Goal: Task Accomplishment & Management: Manage account settings

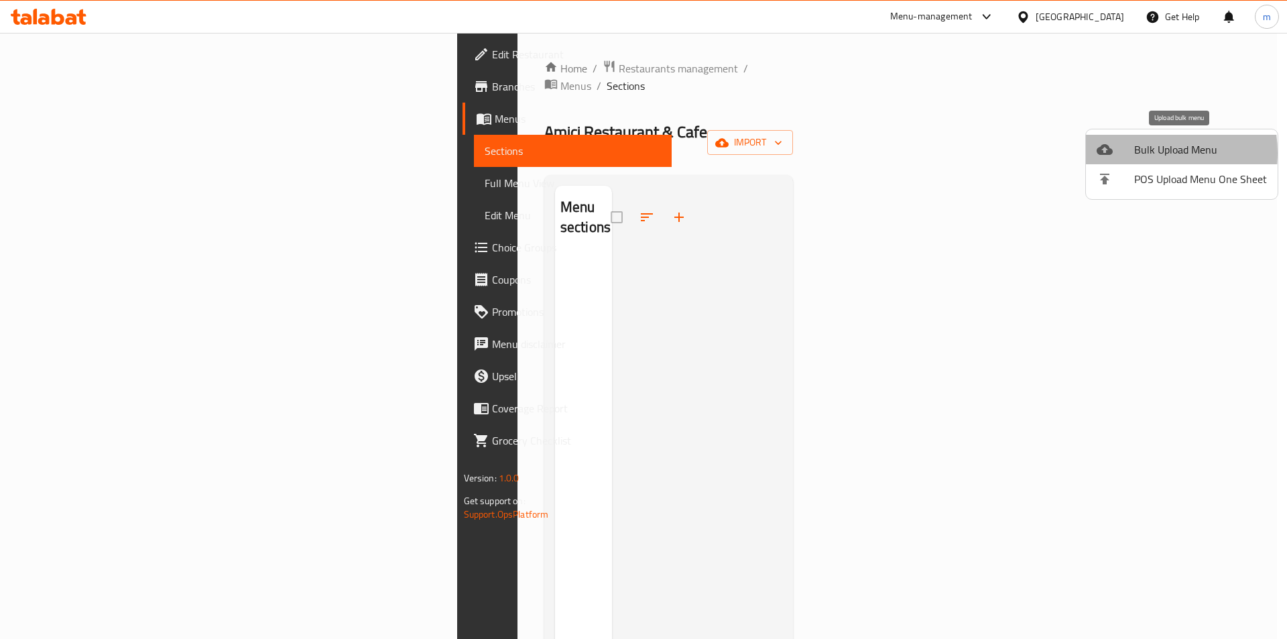
click at [1140, 153] on span "Bulk Upload Menu" at bounding box center [1201, 149] width 133 height 16
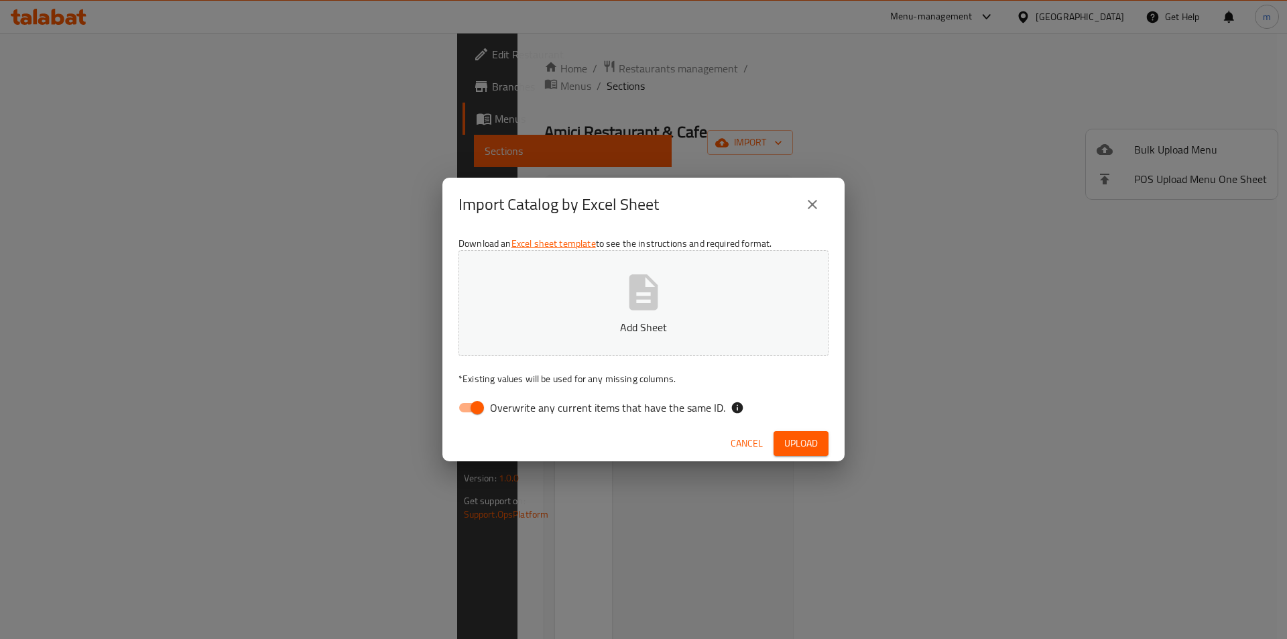
click at [522, 411] on span "Overwrite any current items that have the same ID." at bounding box center [607, 408] width 235 height 16
click at [516, 411] on input "Overwrite any current items that have the same ID." at bounding box center [477, 407] width 76 height 25
checkbox input "false"
click at [581, 304] on button "Add Sheet" at bounding box center [644, 303] width 370 height 106
click at [782, 439] on button "Upload" at bounding box center [801, 443] width 55 height 25
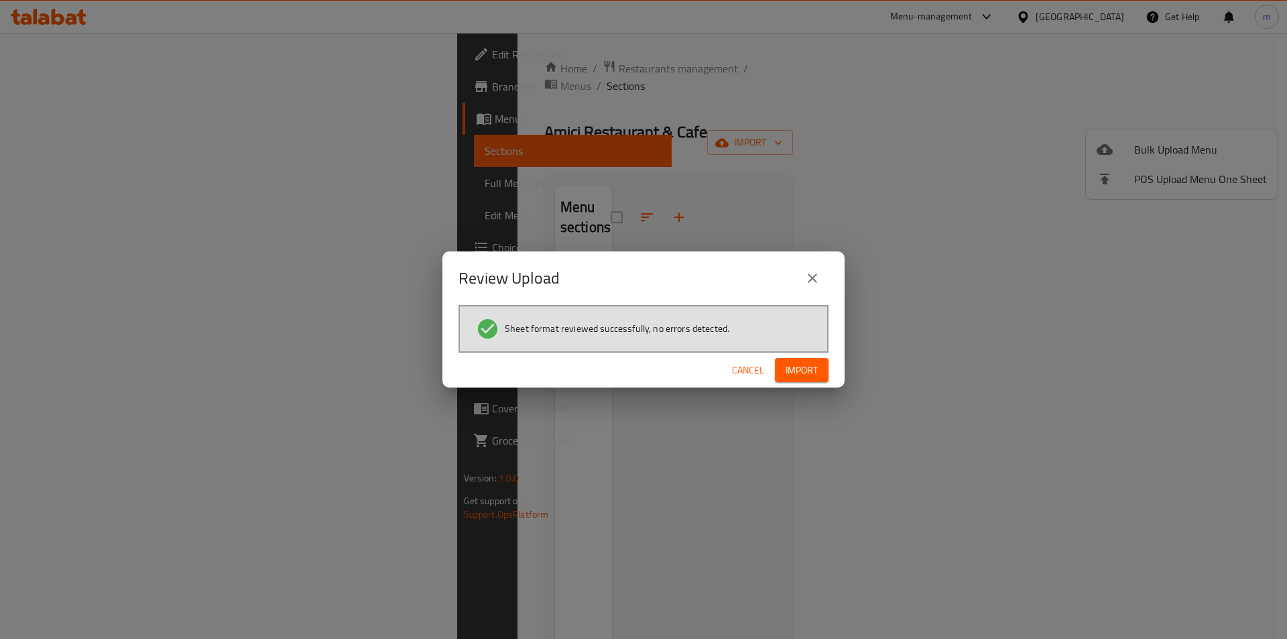
click at [789, 375] on span "Import" at bounding box center [802, 370] width 32 height 17
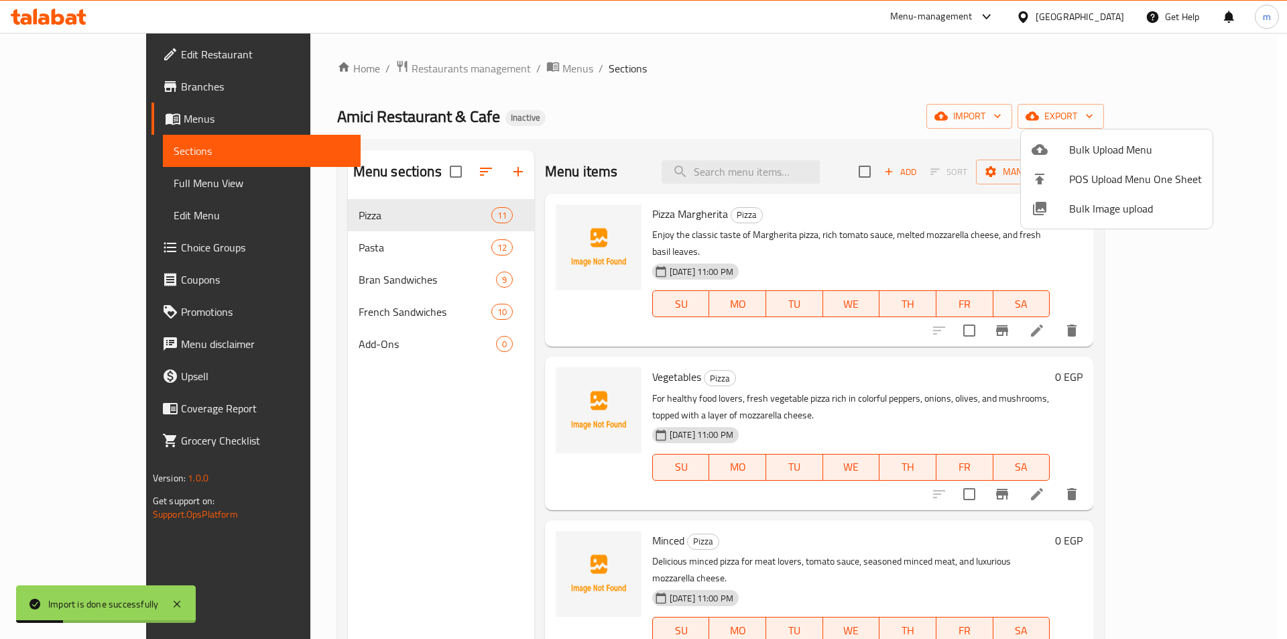
click at [406, 402] on div at bounding box center [643, 319] width 1287 height 639
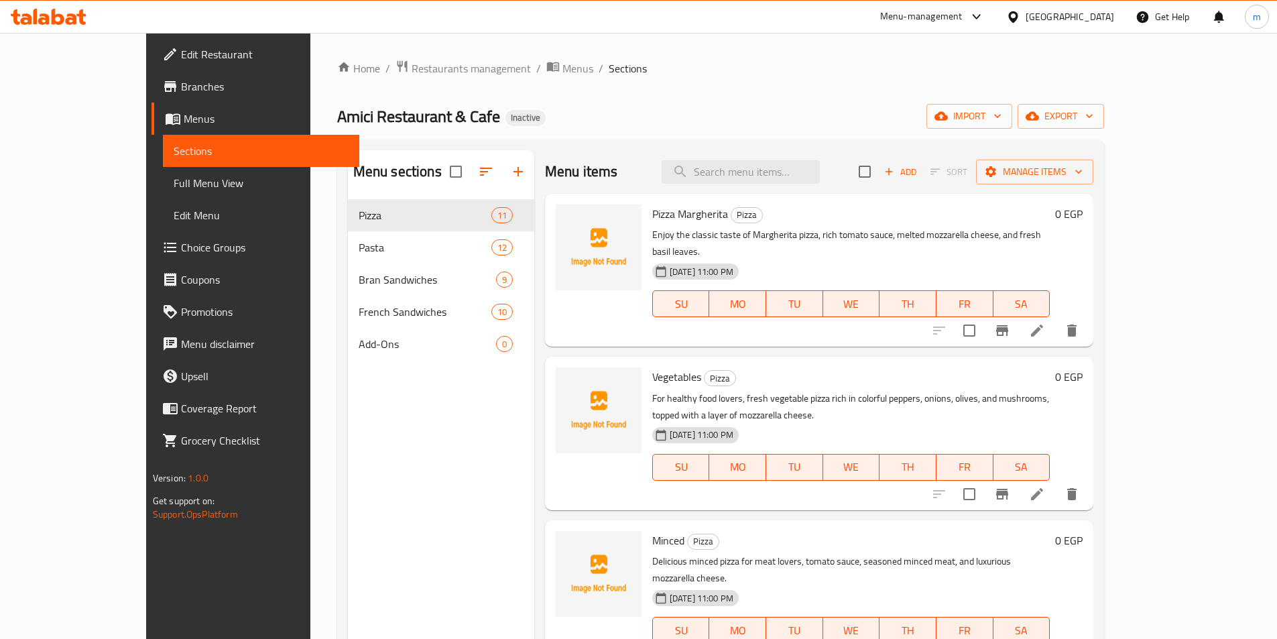
click at [348, 407] on div "Menu sections Pizza 11 Pasta 12 Bran Sandwiches 9 French Sandwiches 10 Add-Ons 0" at bounding box center [441, 469] width 186 height 639
click at [163, 141] on link "Sections" at bounding box center [261, 151] width 196 height 32
click at [184, 112] on span "Menus" at bounding box center [266, 119] width 165 height 16
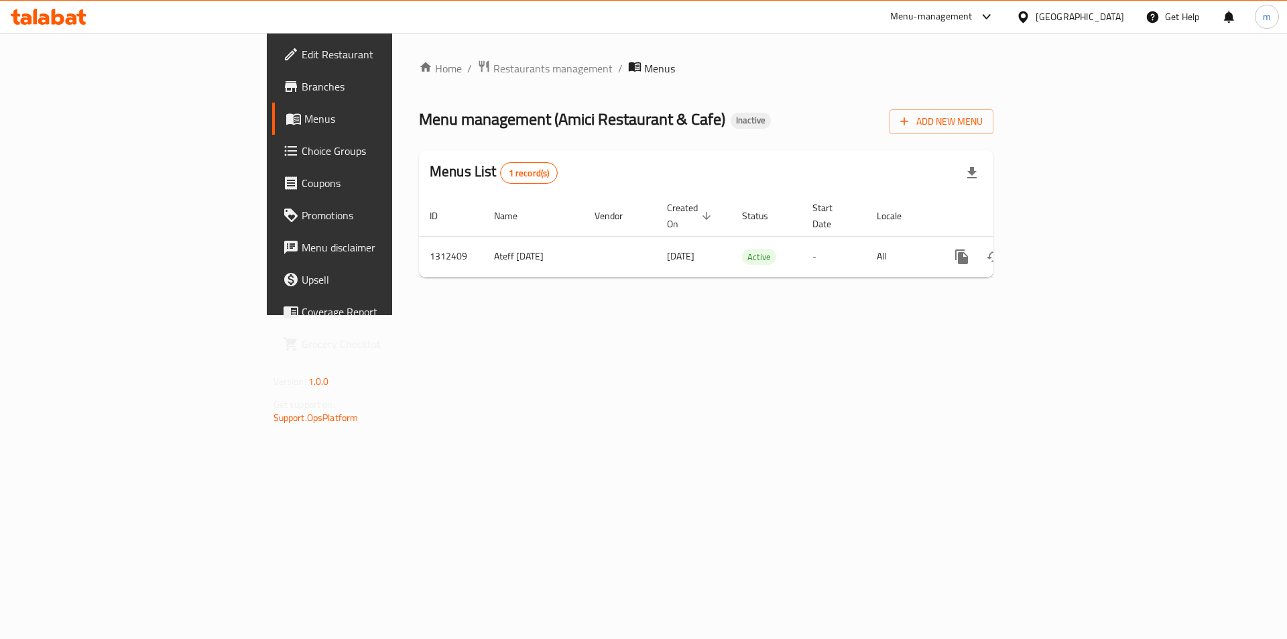
click at [994, 137] on div "Home / Restaurants management / Menus Menu management ( Amici Restaurant & Cafe…" at bounding box center [706, 174] width 575 height 229
click at [983, 125] on span "Add New Menu" at bounding box center [942, 121] width 82 height 17
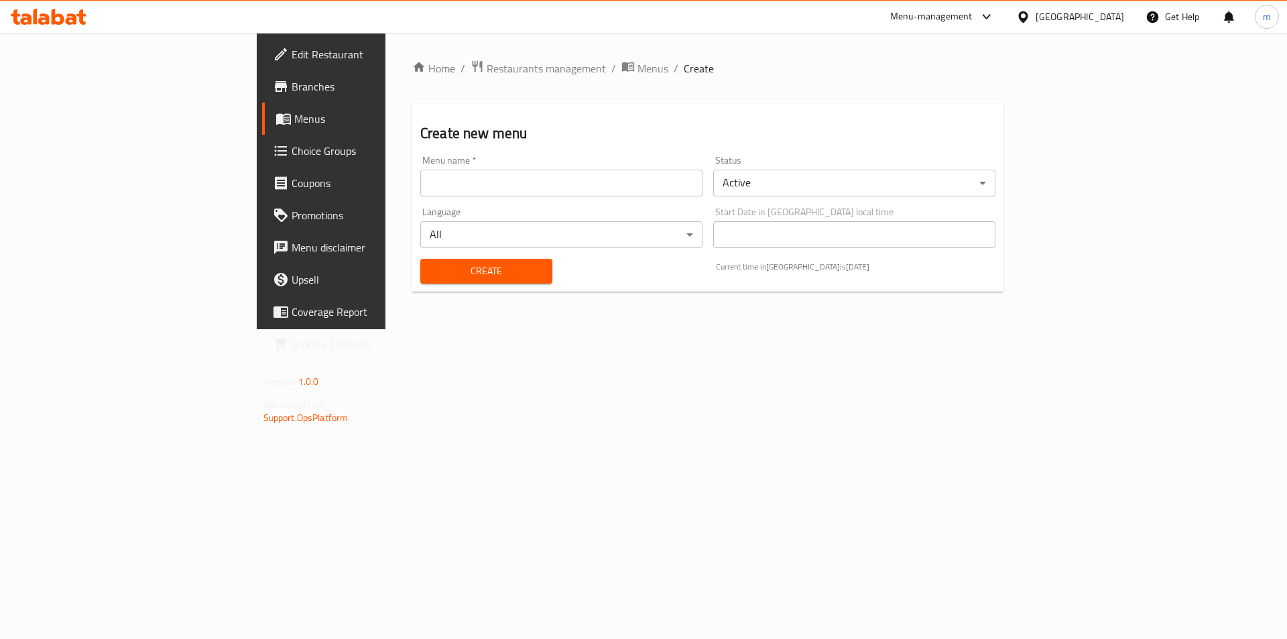
click at [420, 177] on input "text" at bounding box center [561, 183] width 282 height 27
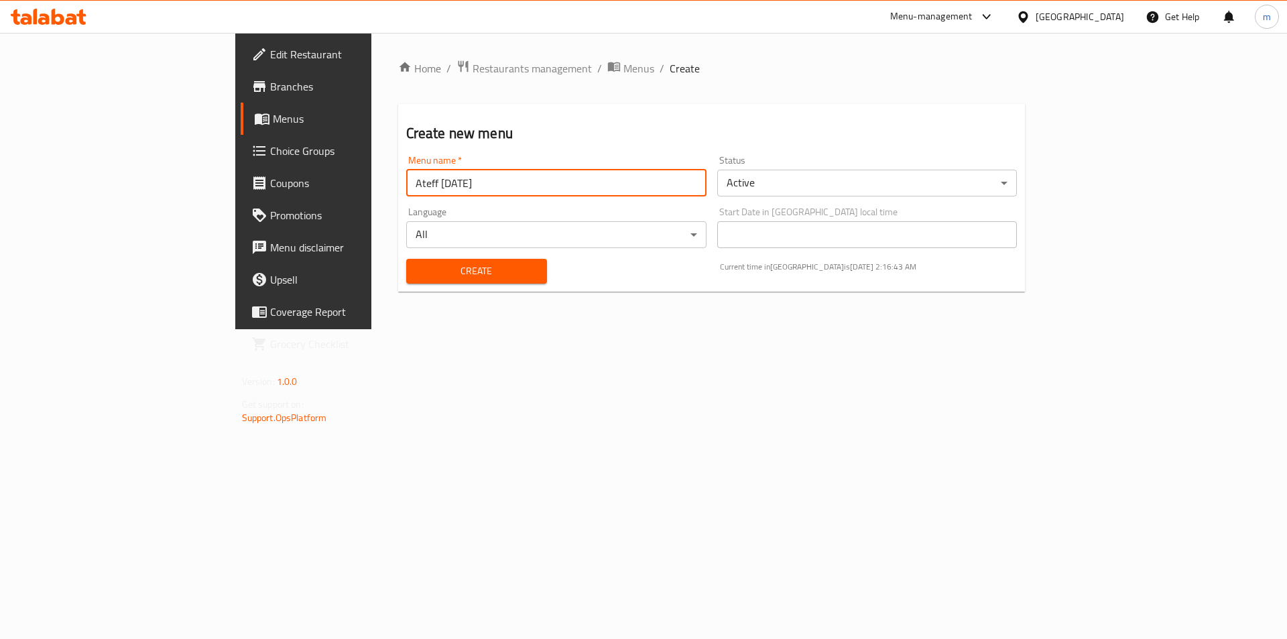
click at [406, 180] on input "Ateff 4/9/2025" at bounding box center [556, 183] width 300 height 27
click at [406, 178] on input "Ateff 4/9/2025" at bounding box center [556, 183] width 300 height 27
type input "Ateff 17/9/2025"
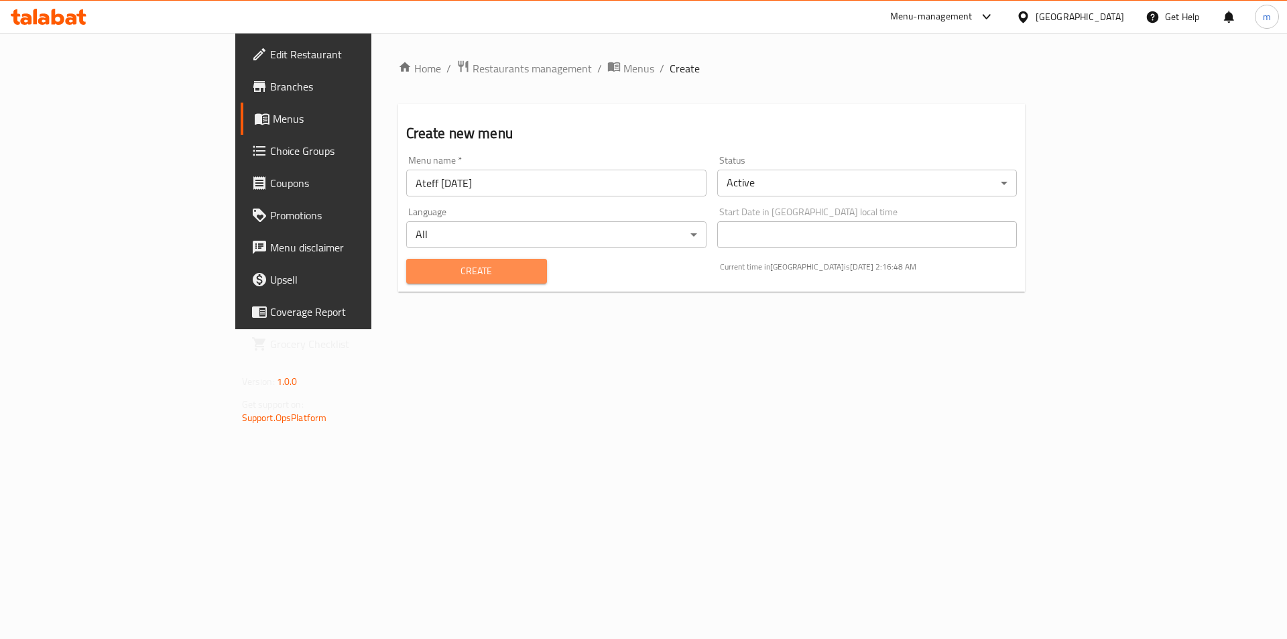
click at [417, 266] on span "Create" at bounding box center [476, 271] width 119 height 17
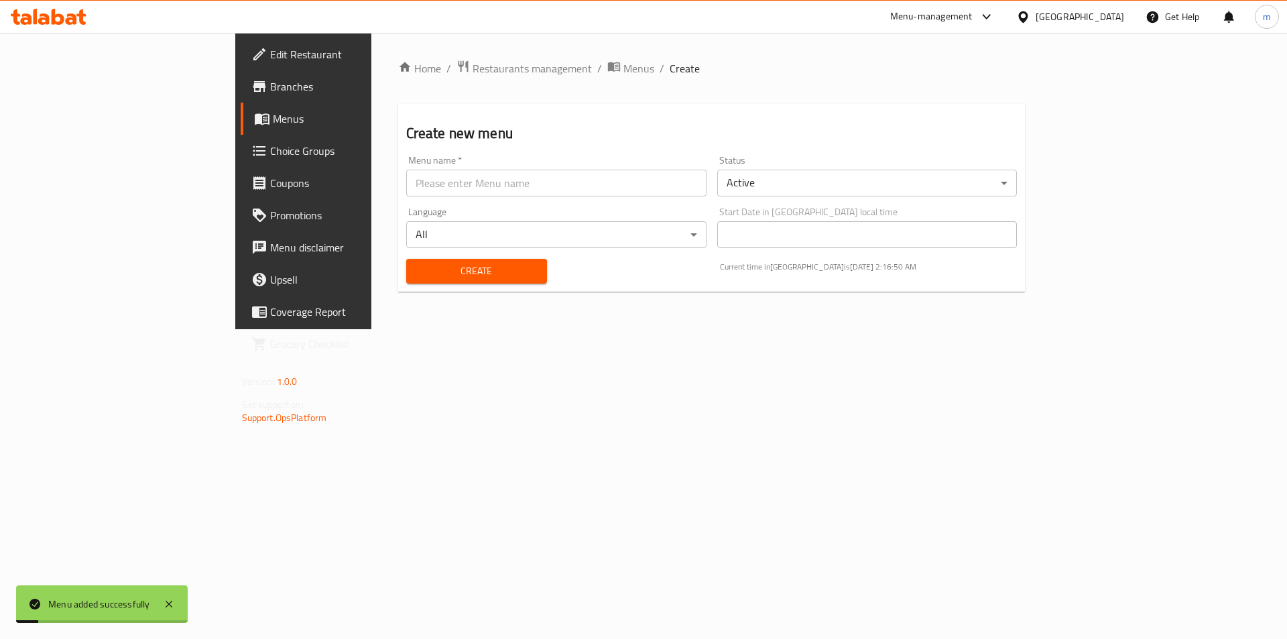
click at [241, 127] on link "Menus" at bounding box center [346, 119] width 210 height 32
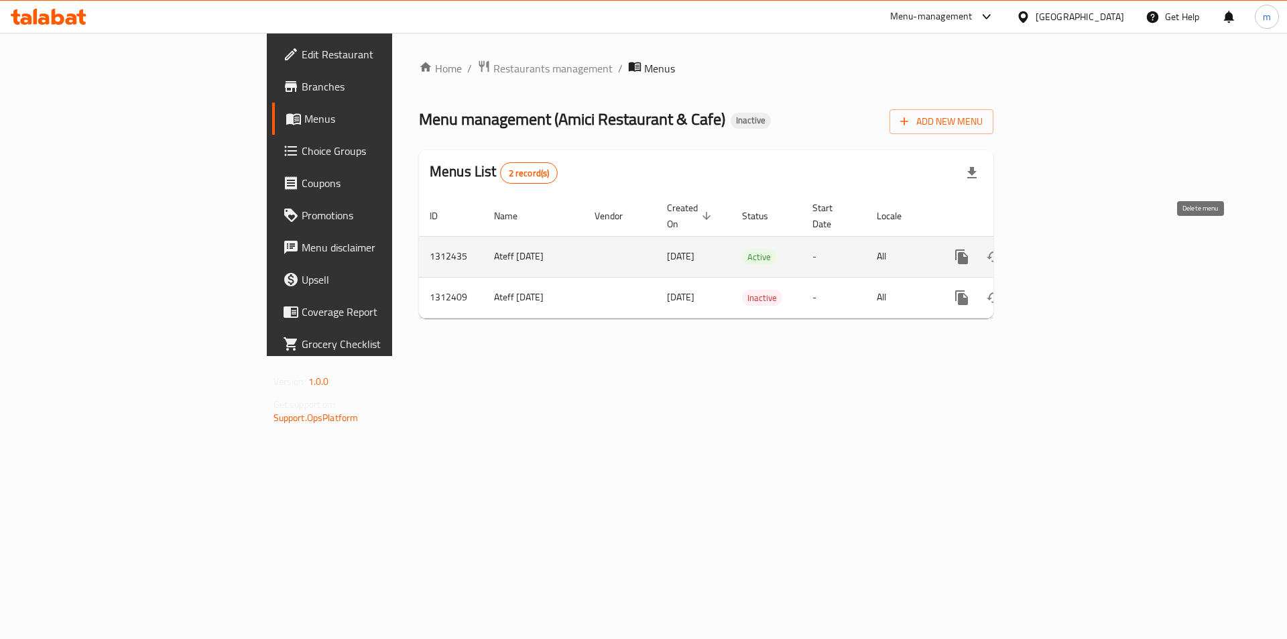
click at [1035, 249] on icon "enhanced table" at bounding box center [1027, 257] width 16 height 16
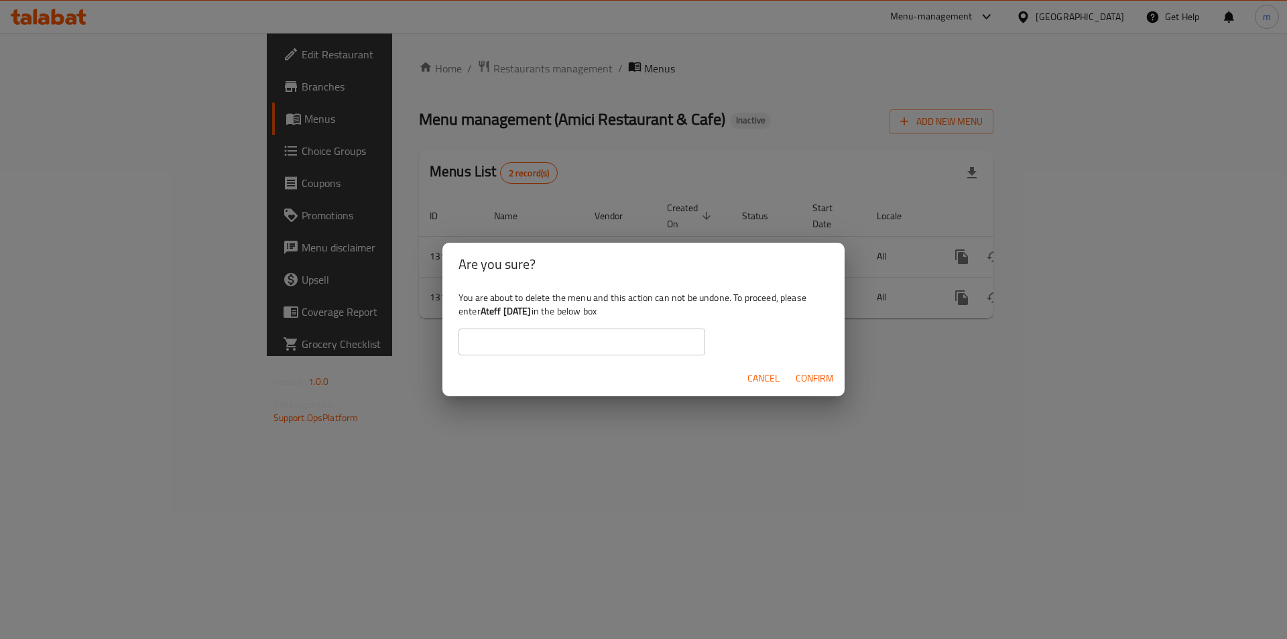
click at [636, 339] on input "text" at bounding box center [582, 342] width 247 height 27
drag, startPoint x: 482, startPoint y: 312, endPoint x: 550, endPoint y: 310, distance: 68.4
click at [550, 310] on div "You are about to delete the menu and this action can not be undone. To proceed,…" at bounding box center [644, 323] width 402 height 75
copy b "Ateff 17/9/2025"
click at [538, 335] on input "text" at bounding box center [582, 342] width 247 height 27
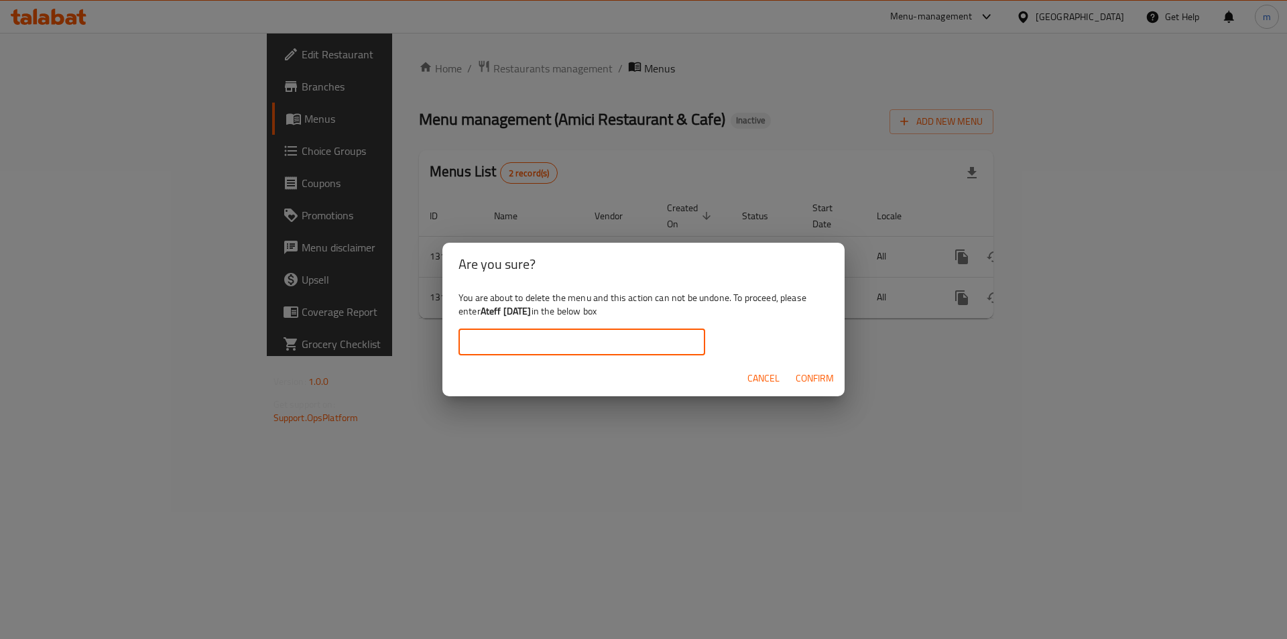
paste input "Ateff 17/9/2025"
type input "Ateff 17/9/2025"
click at [820, 380] on span "Confirm" at bounding box center [815, 378] width 38 height 17
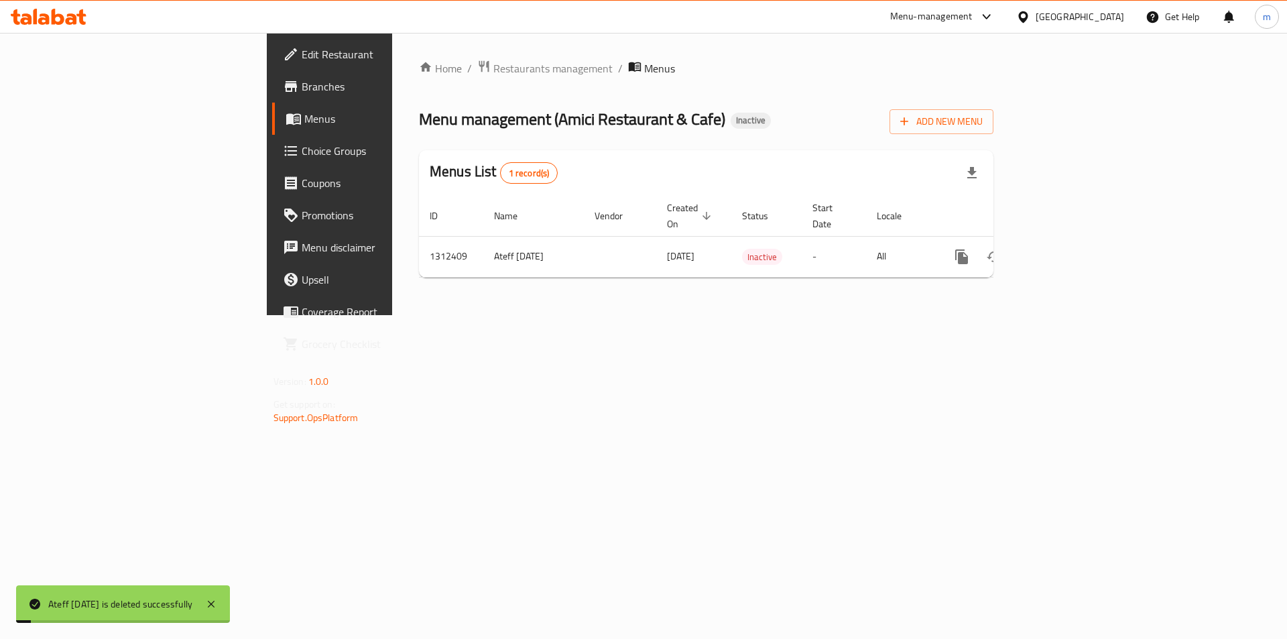
click at [419, 272] on div "Home / Restaurants management / Menus Menu management ( Amici Restaurant & Cafe…" at bounding box center [706, 174] width 575 height 229
click at [994, 113] on button "Add New Menu" at bounding box center [942, 121] width 104 height 25
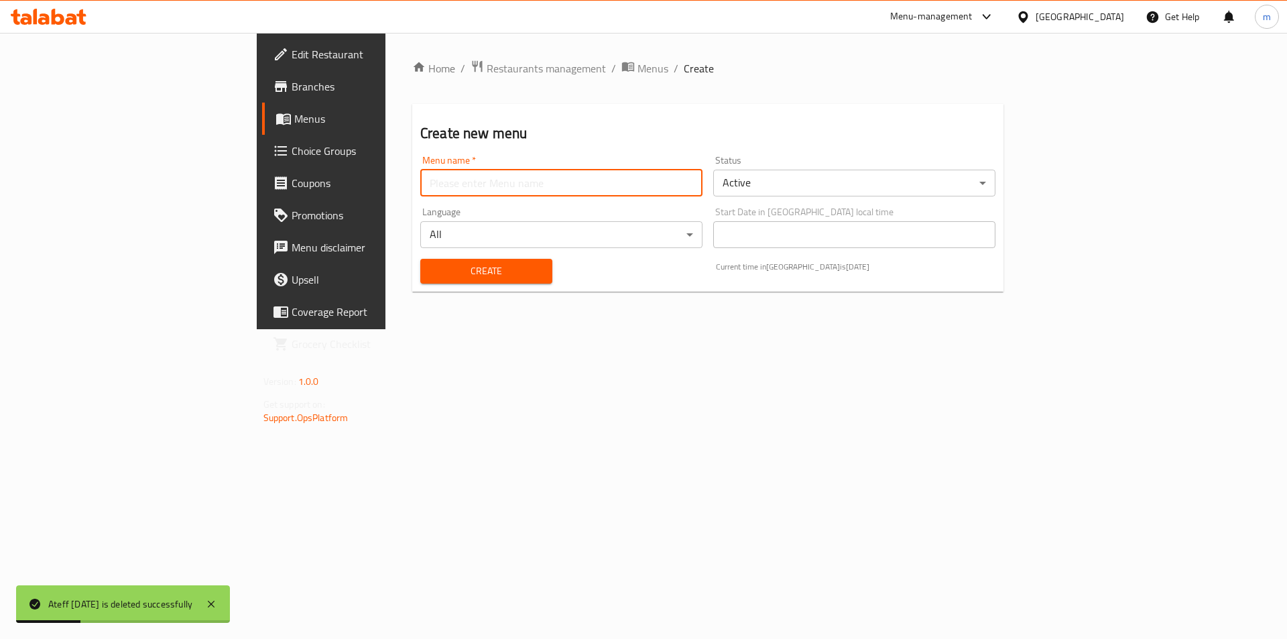
click at [470, 195] on input "text" at bounding box center [561, 183] width 282 height 27
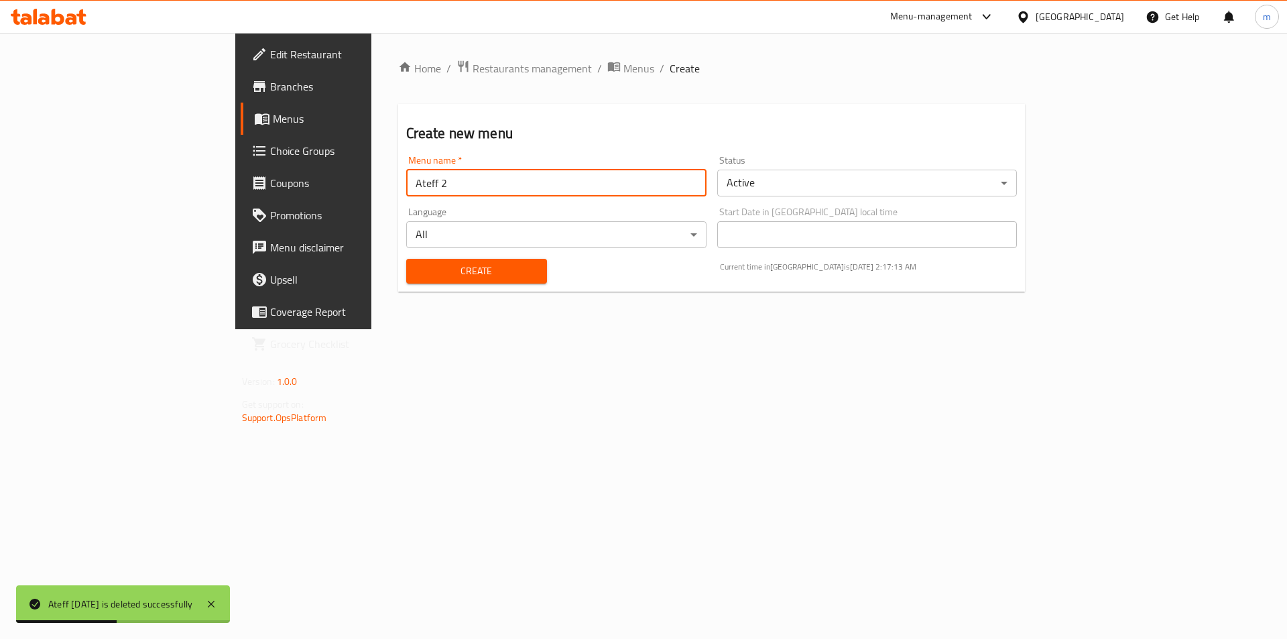
click at [406, 190] on input "Ateff 2" at bounding box center [556, 183] width 300 height 27
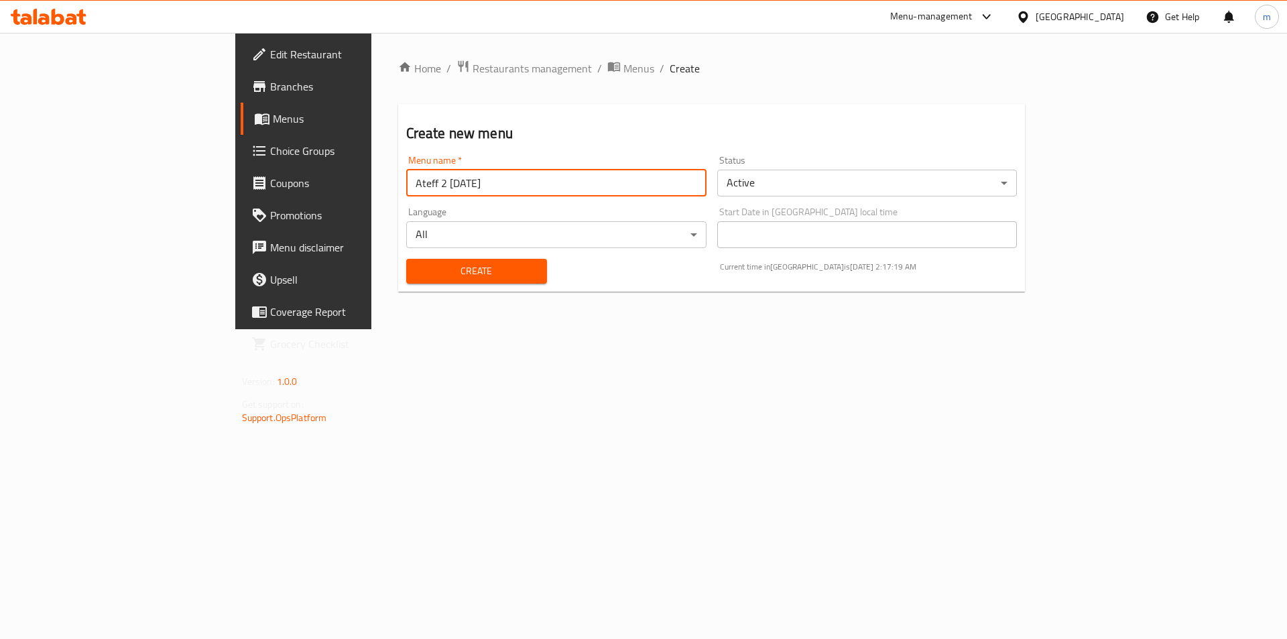
type input "Ateff 2 16/9/2025"
click at [417, 264] on span "Create" at bounding box center [476, 271] width 119 height 17
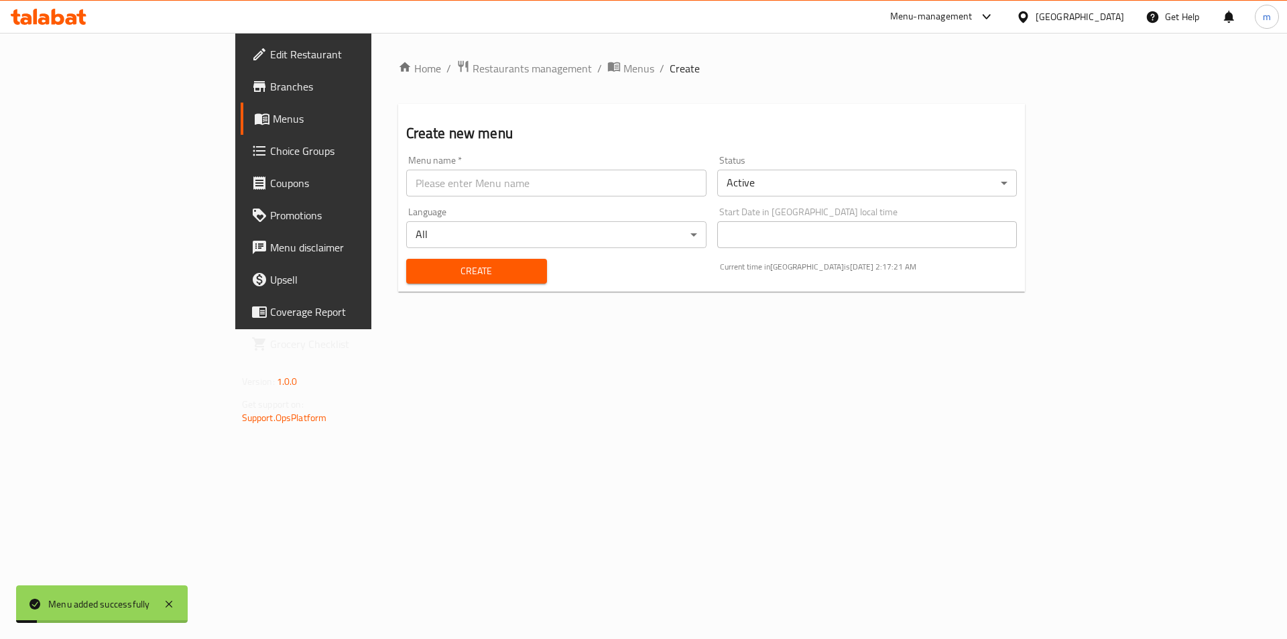
click at [273, 119] on span "Menus" at bounding box center [356, 119] width 167 height 16
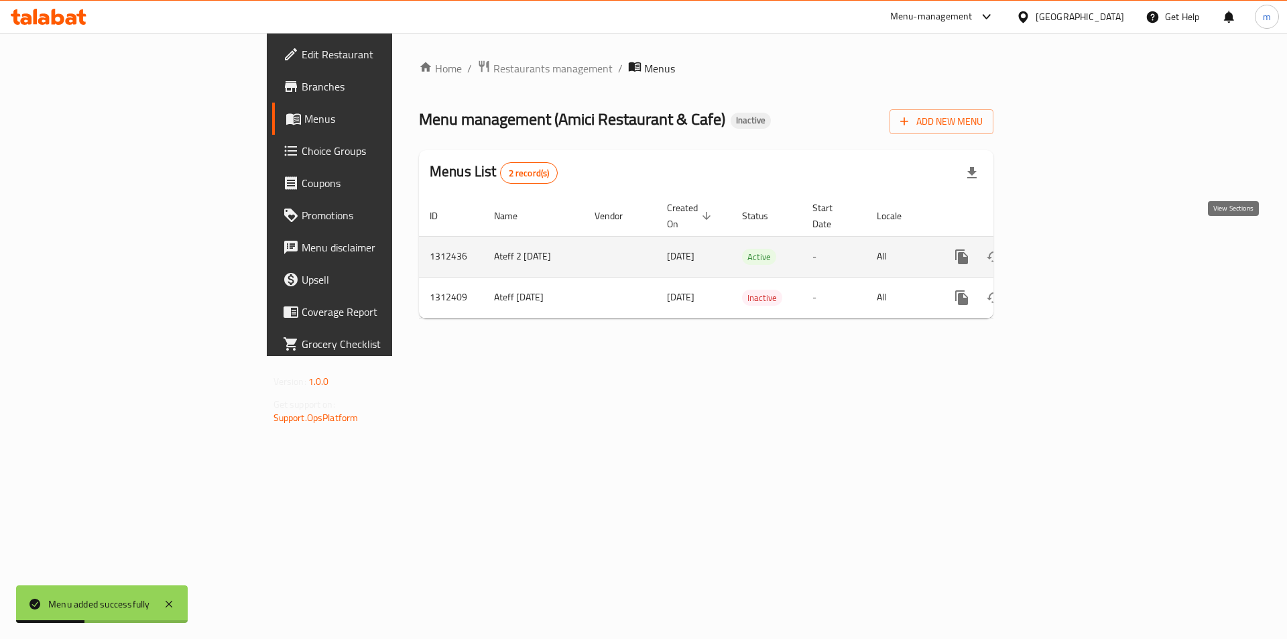
click at [1065, 251] on icon "enhanced table" at bounding box center [1059, 257] width 12 height 12
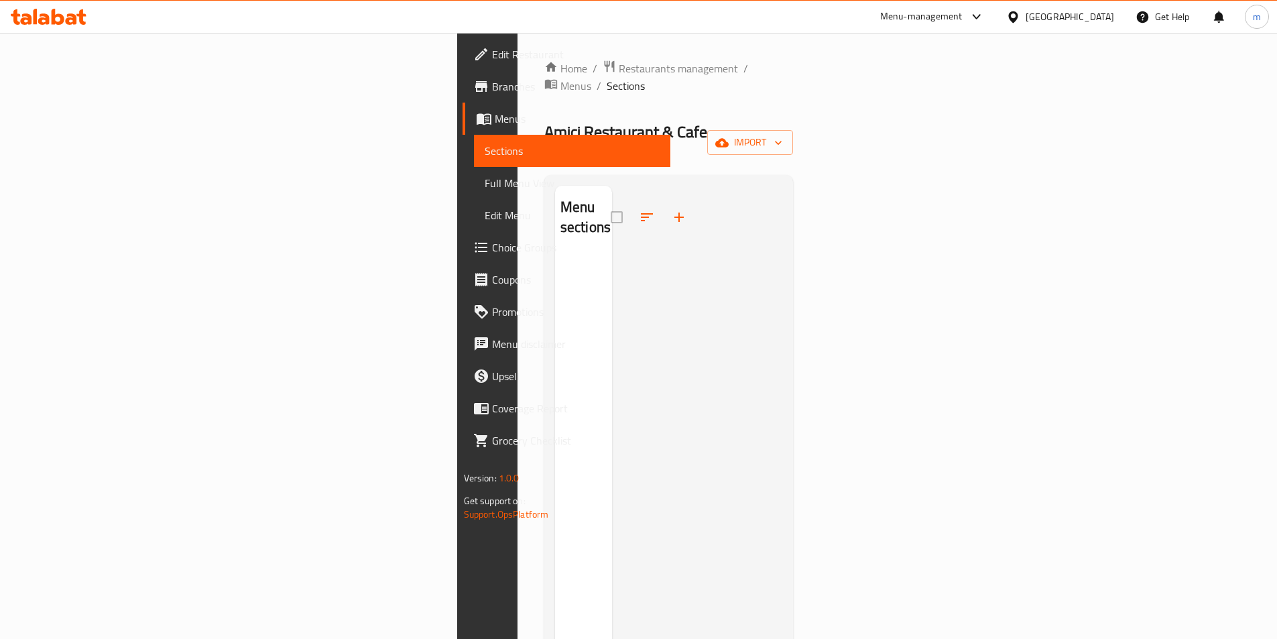
click at [794, 103] on div "Home / Restaurants management / Menus / Sections Amici Restaurant & Cafe Inacti…" at bounding box center [668, 448] width 249 height 776
click at [729, 136] on icon "button" at bounding box center [721, 142] width 13 height 13
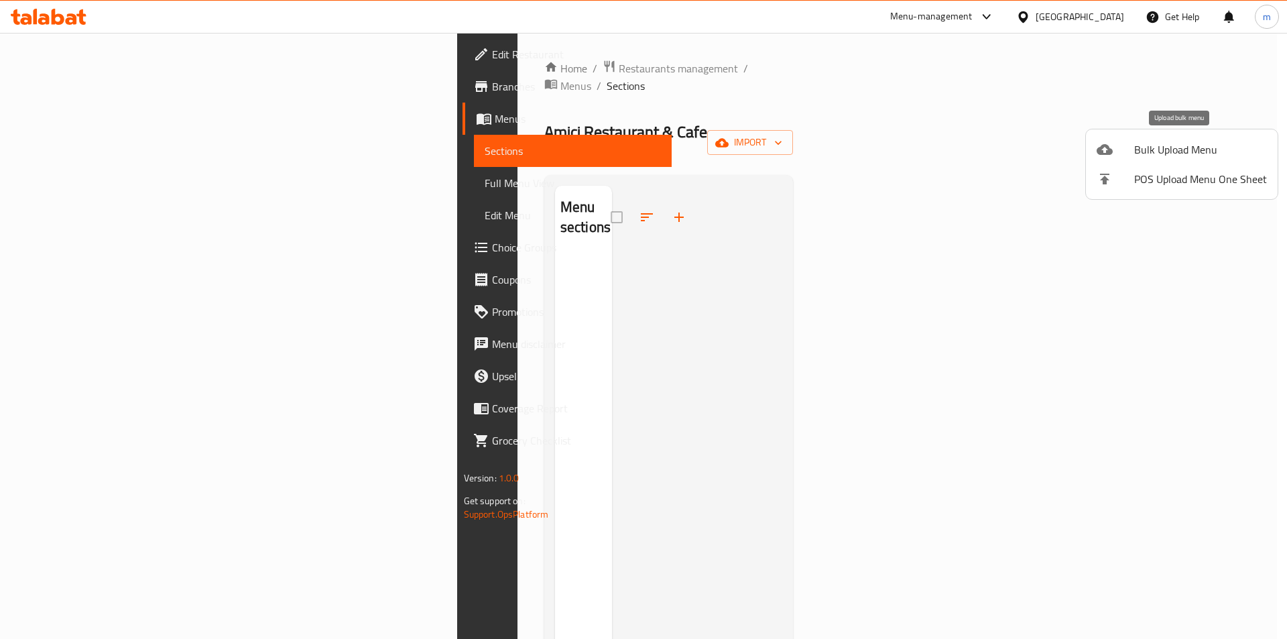
click at [1166, 152] on span "Bulk Upload Menu" at bounding box center [1201, 149] width 133 height 16
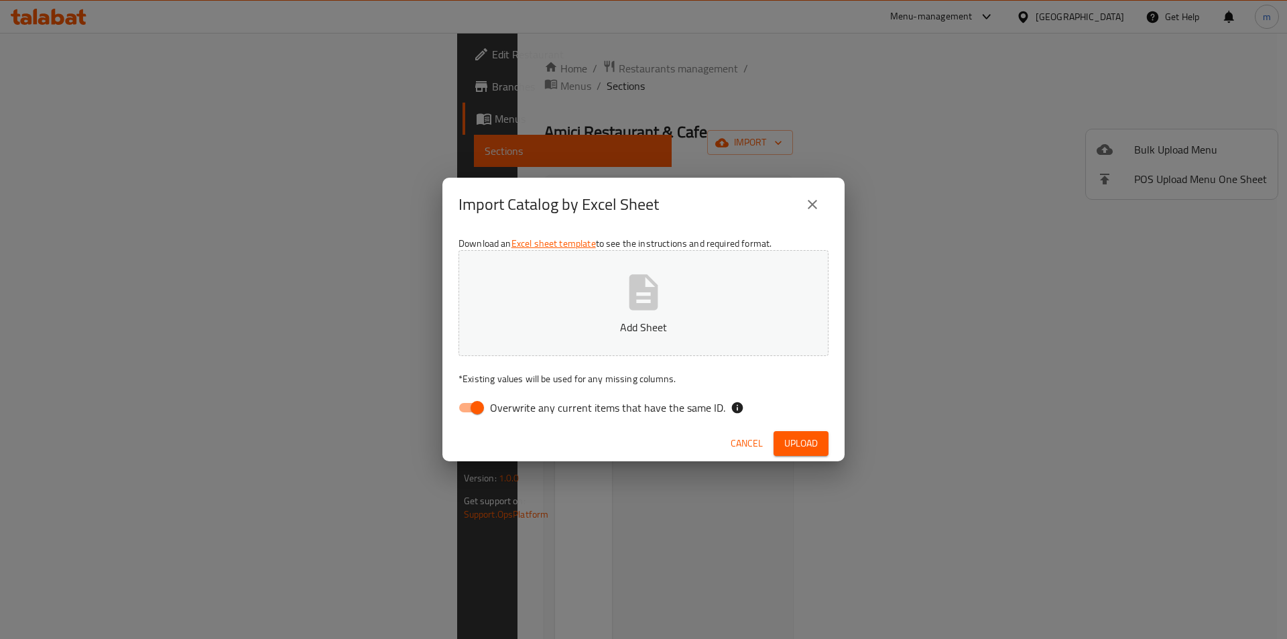
click at [535, 404] on span "Overwrite any current items that have the same ID." at bounding box center [607, 408] width 235 height 16
click at [516, 404] on input "Overwrite any current items that have the same ID." at bounding box center [477, 407] width 76 height 25
checkbox input "false"
click at [604, 294] on button "Add Sheet" at bounding box center [644, 303] width 370 height 106
click at [795, 427] on div "Cancel Upload" at bounding box center [644, 444] width 402 height 36
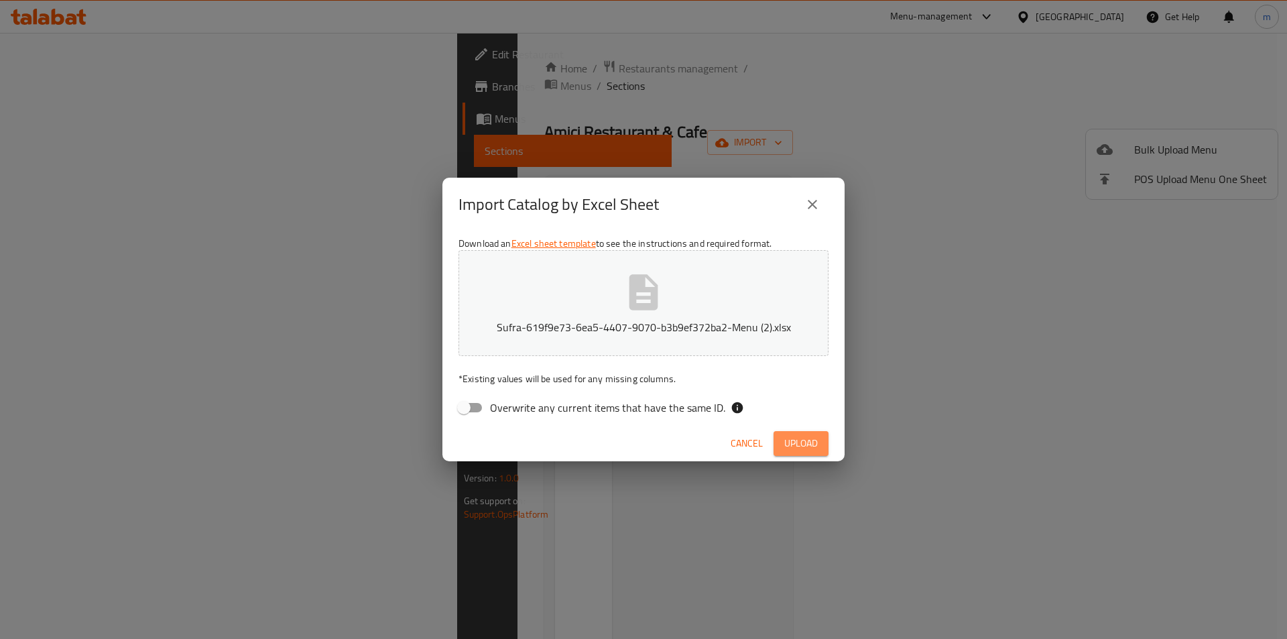
click at [799, 440] on span "Upload" at bounding box center [802, 443] width 34 height 17
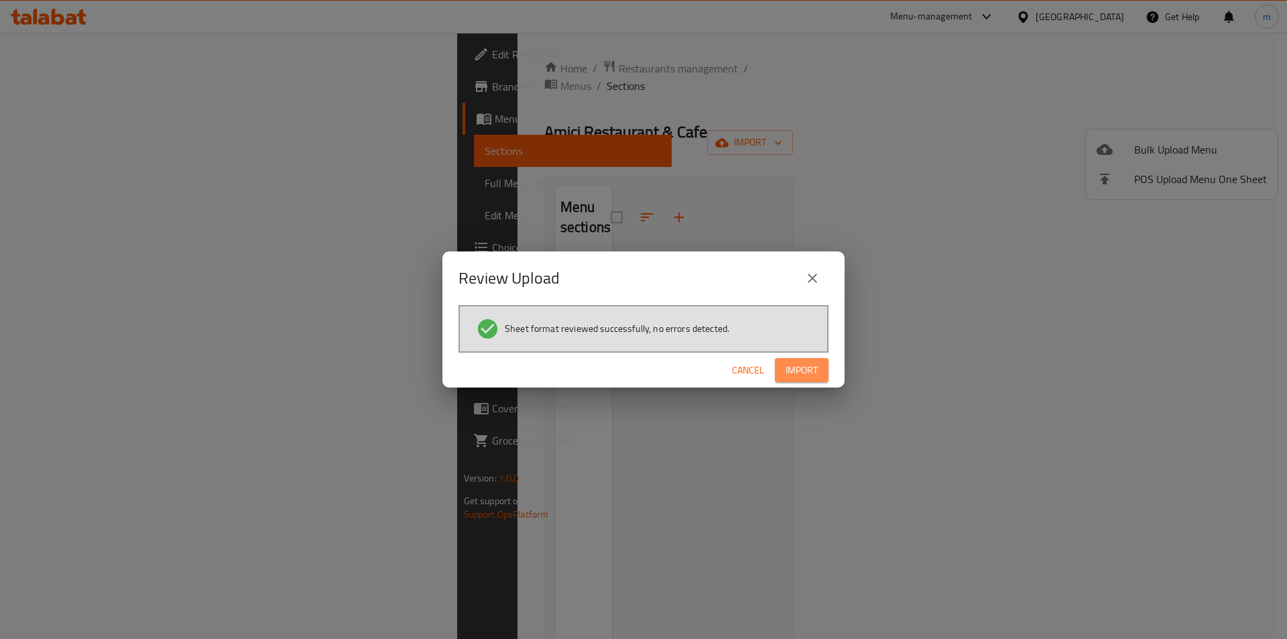
click at [804, 375] on span "Import" at bounding box center [802, 370] width 32 height 17
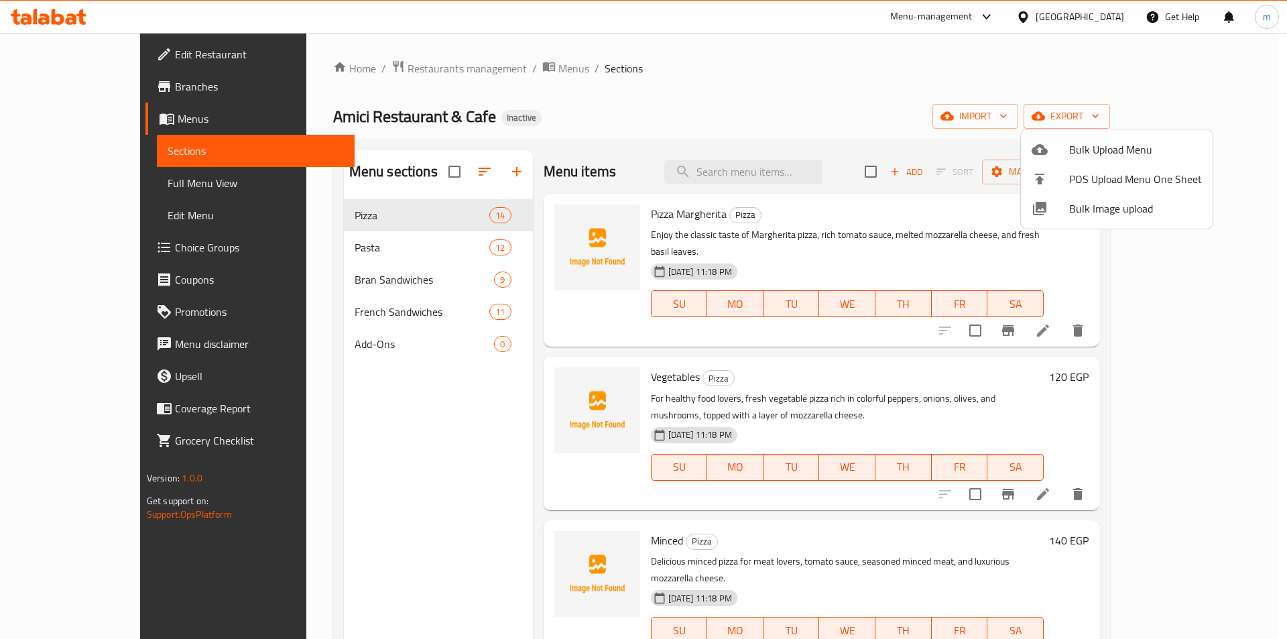
click at [380, 378] on div at bounding box center [643, 319] width 1287 height 639
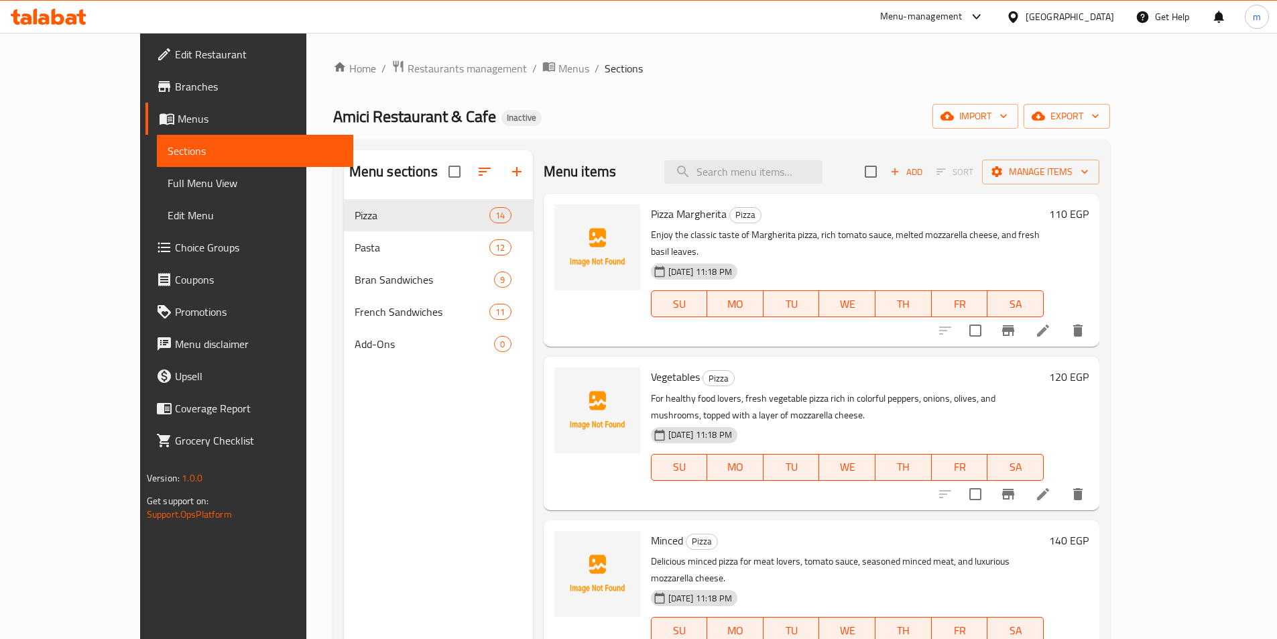
click at [168, 146] on span "Sections" at bounding box center [255, 151] width 175 height 16
click at [178, 118] on span "Menus" at bounding box center [260, 119] width 165 height 16
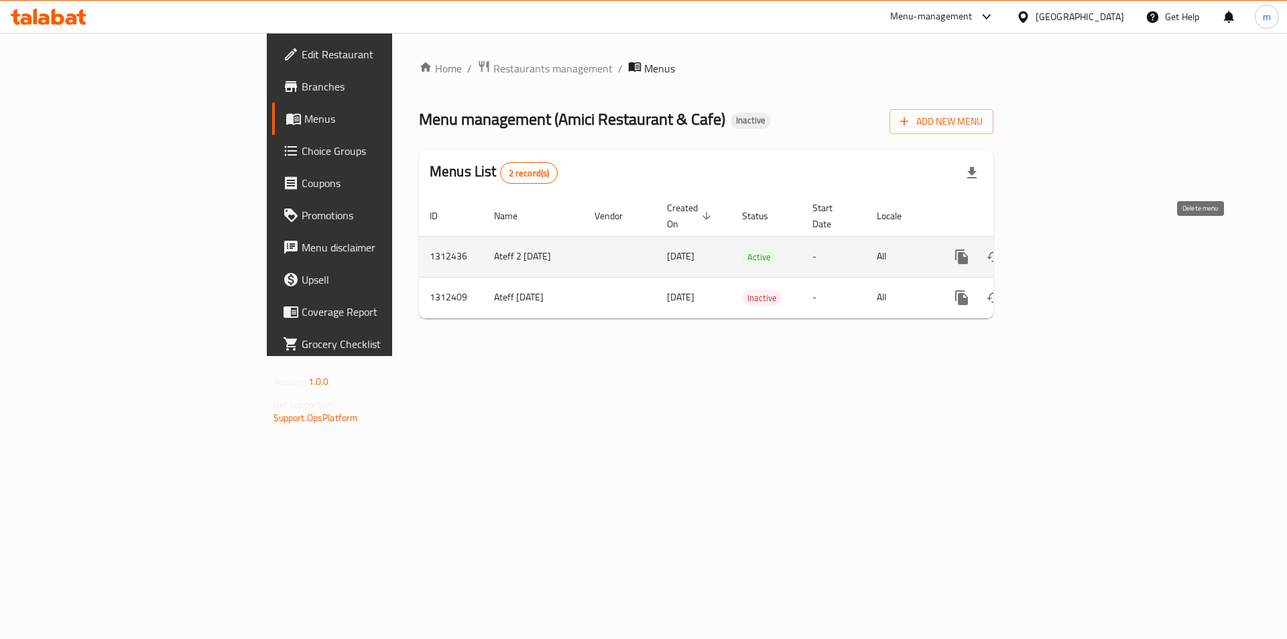
click at [1035, 249] on icon "enhanced table" at bounding box center [1027, 257] width 16 height 16
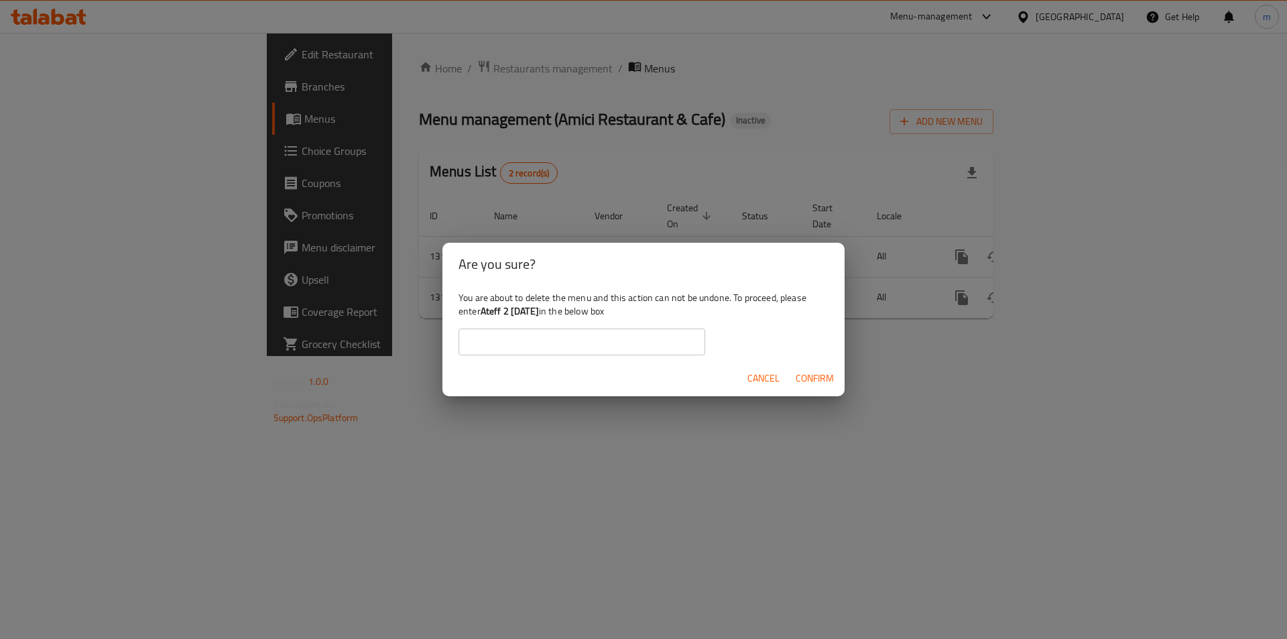
drag, startPoint x: 483, startPoint y: 309, endPoint x: 556, endPoint y: 309, distance: 73.1
click at [539, 309] on b "Ateff 2 16/9/2025" at bounding box center [510, 310] width 58 height 17
copy b "Ateff 2 16/9/2025"
click at [551, 343] on input "text" at bounding box center [582, 342] width 247 height 27
paste input "Ateff 2 16/9/2025"
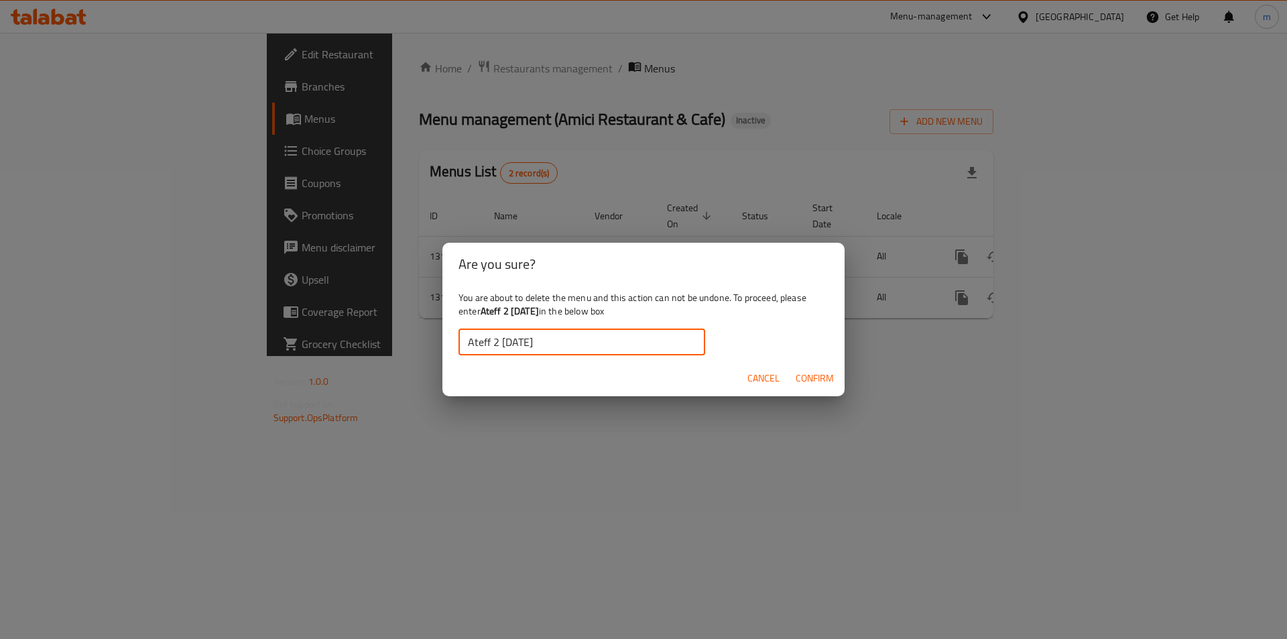
type input "Ateff 2 16/9/2025"
click at [810, 372] on span "Confirm" at bounding box center [815, 378] width 38 height 17
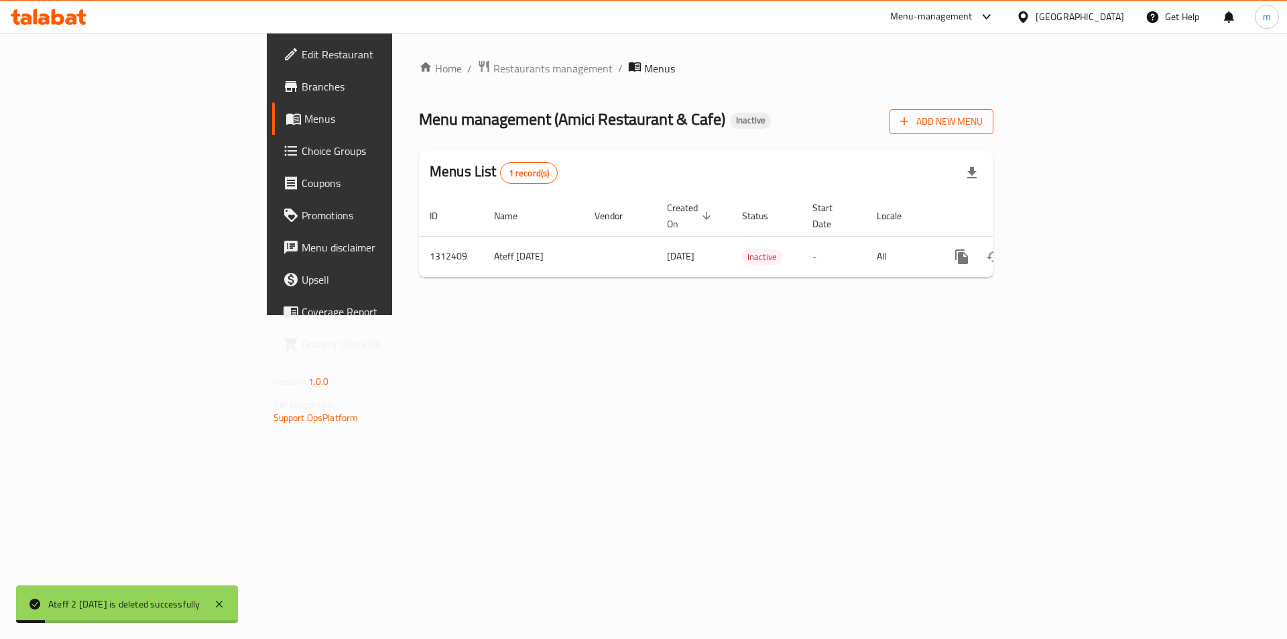
click at [983, 118] on span "Add New Menu" at bounding box center [942, 121] width 82 height 17
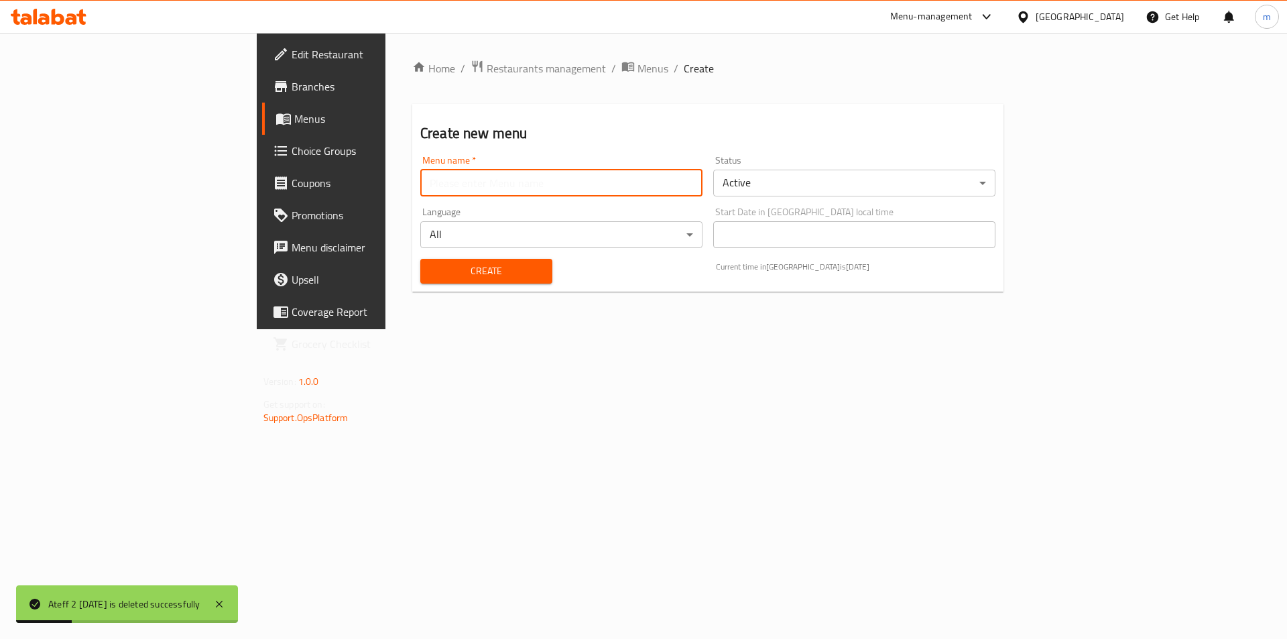
click at [433, 181] on input "text" at bounding box center [561, 183] width 282 height 27
paste input "Ateff 2 16/9/2025"
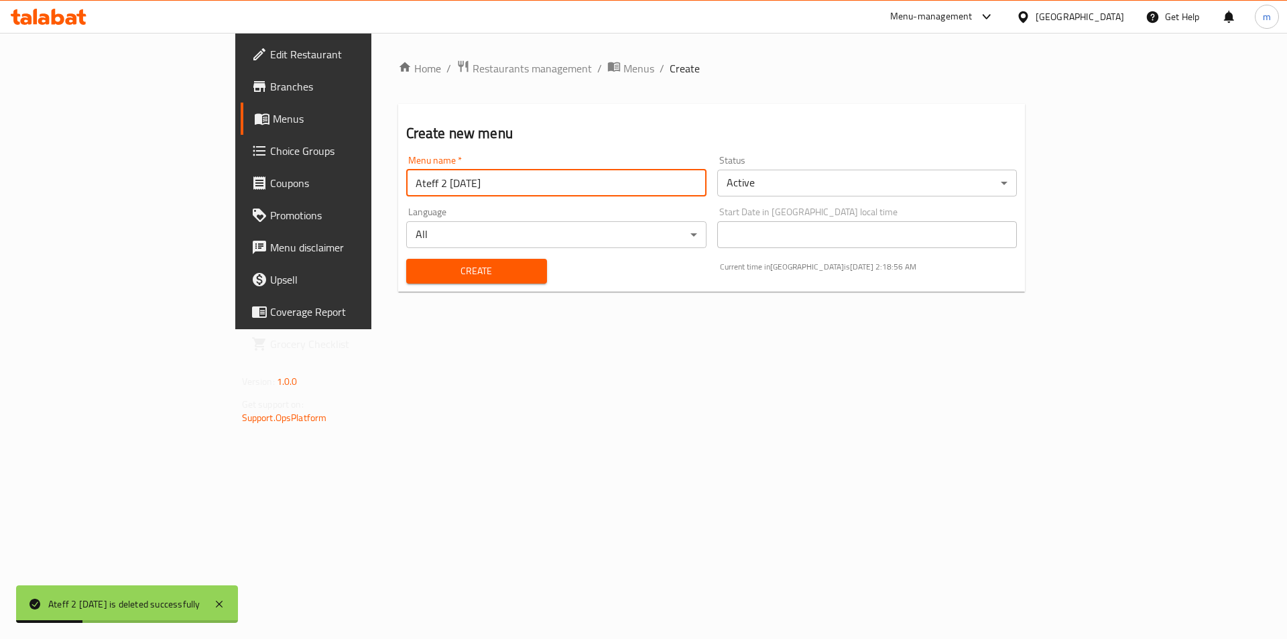
type input "Ateff 2 16/9/2025"
click at [452, 272] on span "Create" at bounding box center [476, 271] width 119 height 17
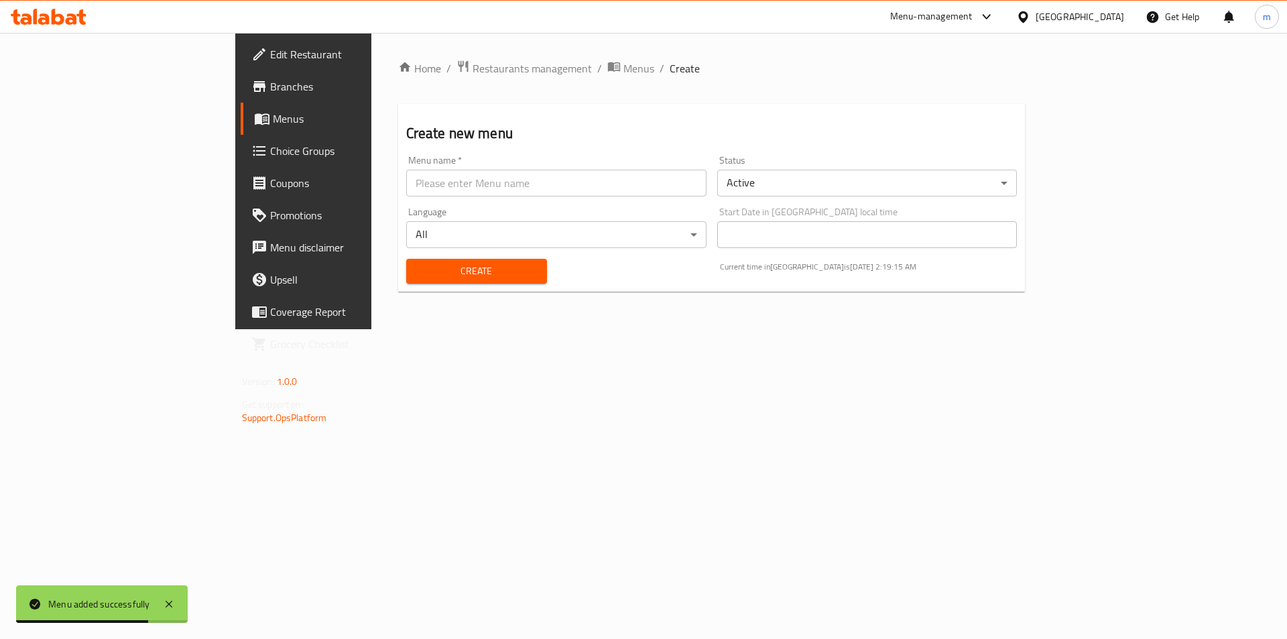
click at [273, 118] on span "Menus" at bounding box center [356, 119] width 167 height 16
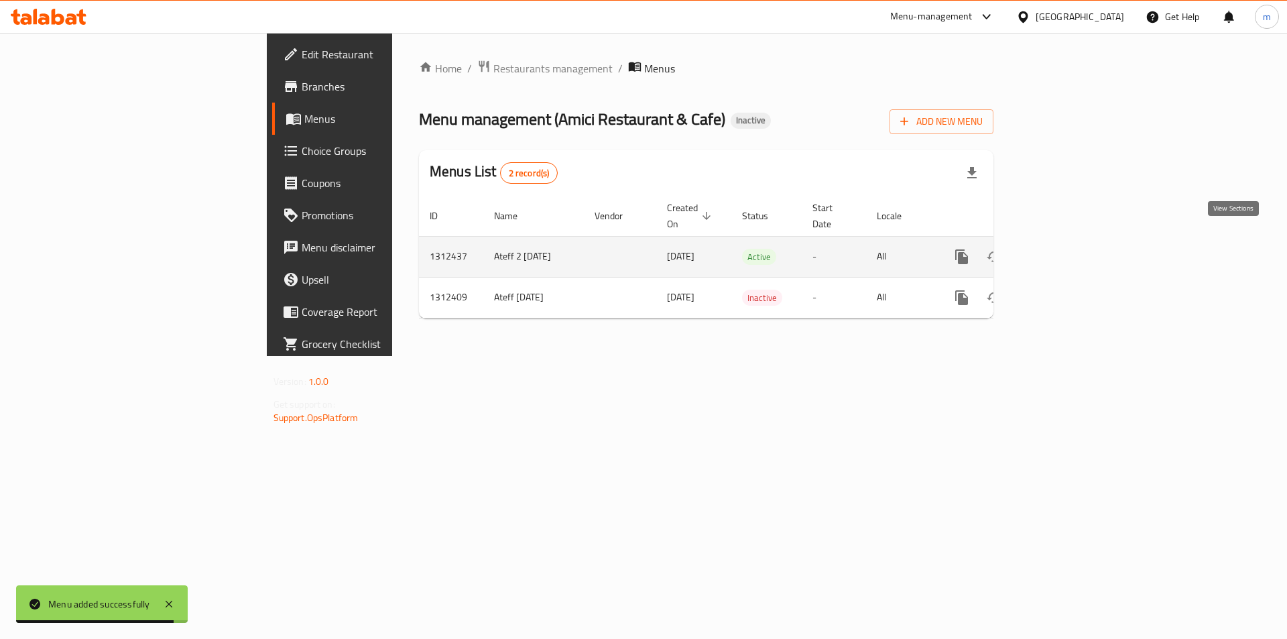
click at [1075, 241] on link "enhanced table" at bounding box center [1059, 257] width 32 height 32
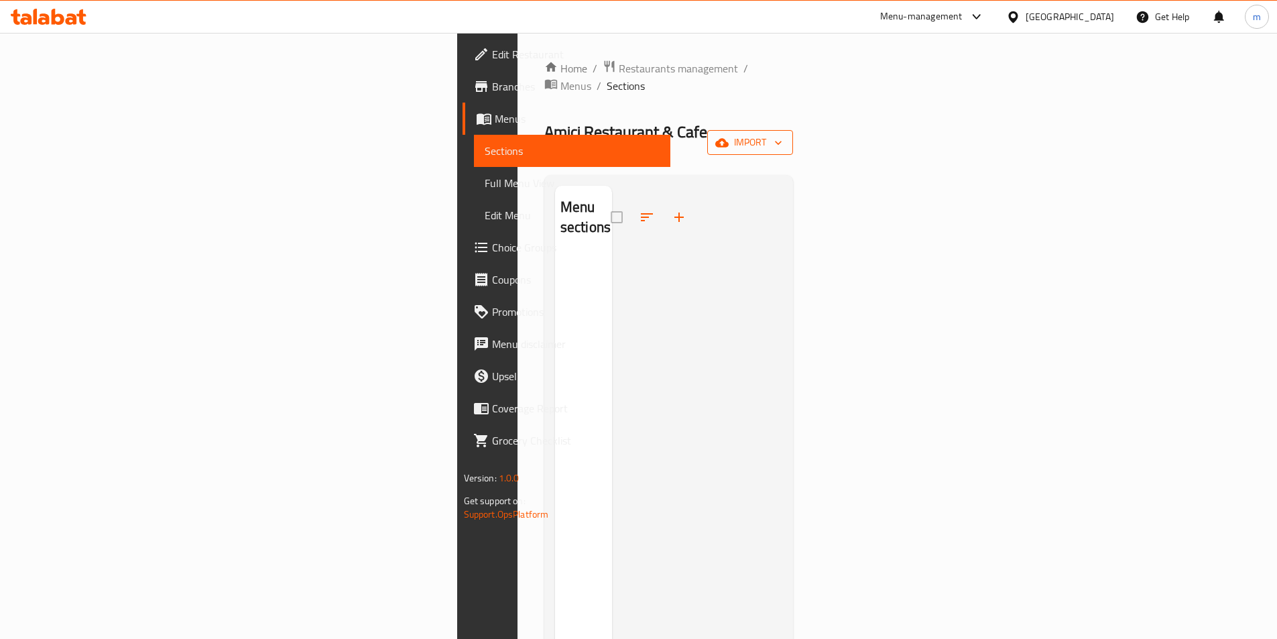
click at [793, 130] on button "import" at bounding box center [750, 142] width 86 height 25
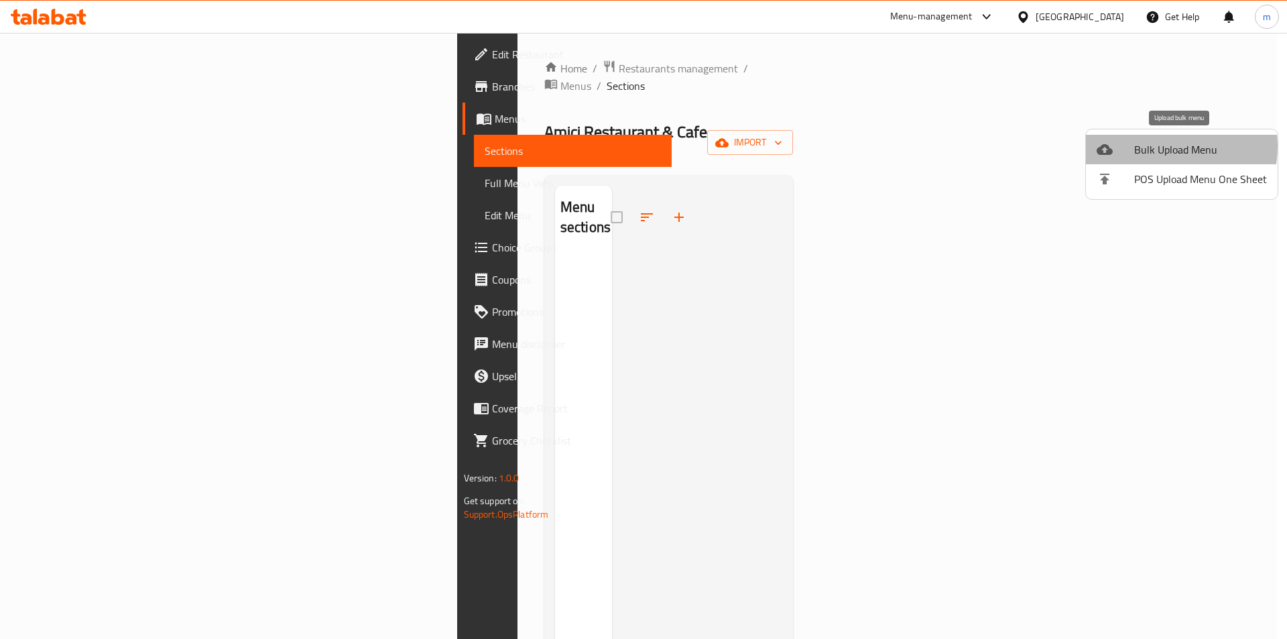
click at [1164, 147] on span "Bulk Upload Menu" at bounding box center [1201, 149] width 133 height 16
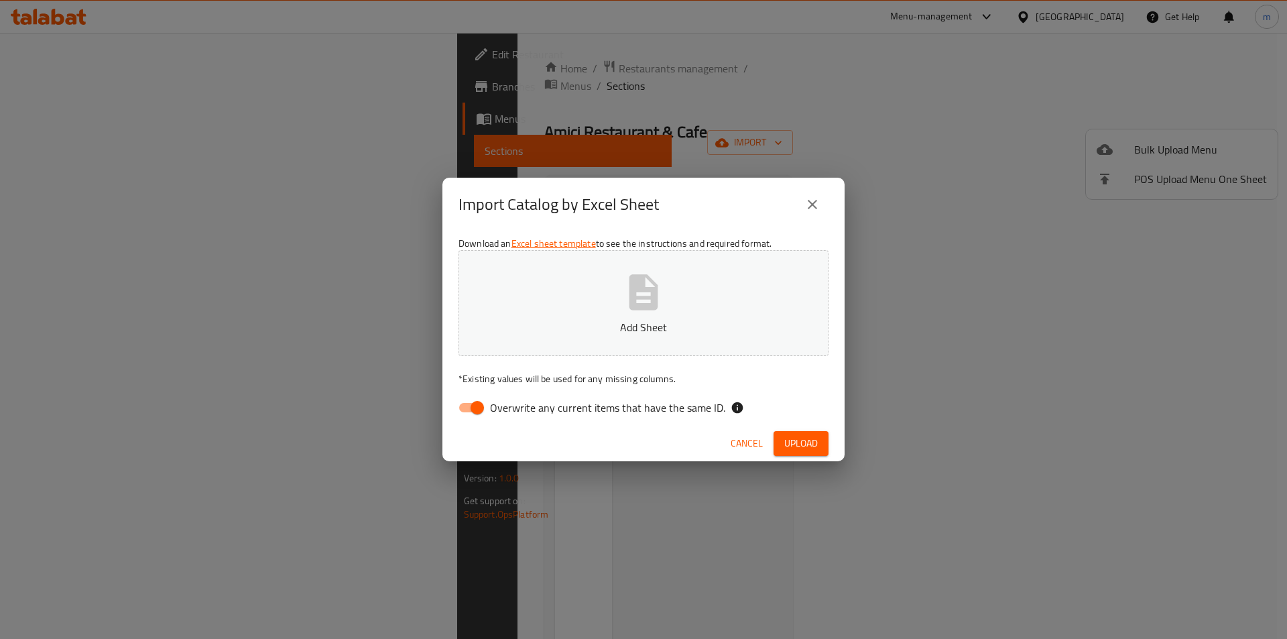
click at [540, 412] on span "Overwrite any current items that have the same ID." at bounding box center [607, 408] width 235 height 16
click at [516, 412] on input "Overwrite any current items that have the same ID." at bounding box center [477, 407] width 76 height 25
checkbox input "false"
click at [591, 280] on button "Add Sheet" at bounding box center [644, 303] width 370 height 106
click at [783, 435] on button "Upload" at bounding box center [801, 443] width 55 height 25
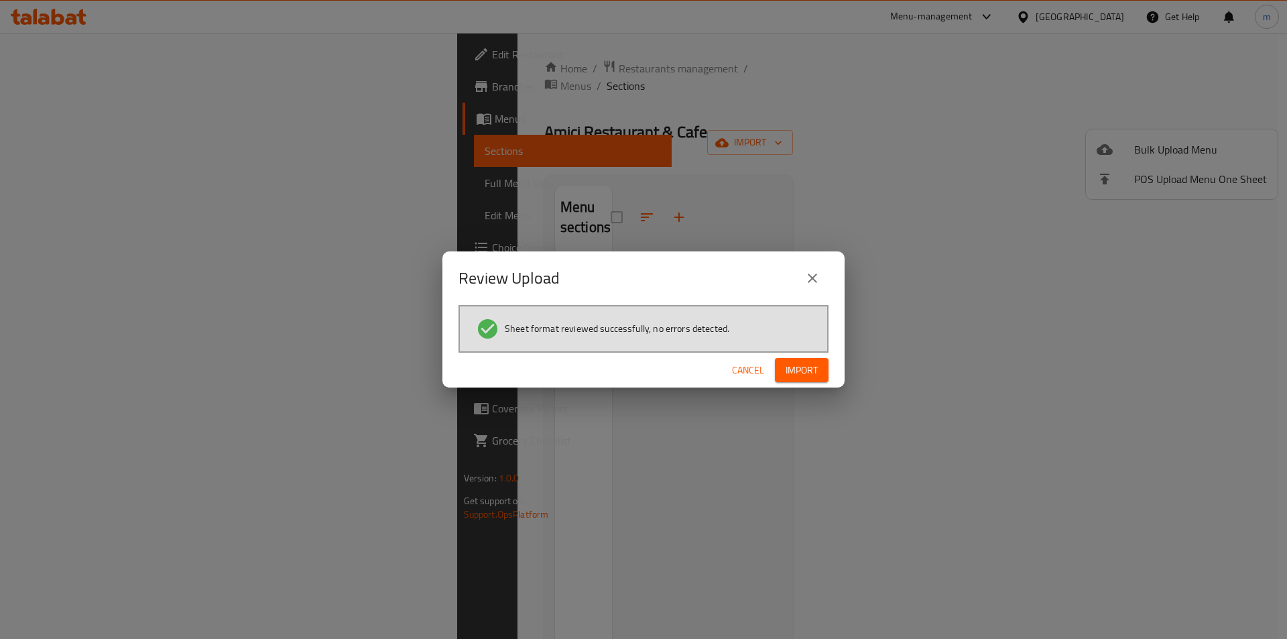
click at [796, 378] on span "Import" at bounding box center [802, 370] width 32 height 17
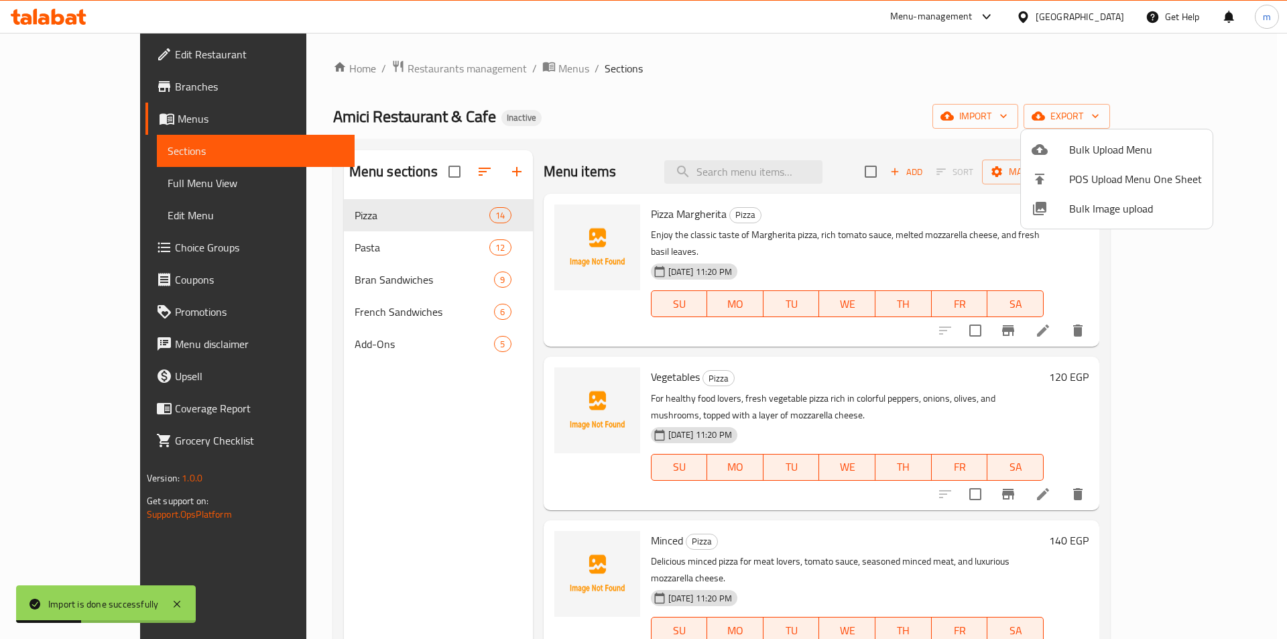
click at [864, 93] on div at bounding box center [643, 319] width 1287 height 639
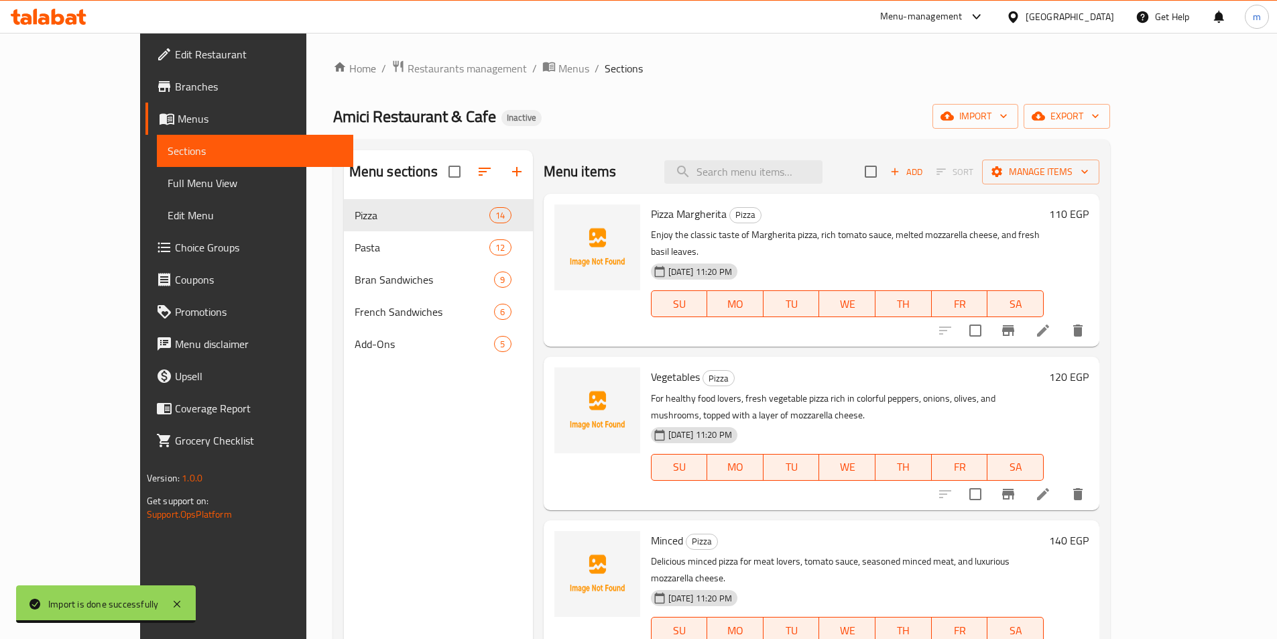
click at [168, 180] on span "Full Menu View" at bounding box center [255, 183] width 175 height 16
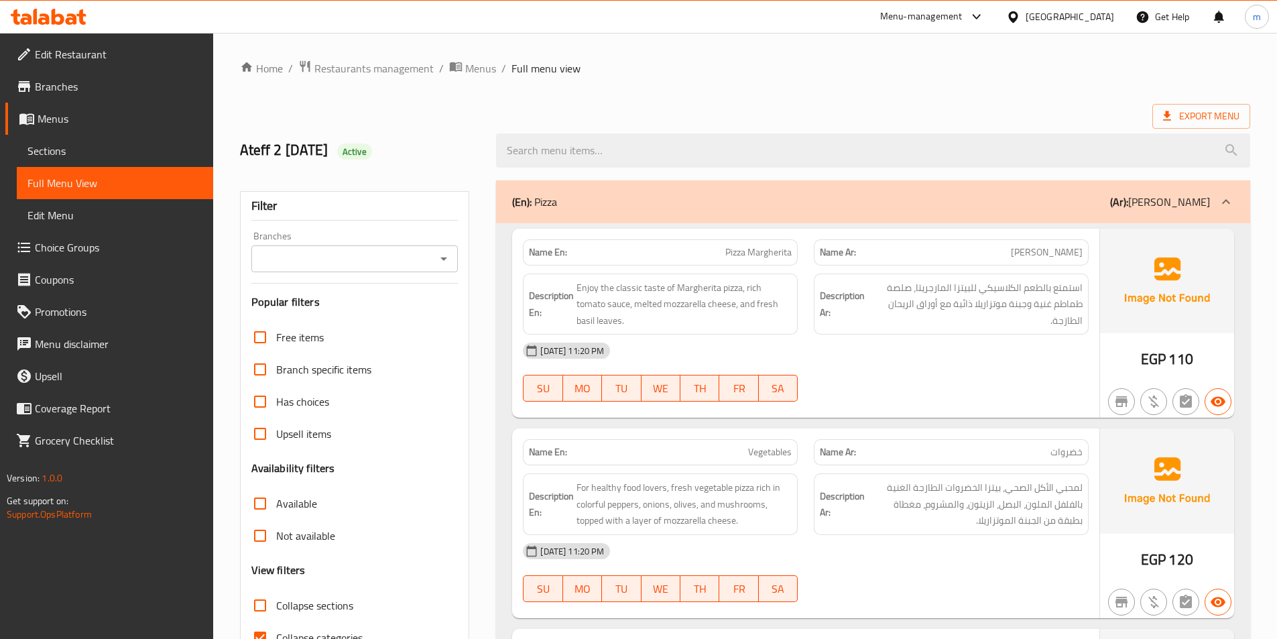
scroll to position [268, 0]
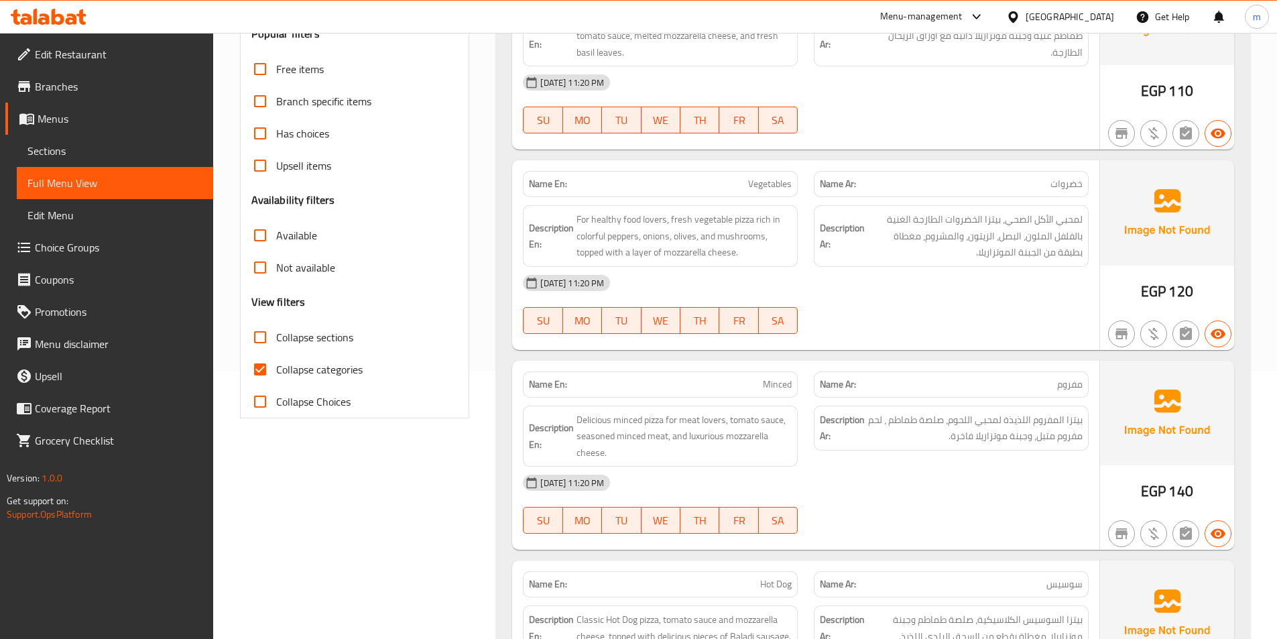
click at [279, 364] on span "Collapse categories" at bounding box center [319, 369] width 86 height 16
click at [276, 364] on input "Collapse categories" at bounding box center [260, 369] width 32 height 32
checkbox input "false"
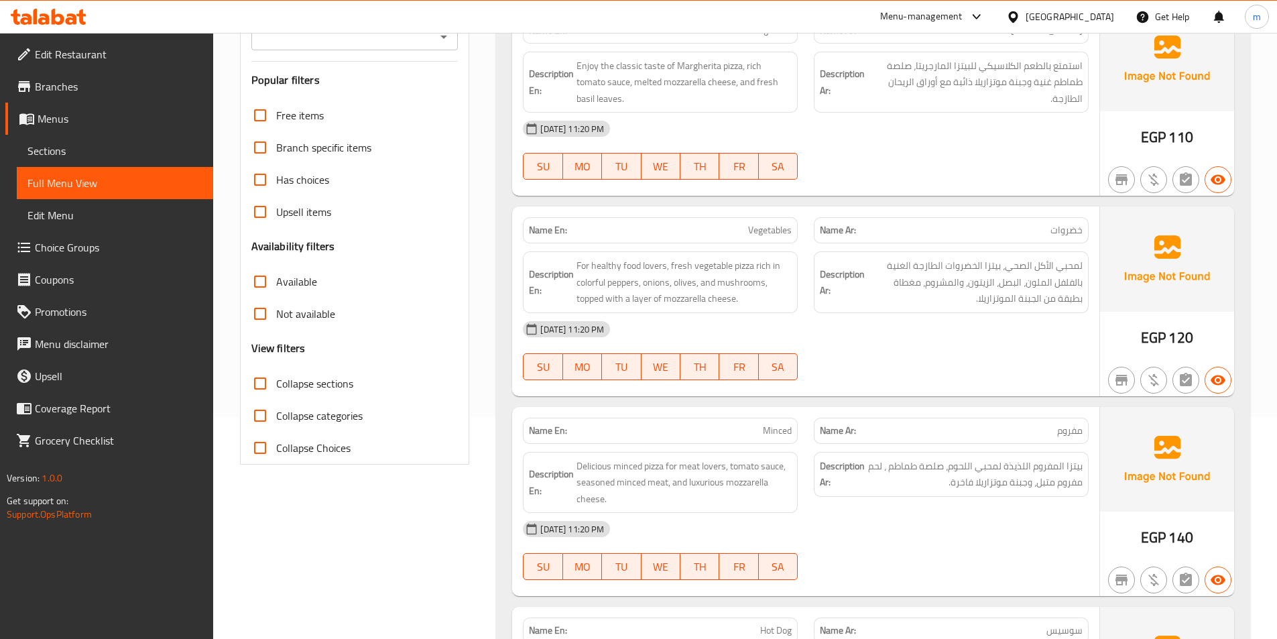
scroll to position [0, 0]
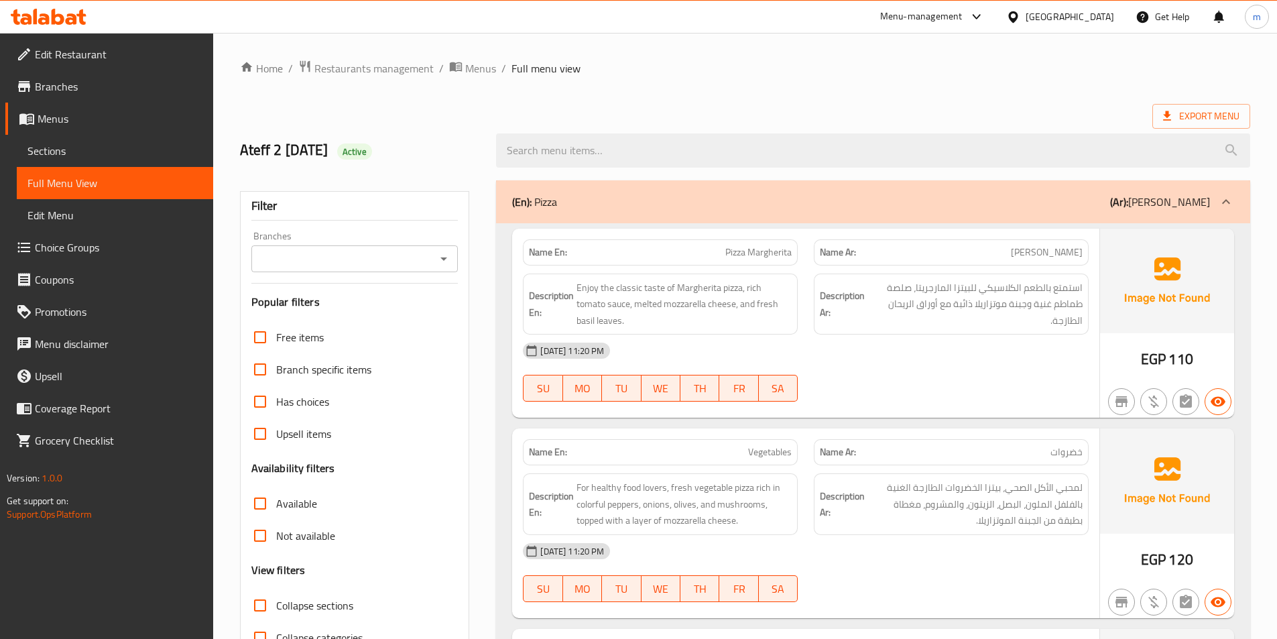
click at [989, 404] on div at bounding box center [951, 402] width 291 height 16
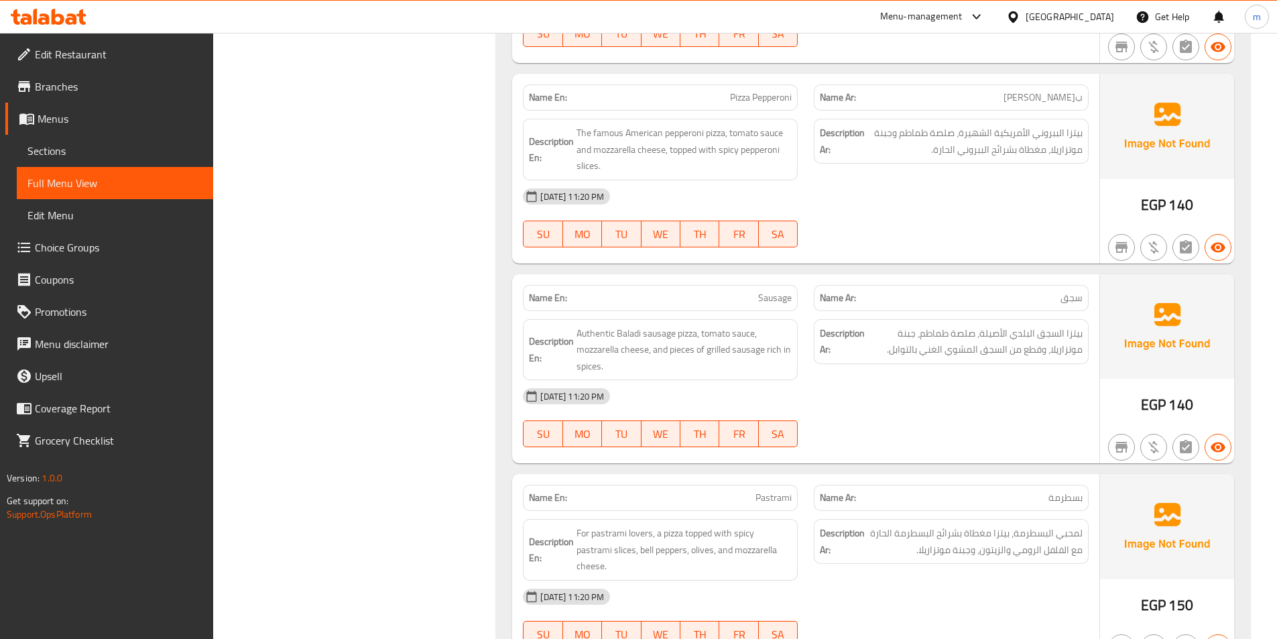
scroll to position [1006, 0]
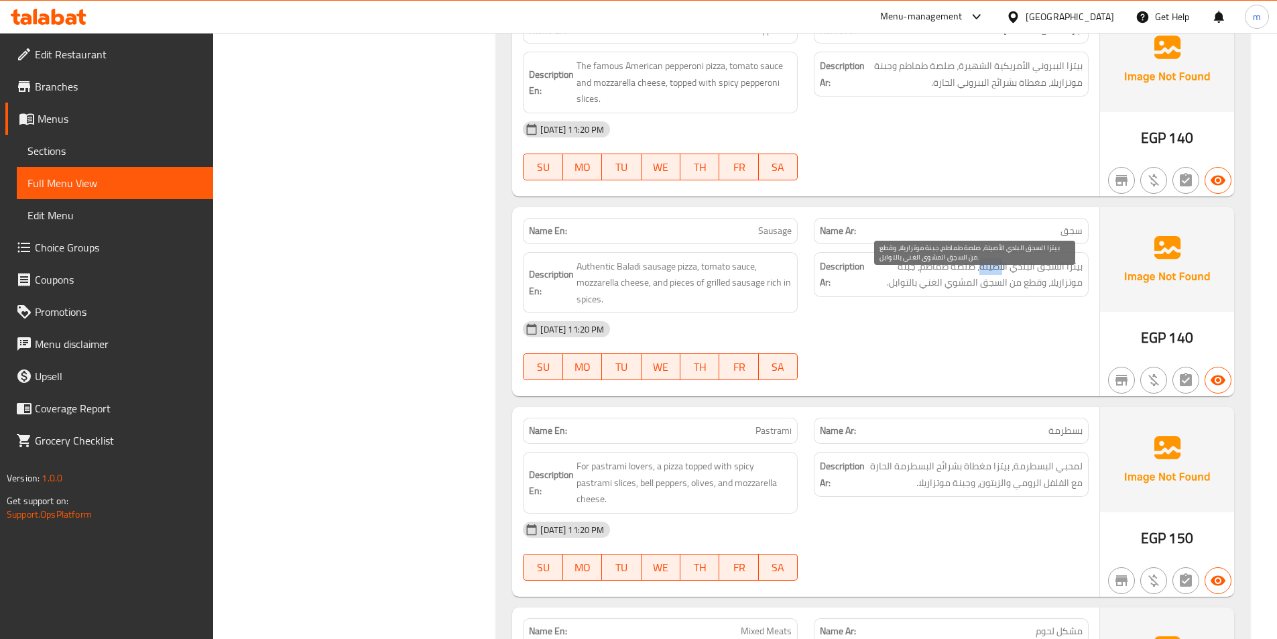
drag, startPoint x: 981, startPoint y: 280, endPoint x: 1003, endPoint y: 290, distance: 24.3
click at [1003, 290] on span "بيتزا السجق البلدي الأصيلة، صلصة طماطم، جبنة موتزاريلا، وقطع من السجق المشوي ال…" at bounding box center [975, 274] width 215 height 33
copy span "أصيلة"
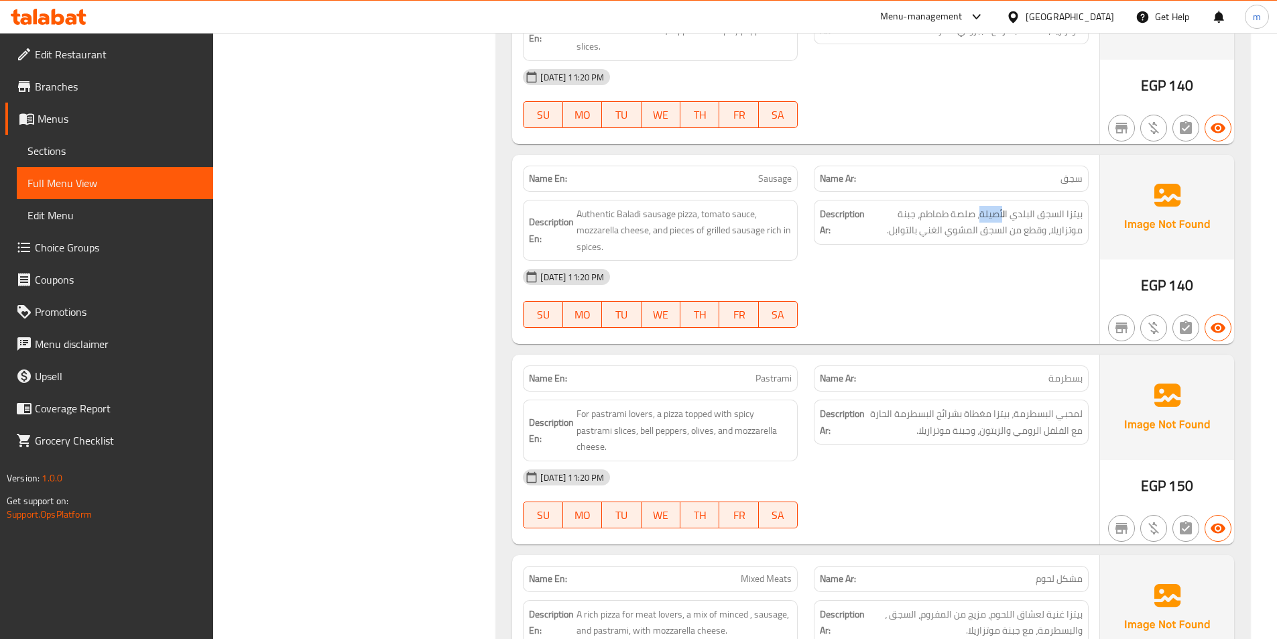
scroll to position [1140, 0]
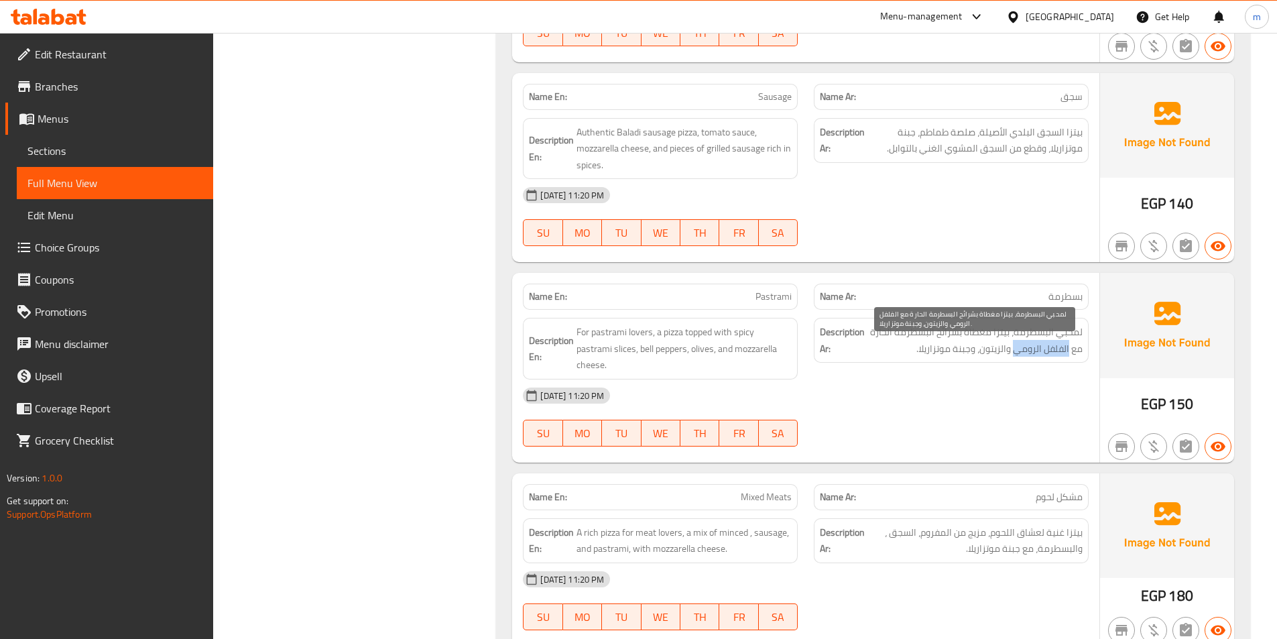
drag, startPoint x: 1012, startPoint y: 365, endPoint x: 1069, endPoint y: 367, distance: 57.0
click at [1069, 357] on span "لمحبي البسطرمة، بيتزا مغطاة بشرائح البسطرمة الحارة مع الفلفل الرومي والزيتون، و…" at bounding box center [975, 340] width 215 height 33
copy span "الفلفل الرومي"
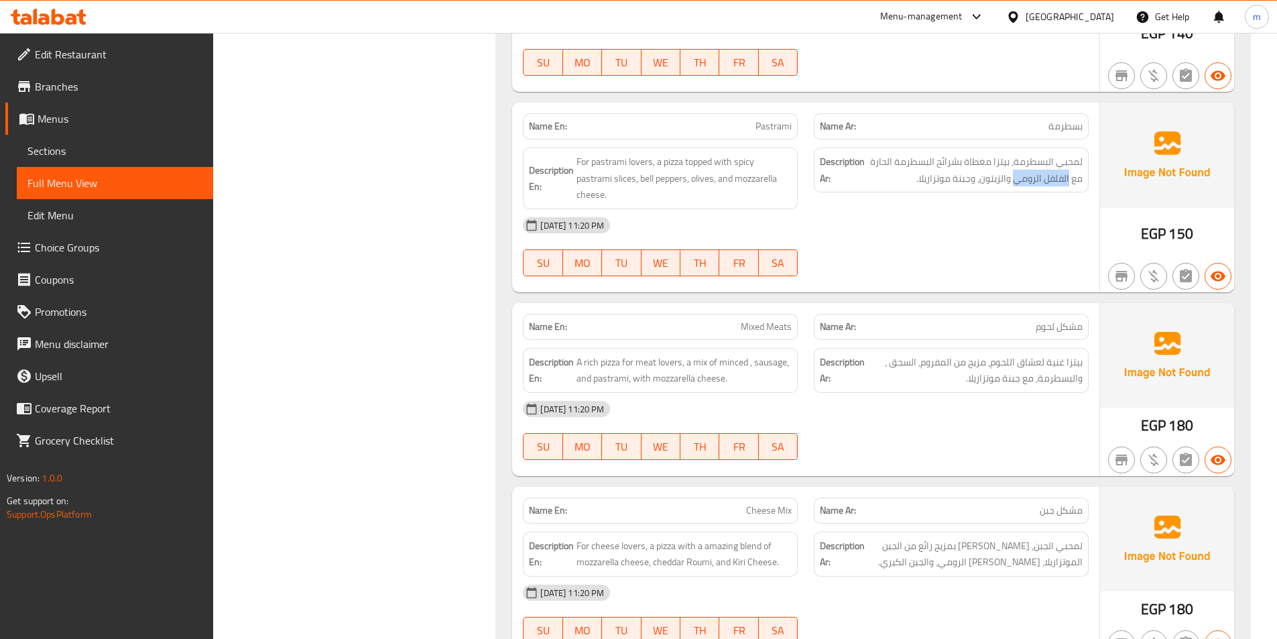
scroll to position [1341, 0]
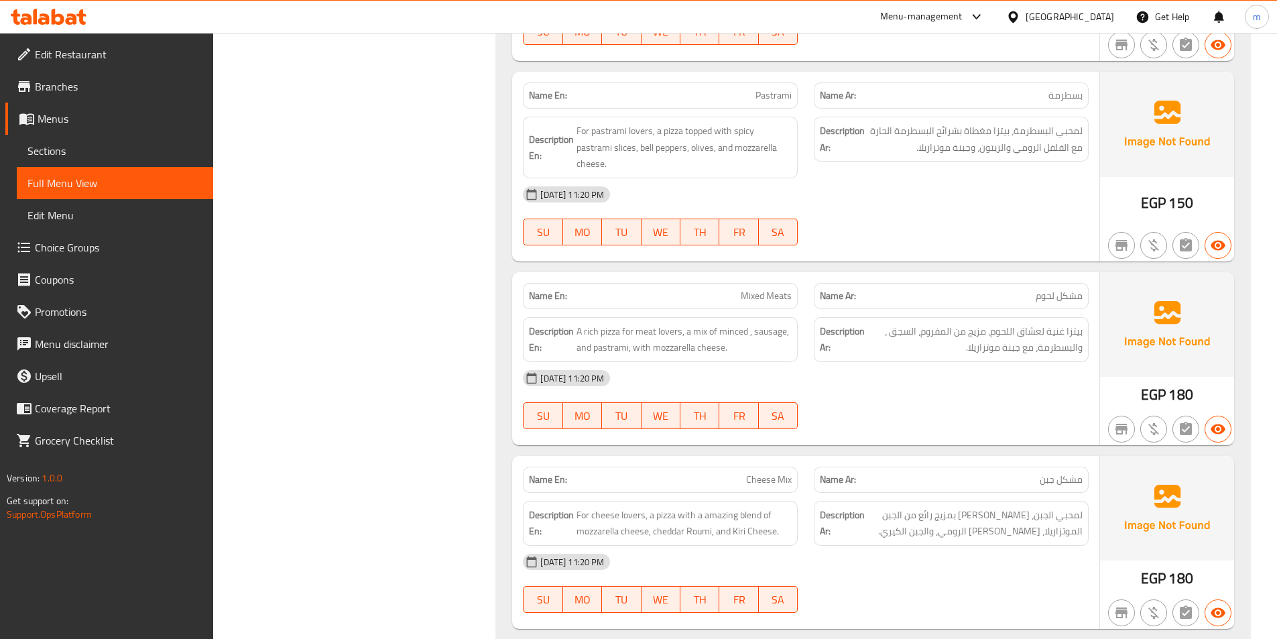
click at [752, 303] on span "Mixed Meats" at bounding box center [766, 296] width 51 height 14
copy span "Mixed Meats"
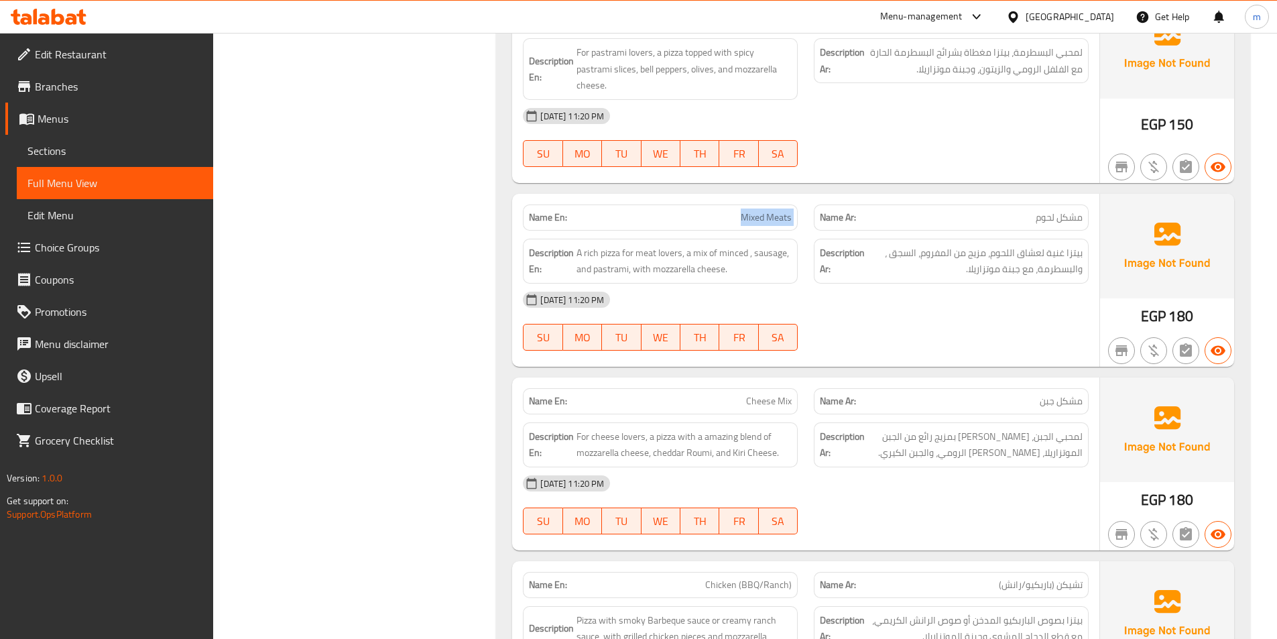
scroll to position [1542, 0]
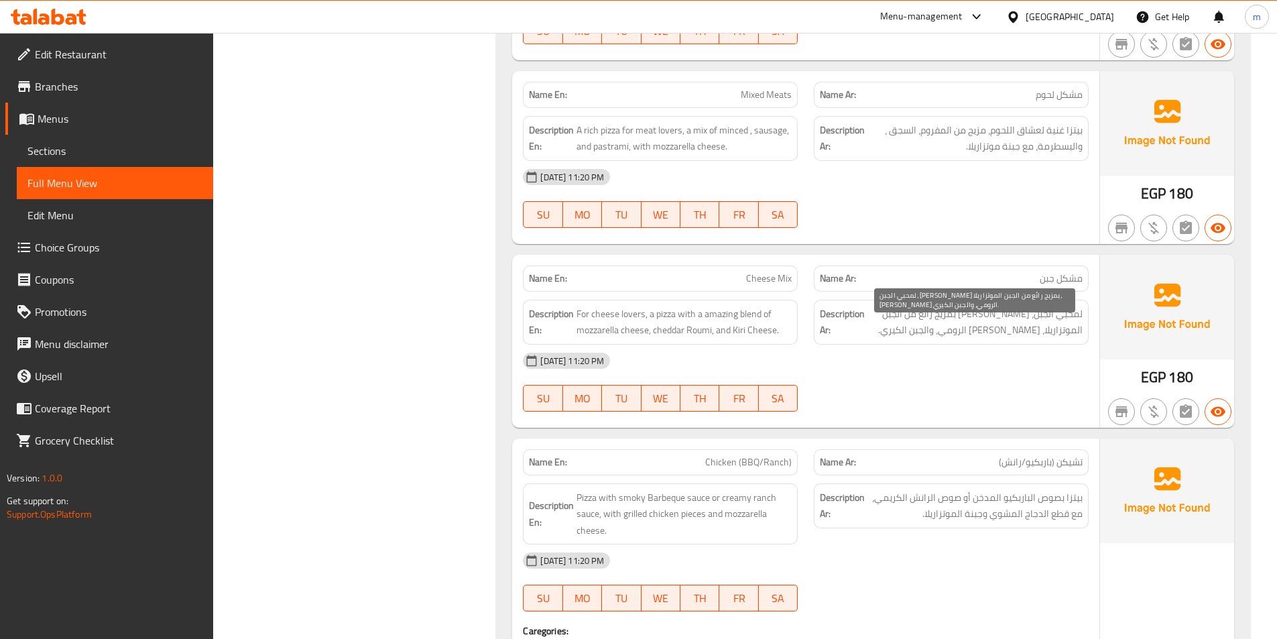
click at [984, 332] on span "لمحبي الجبن، بيتزا بمزيج رائع من الجبن الموتزاريلا، الشيدر الرومي، والجبن الكير…" at bounding box center [975, 322] width 215 height 33
copy span "رائع"
click at [920, 372] on div "[DATE] 11:20 PM" at bounding box center [806, 361] width 582 height 32
click at [1029, 339] on span "لمحبي الجبن، بيتزا بمزيج رائع من الجبن الموتزاريلا، الشيدر الرومي، والجبن الكير…" at bounding box center [975, 322] width 215 height 33
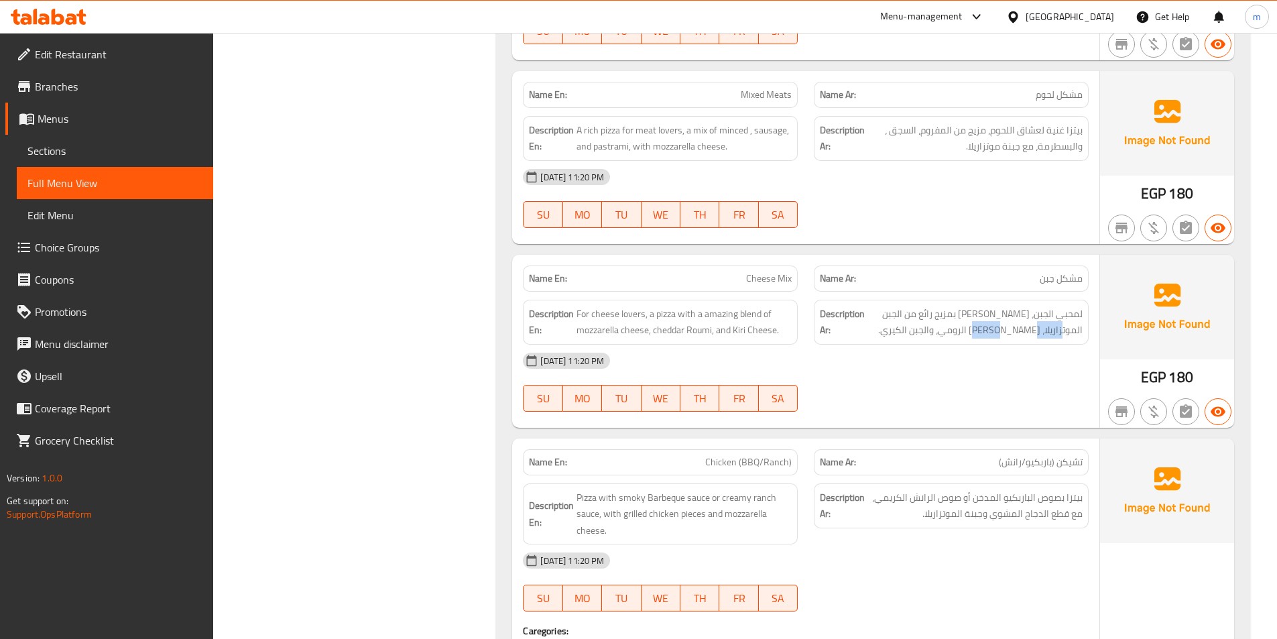
drag, startPoint x: 1027, startPoint y: 349, endPoint x: 1085, endPoint y: 343, distance: 58.7
click at [1085, 343] on div "Description Ar: لمحبي الجبن، بيتزا بمزيج رائع من الجبن الموتزاريلا، الشيدر الرو…" at bounding box center [951, 322] width 275 height 45
copy span "الشيدر الرومي،"
click at [945, 376] on div "[DATE] 11:20 PM" at bounding box center [806, 361] width 582 height 32
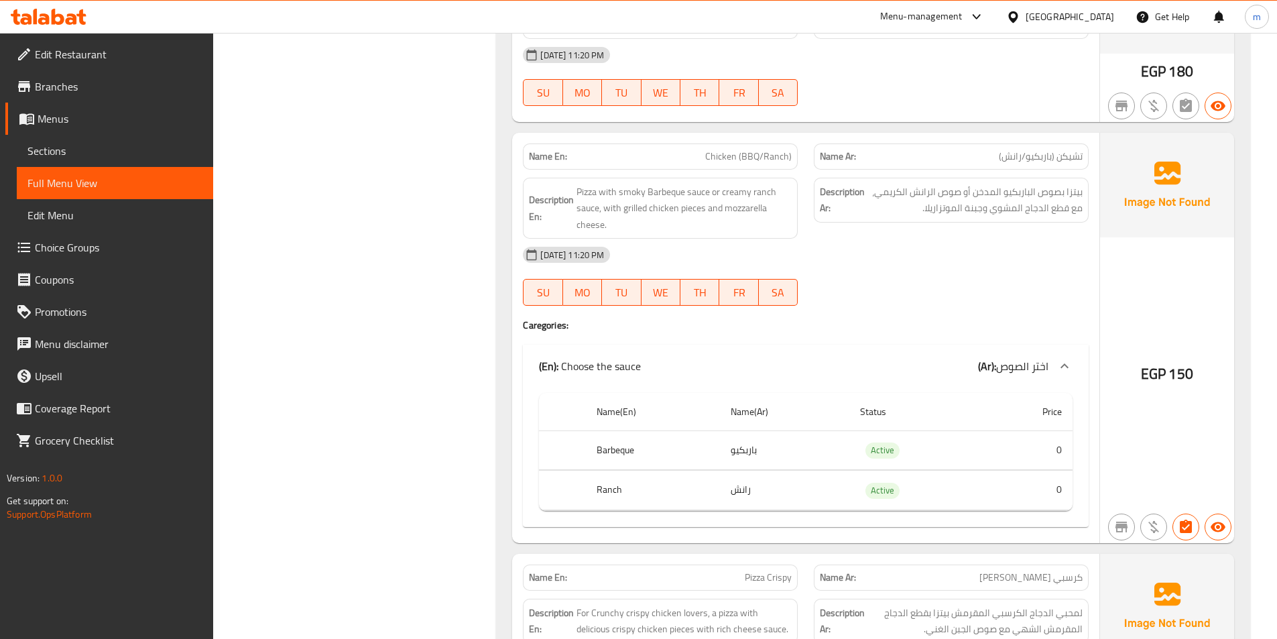
scroll to position [1877, 0]
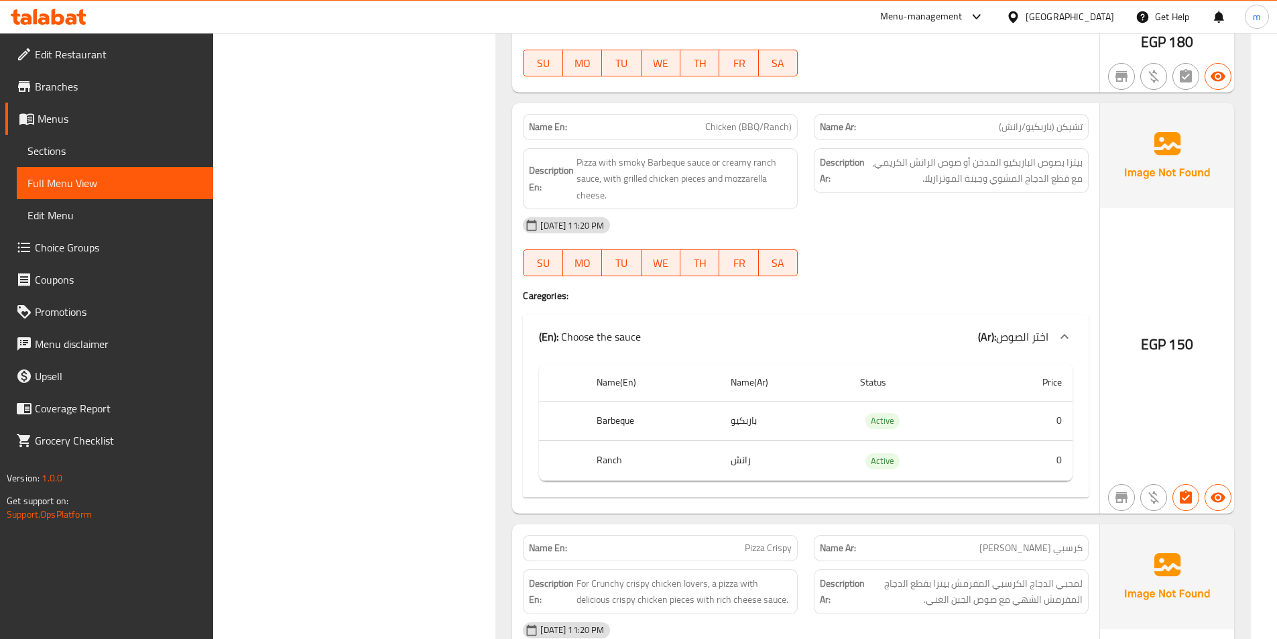
click at [938, 345] on div "(En): Choose the sauce (Ar): اختر الصوص" at bounding box center [794, 337] width 510 height 16
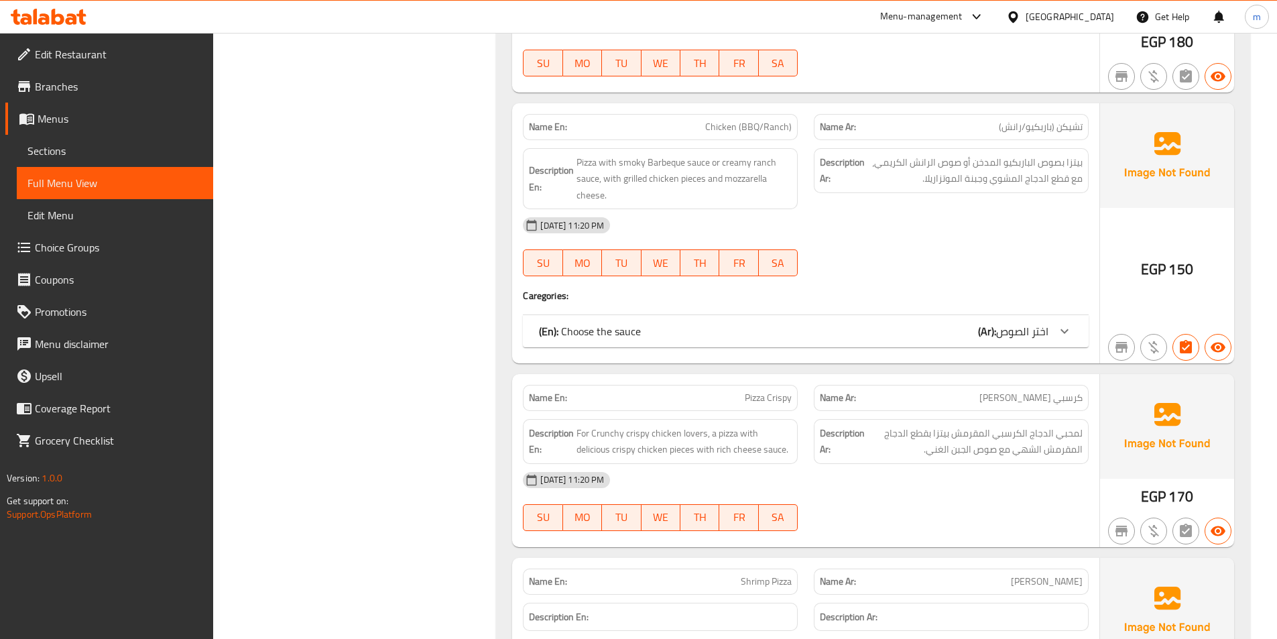
click at [976, 339] on div "(En): Choose the sauce (Ar): اختر الصوص" at bounding box center [794, 331] width 510 height 16
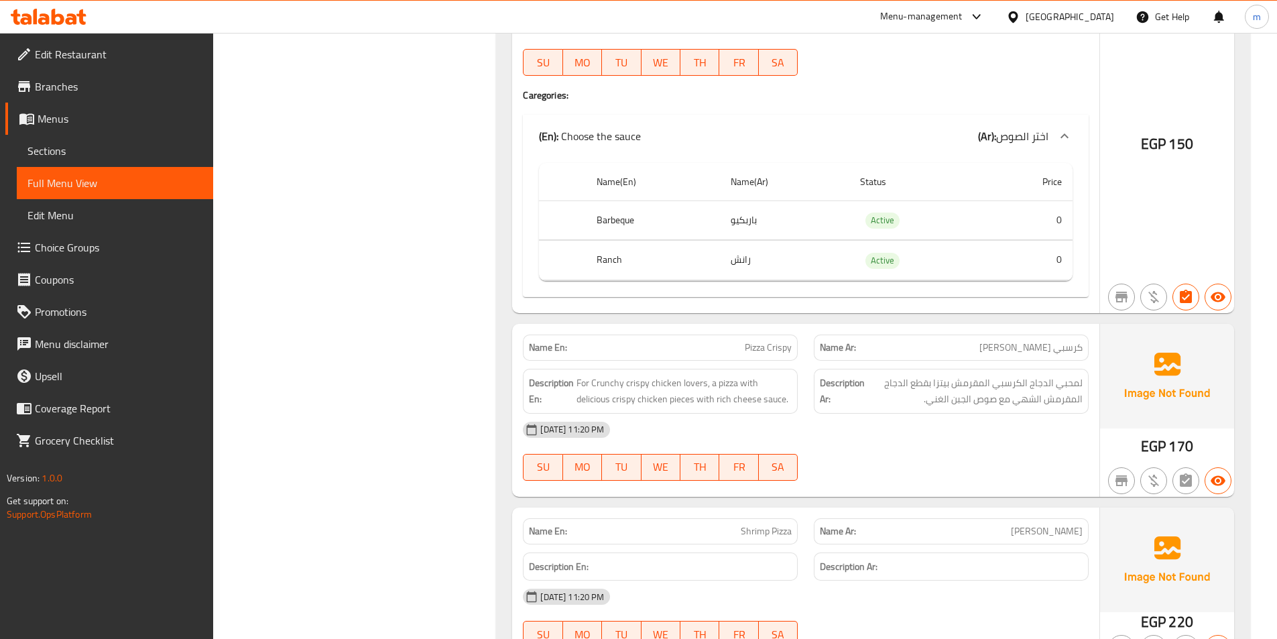
scroll to position [2079, 0]
click at [741, 354] on p "Name En: Pizza Crispy" at bounding box center [660, 347] width 263 height 14
click at [786, 354] on span "Pizza Crispy" at bounding box center [768, 347] width 47 height 14
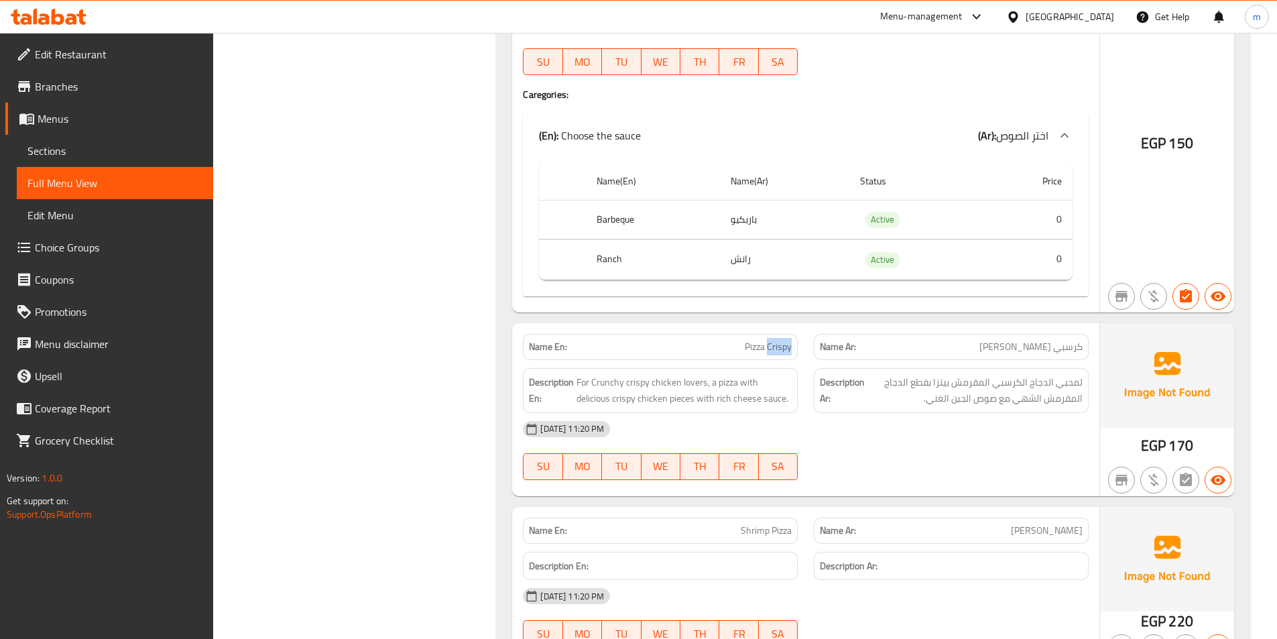
drag, startPoint x: 768, startPoint y: 357, endPoint x: 793, endPoint y: 358, distance: 25.5
click at [793, 358] on div "Name En: Pizza Crispy" at bounding box center [660, 347] width 275 height 26
copy span "Crispy"
drag, startPoint x: 593, startPoint y: 396, endPoint x: 622, endPoint y: 400, distance: 29.9
click at [622, 400] on span "For Crunchy crispy chicken lovers, a pizza with delicious crispy chicken pieces…" at bounding box center [684, 390] width 215 height 33
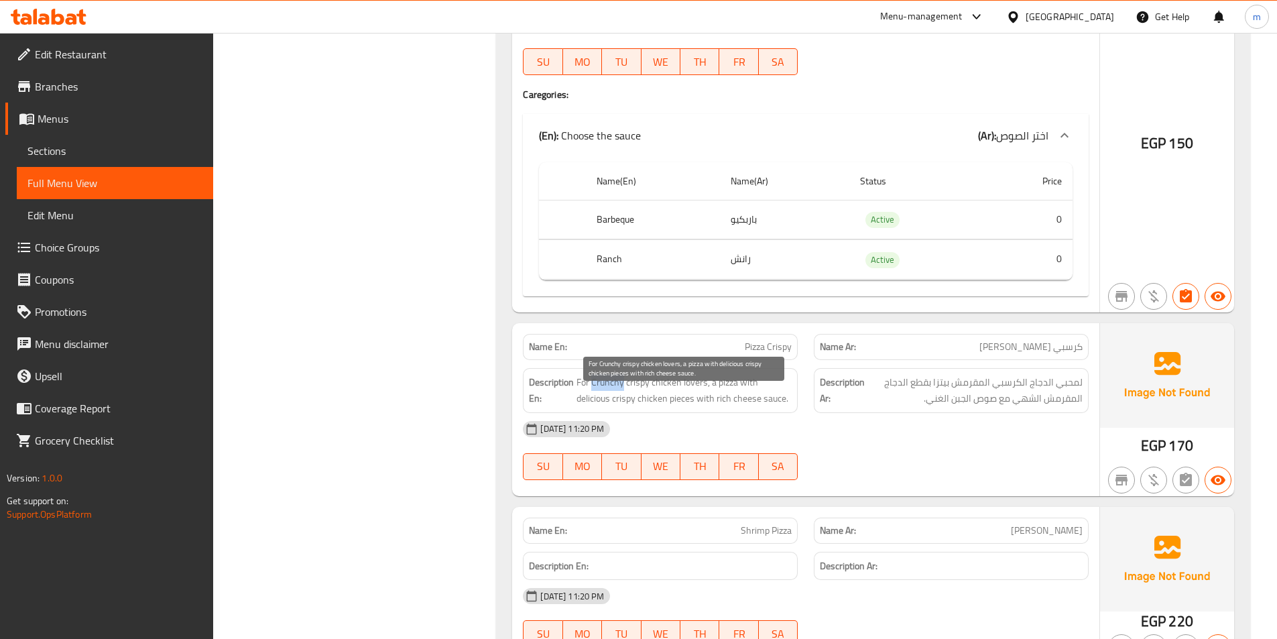
copy span "Crunchy"
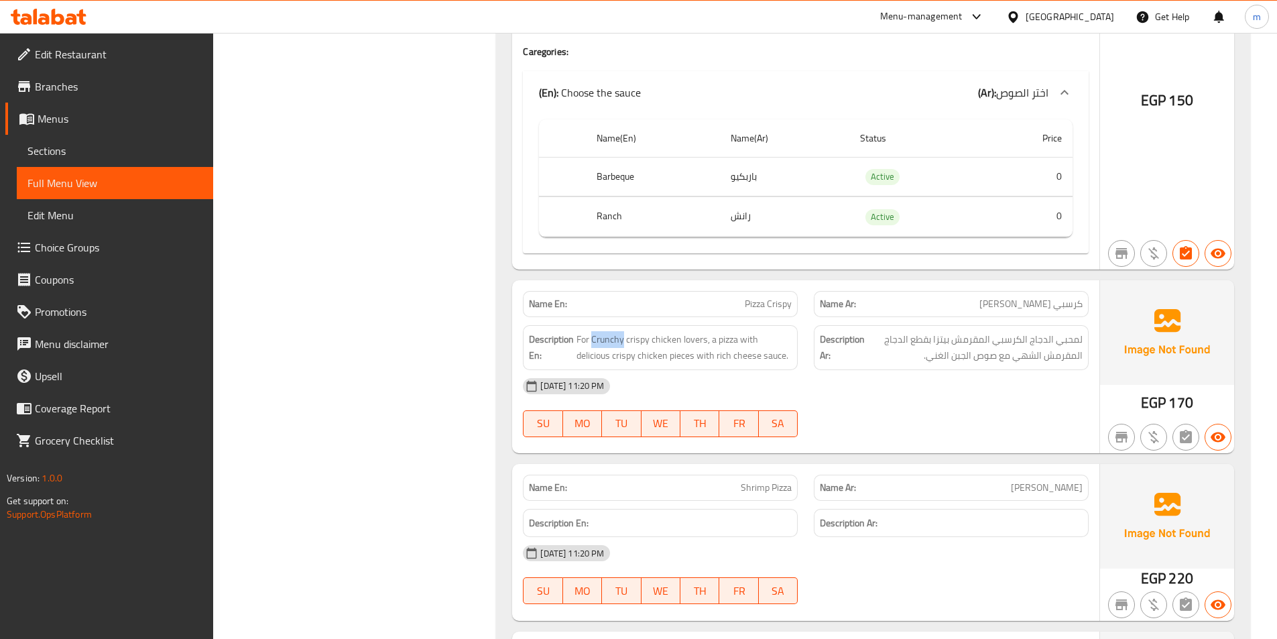
scroll to position [2146, 0]
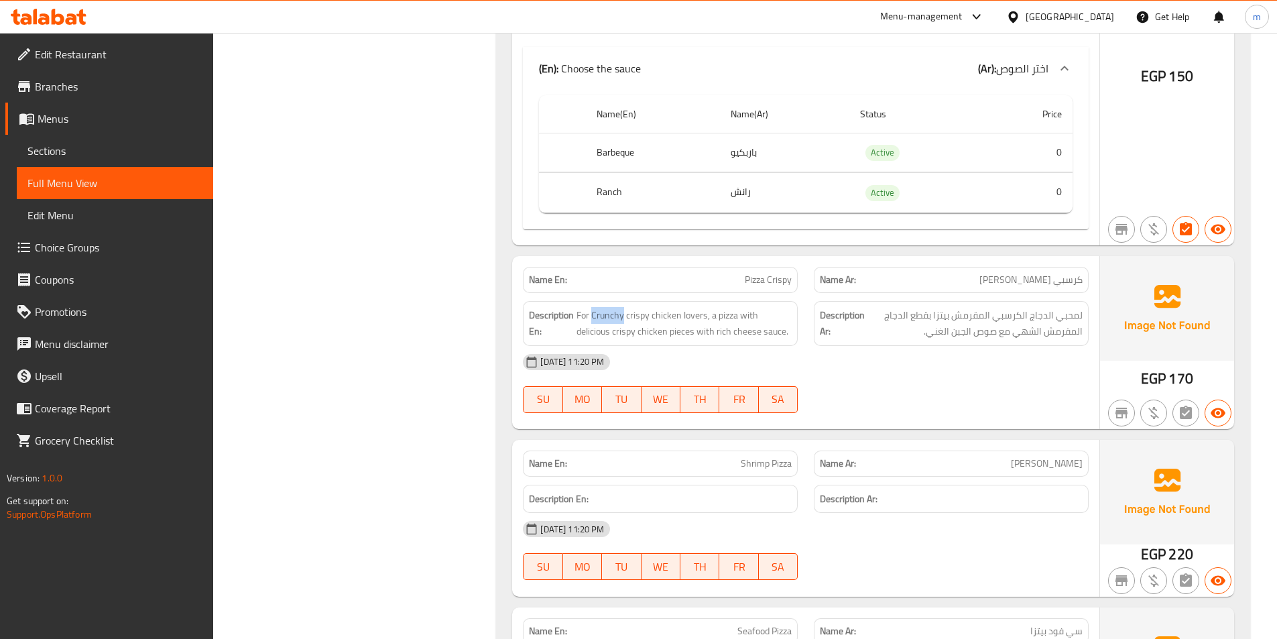
click at [1230, 597] on div at bounding box center [1218, 581] width 32 height 32
click at [1005, 421] on div at bounding box center [951, 413] width 291 height 16
drag, startPoint x: 955, startPoint y: 336, endPoint x: 986, endPoint y: 334, distance: 30.9
click at [986, 334] on span "لمحبي الدجاج الكرسبي المقرمش بيتزا بقطع الدجاج المقرمش الشهي مع صوص الجبن الغني." at bounding box center [975, 323] width 215 height 33
copy span "مقرمش"
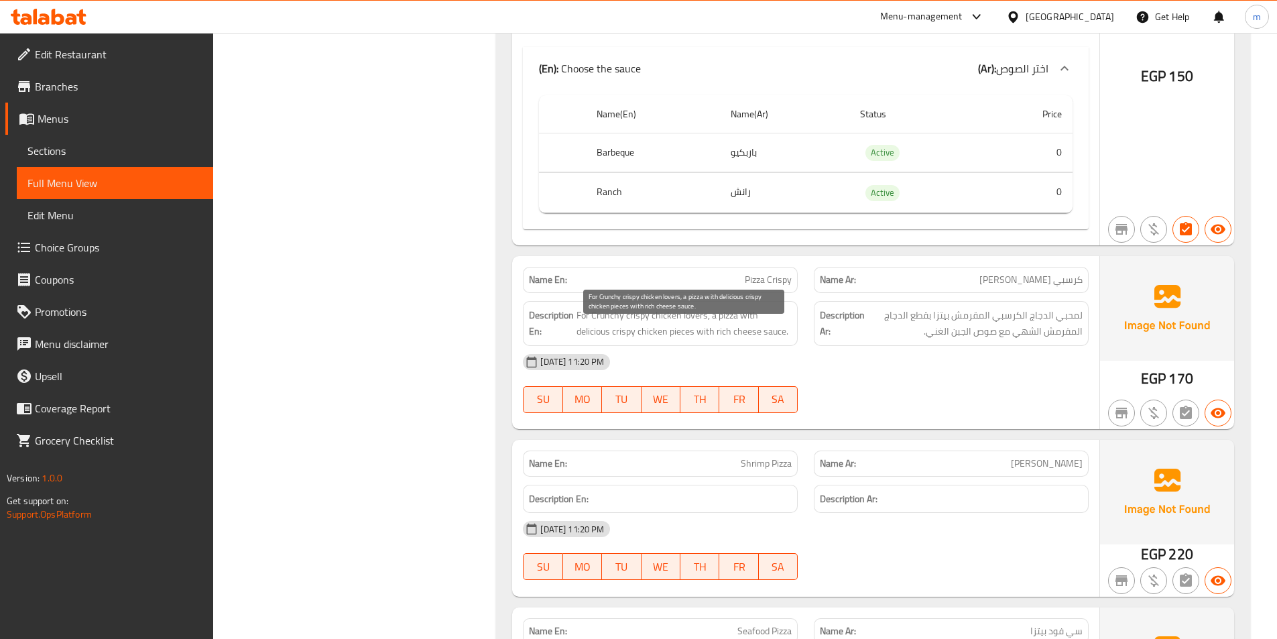
click at [595, 328] on span "For Crunchy crispy chicken lovers, a pizza with delicious crispy chicken pieces…" at bounding box center [684, 323] width 215 height 33
click at [589, 329] on span "For Crunchy crispy chicken lovers, a pizza with delicious crispy chicken pieces…" at bounding box center [684, 323] width 215 height 33
drag, startPoint x: 592, startPoint y: 330, endPoint x: 624, endPoint y: 331, distance: 32.2
click at [624, 331] on span "For Crunchy crispy chicken lovers, a pizza with delicious crispy chicken pieces…" at bounding box center [684, 323] width 215 height 33
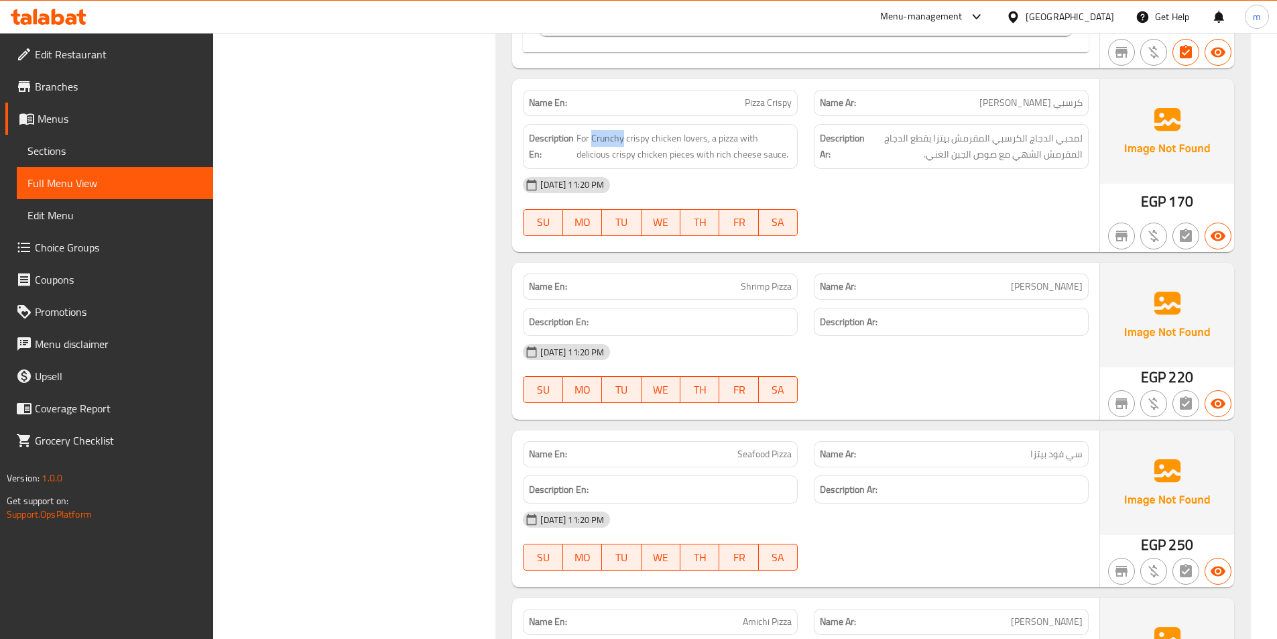
scroll to position [2347, 0]
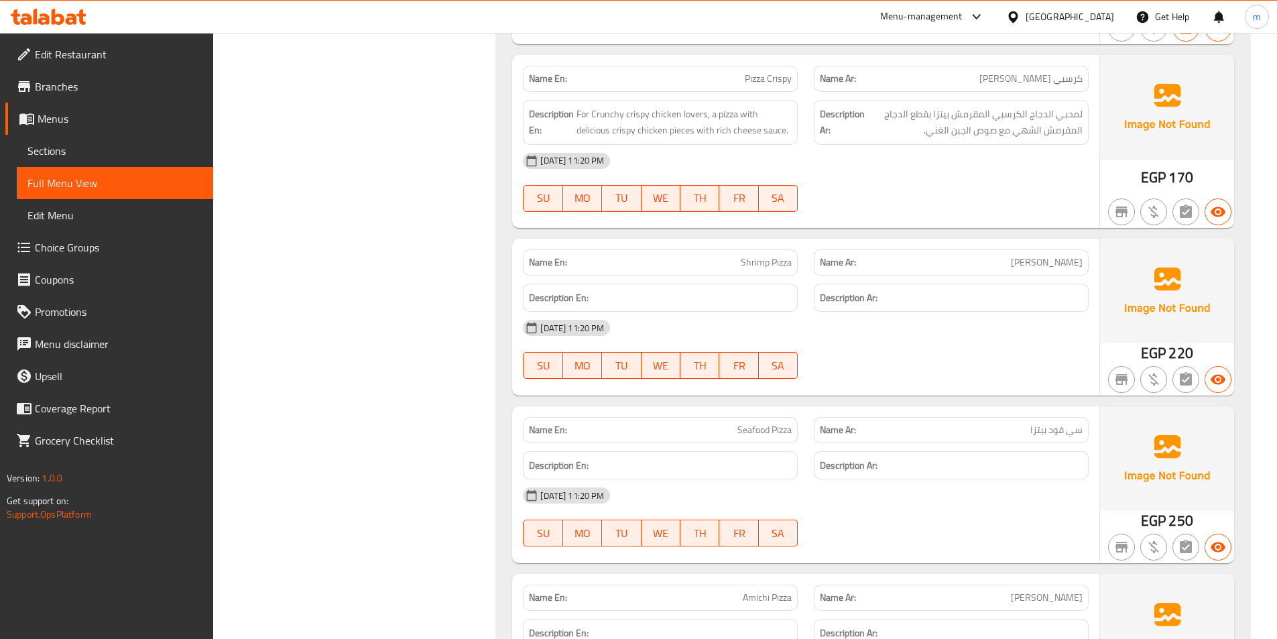
click at [974, 340] on div "[DATE] 11:20 PM" at bounding box center [806, 328] width 582 height 32
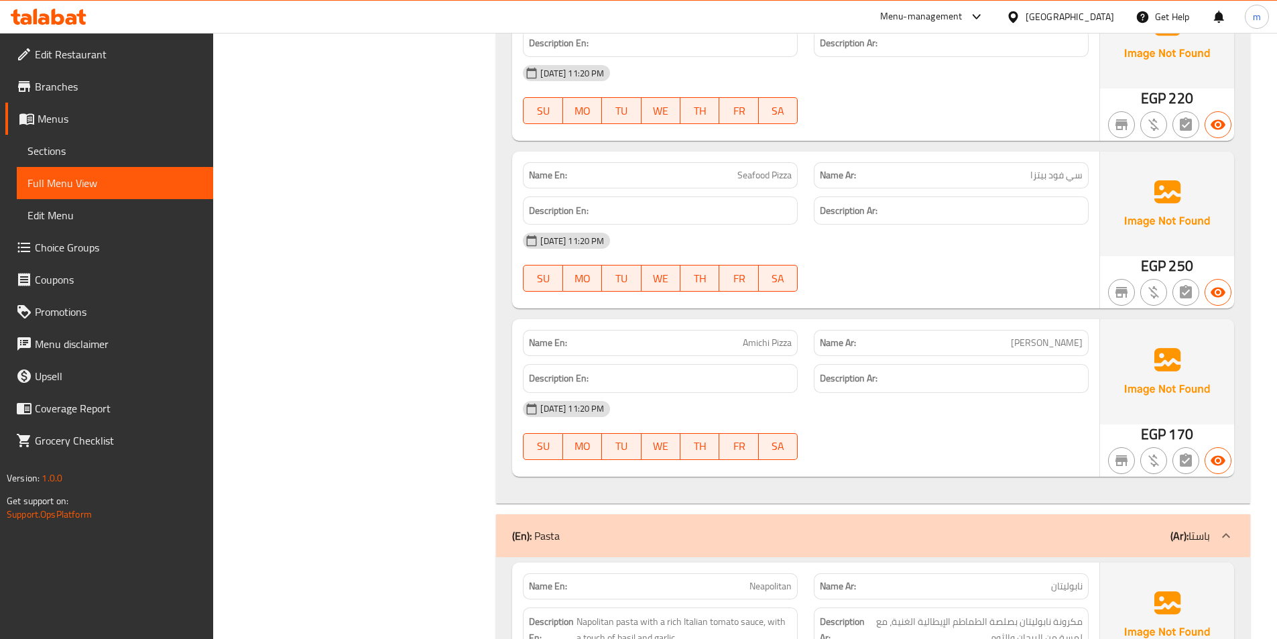
scroll to position [2682, 0]
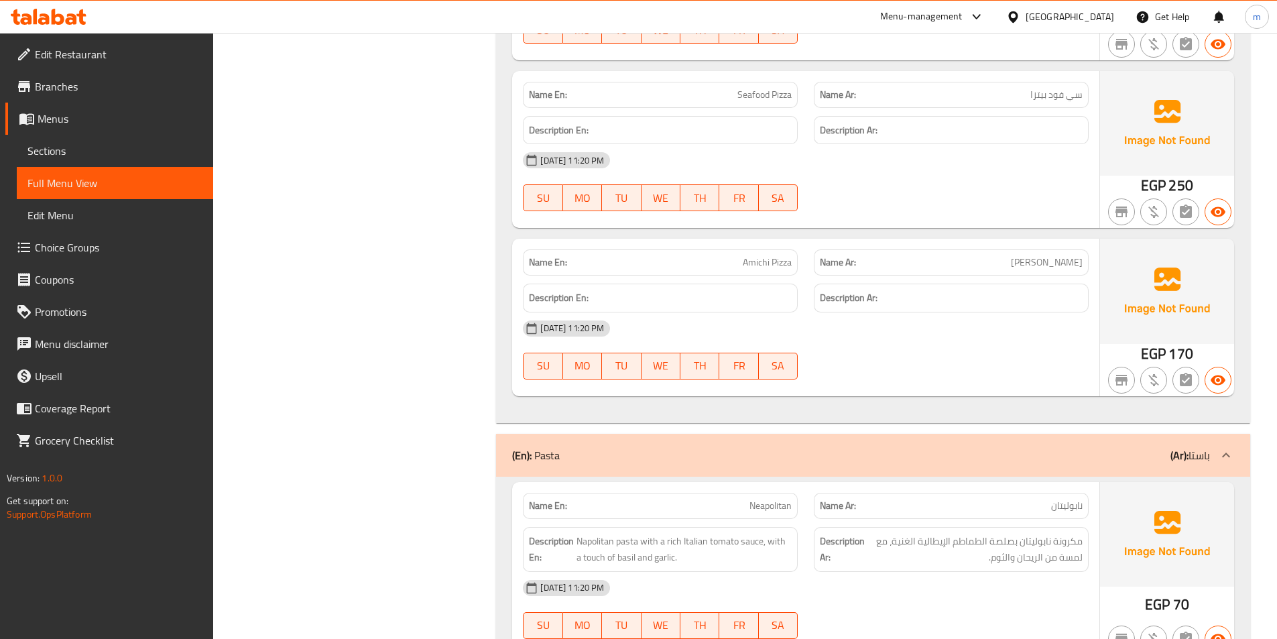
click at [921, 378] on div "16-09-2025 11:20 PM SU MO TU WE TH FR SA" at bounding box center [806, 349] width 582 height 75
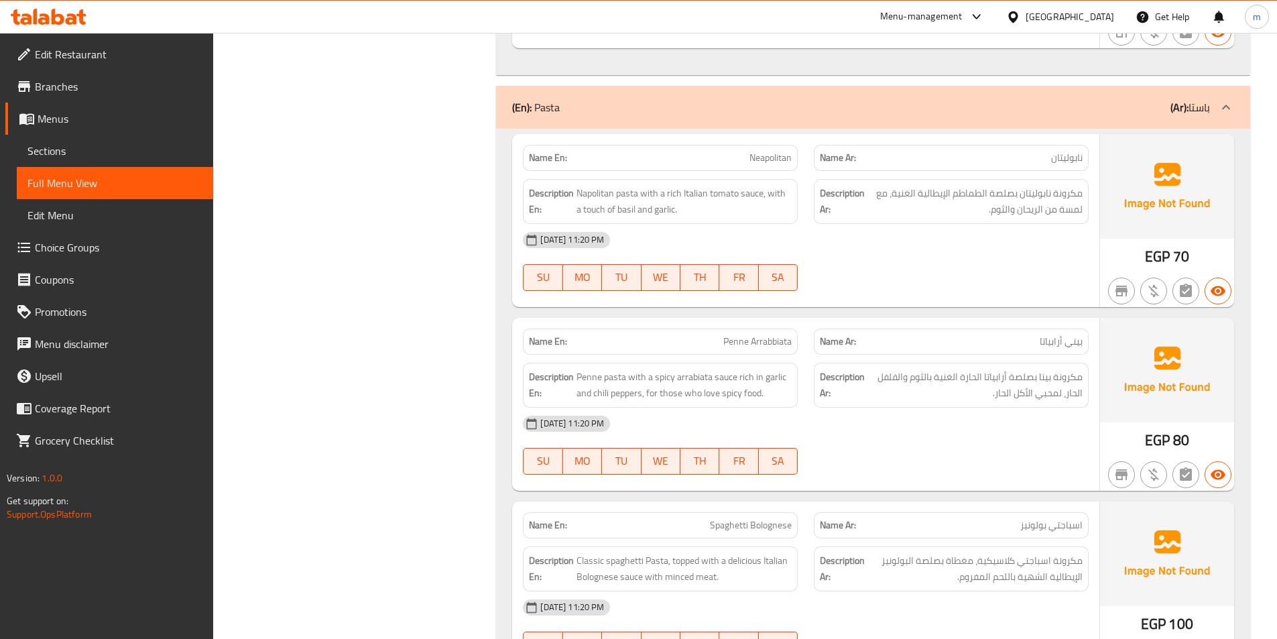
scroll to position [3151, 0]
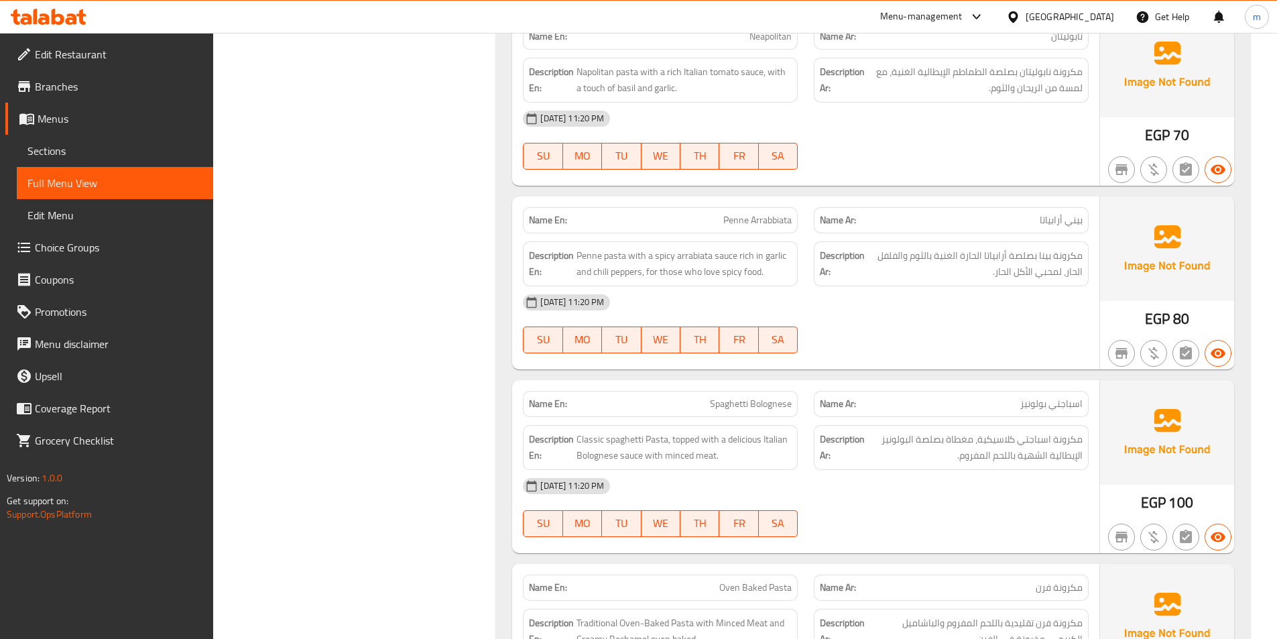
click at [757, 233] on div "Name En: Penne Arrabbiata" at bounding box center [660, 220] width 275 height 26
click at [755, 227] on span "Penne Arrabbiata" at bounding box center [757, 220] width 68 height 14
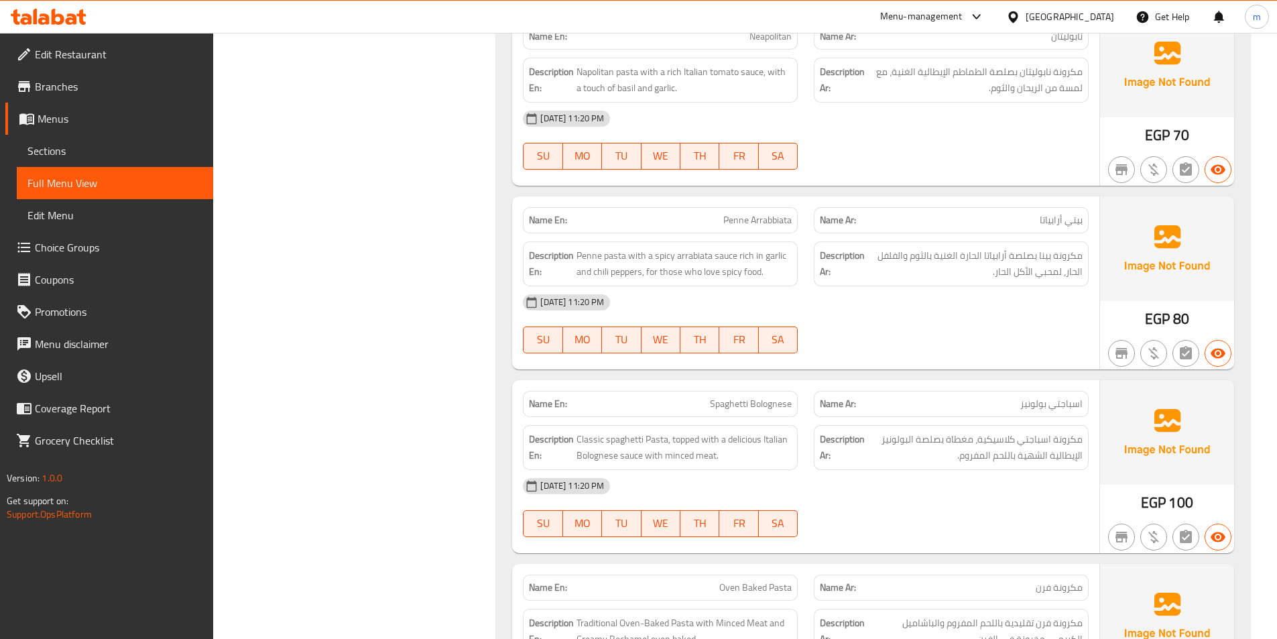
click at [903, 335] on div "16-09-2025 11:20 PM SU MO TU WE TH FR SA" at bounding box center [806, 323] width 582 height 75
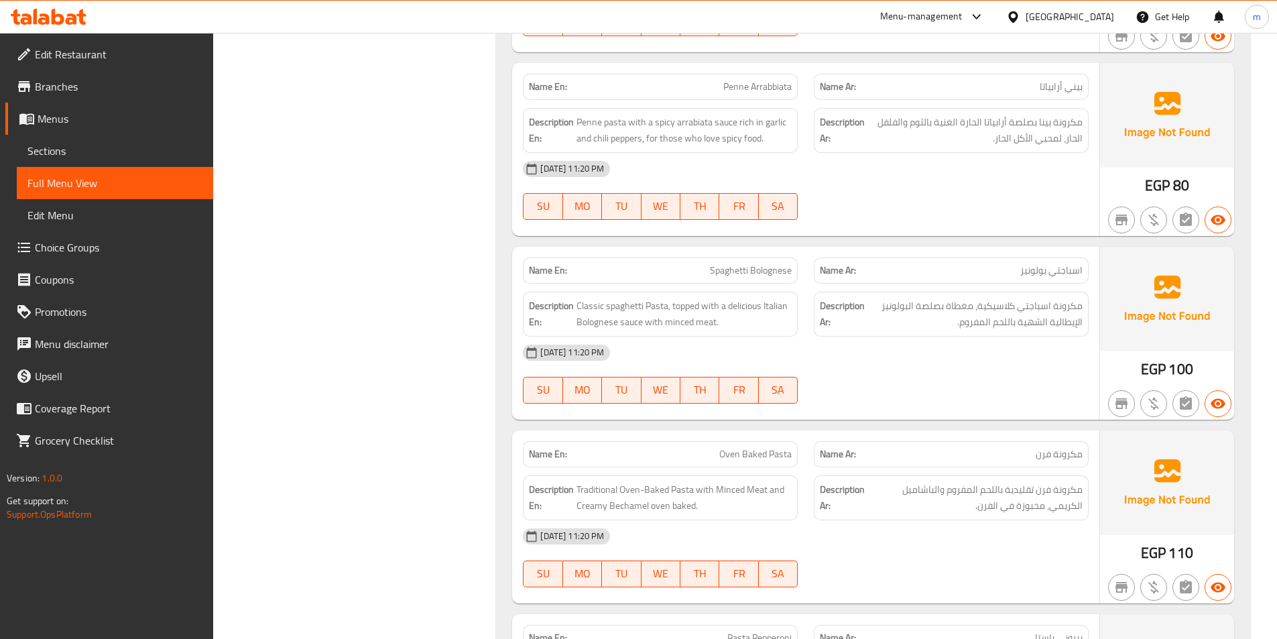
scroll to position [3286, 0]
drag, startPoint x: 1008, startPoint y: 284, endPoint x: 1049, endPoint y: 286, distance: 41.0
click at [1049, 277] on p "Name Ar: اسباجتي بولونيز" at bounding box center [951, 270] width 263 height 14
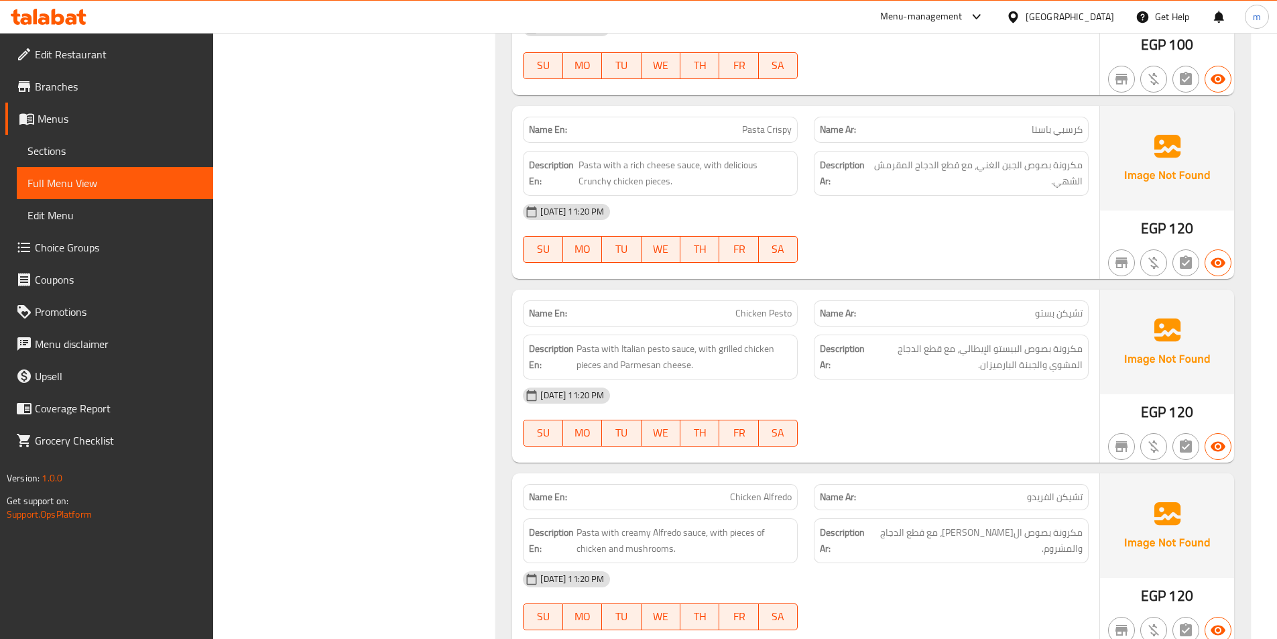
scroll to position [4023, 0]
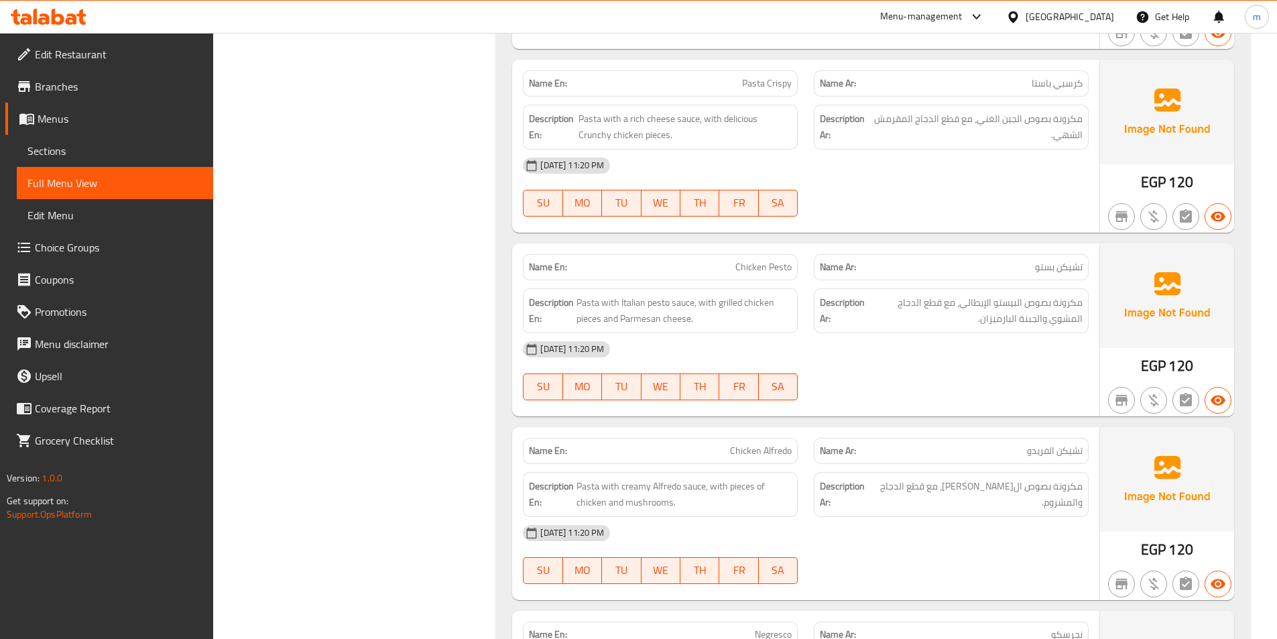
click at [760, 91] on span "Pasta Crispy" at bounding box center [767, 83] width 50 height 14
click at [963, 225] on div at bounding box center [951, 217] width 291 height 16
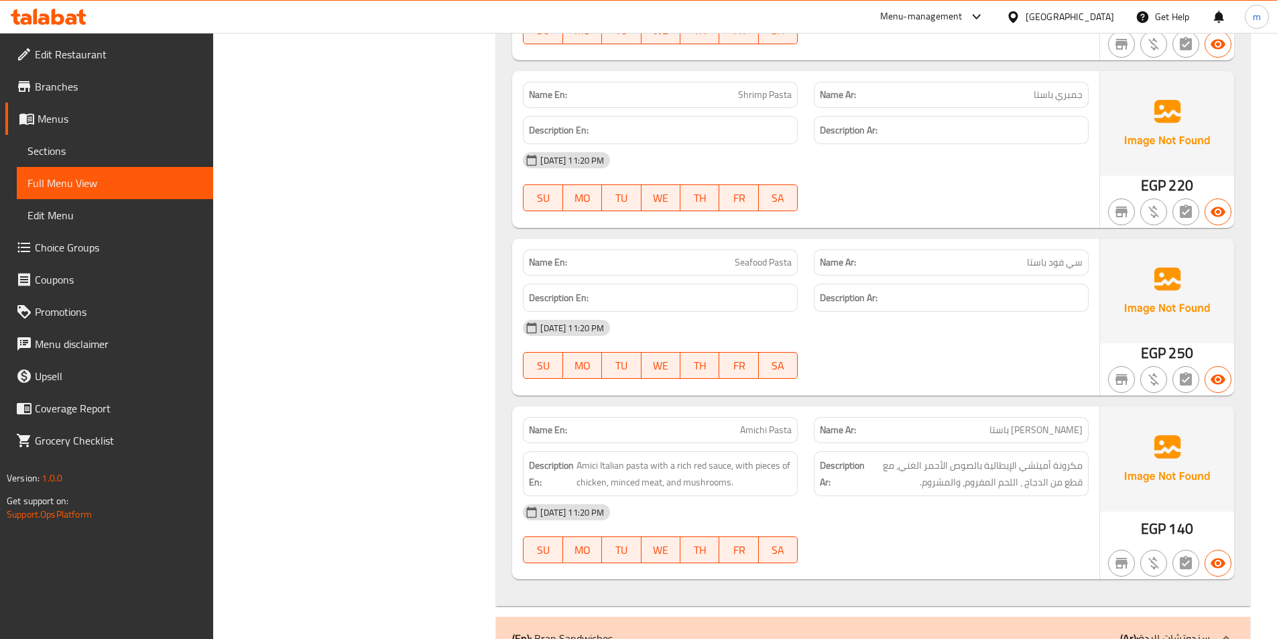
scroll to position [4761, 0]
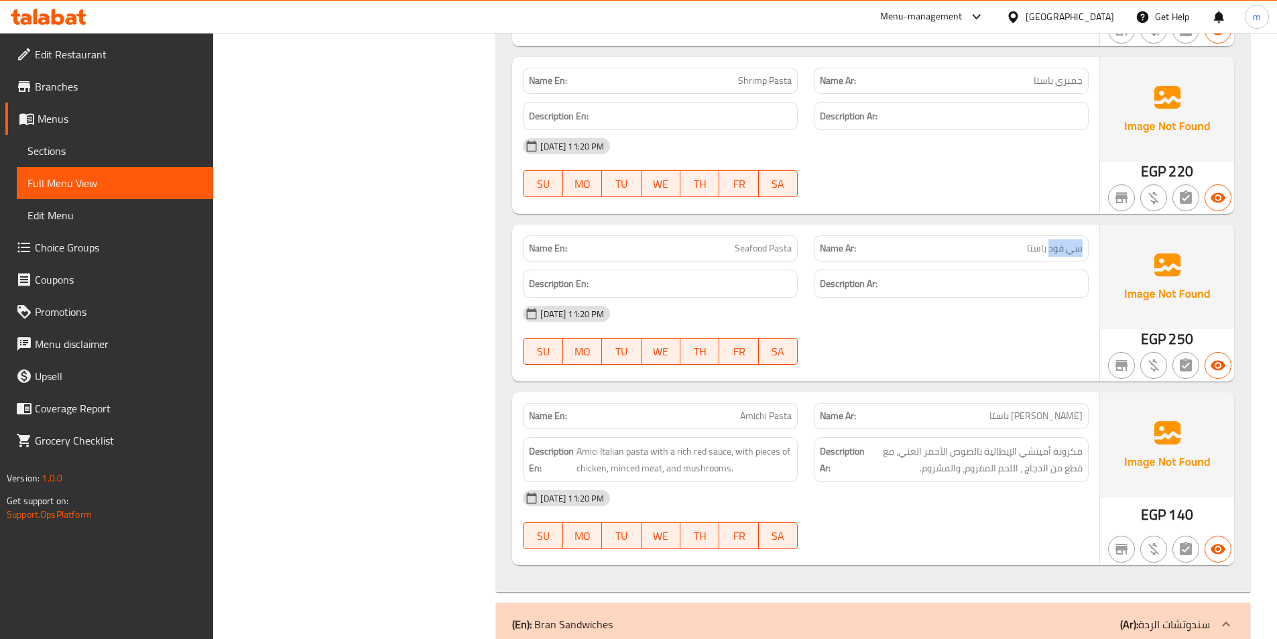
drag, startPoint x: 1051, startPoint y: 263, endPoint x: 1093, endPoint y: 266, distance: 42.3
click at [1093, 266] on div "Name Ar: سي فود باستا" at bounding box center [951, 248] width 291 height 42
click at [944, 330] on div "[DATE] 11:20 PM" at bounding box center [806, 314] width 582 height 32
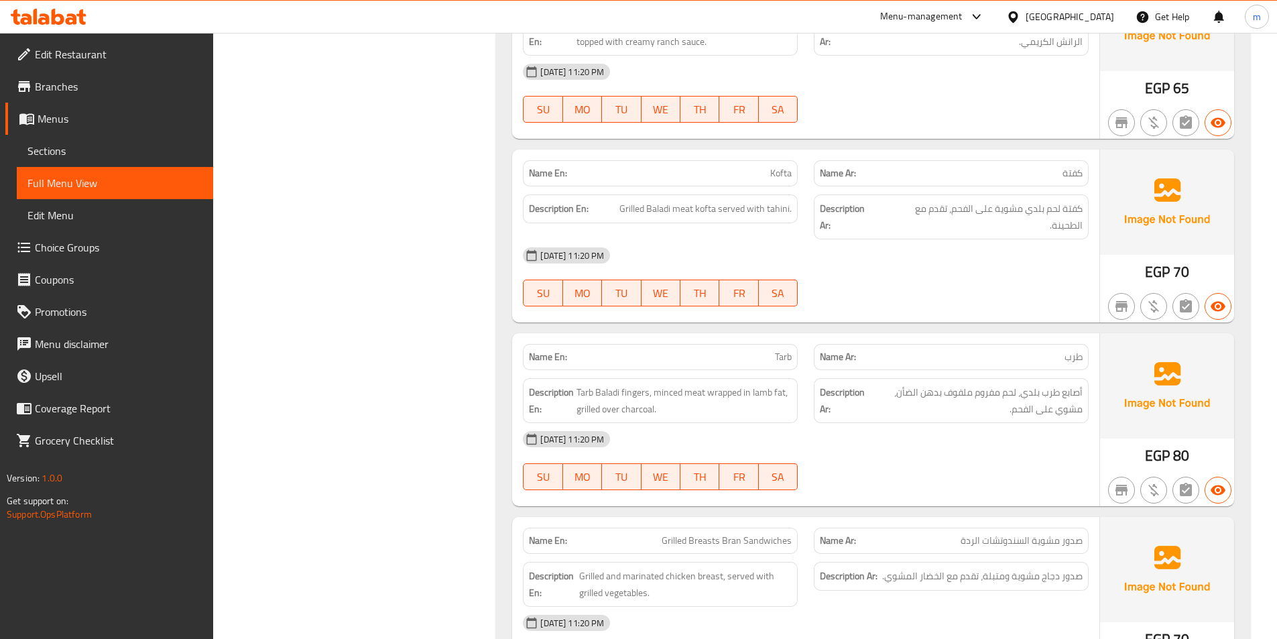
scroll to position [6035, 0]
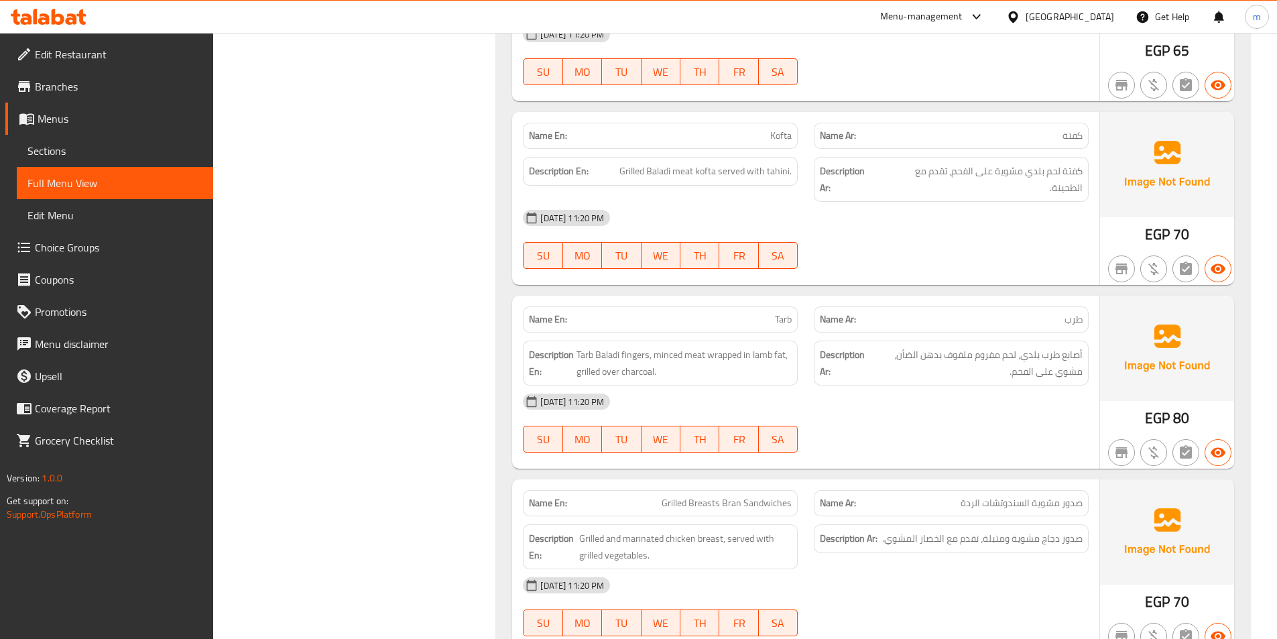
click at [887, 223] on div "[DATE] 11:20 PM" at bounding box center [806, 218] width 582 height 32
click at [791, 143] on span "Kofta" at bounding box center [780, 136] width 21 height 14
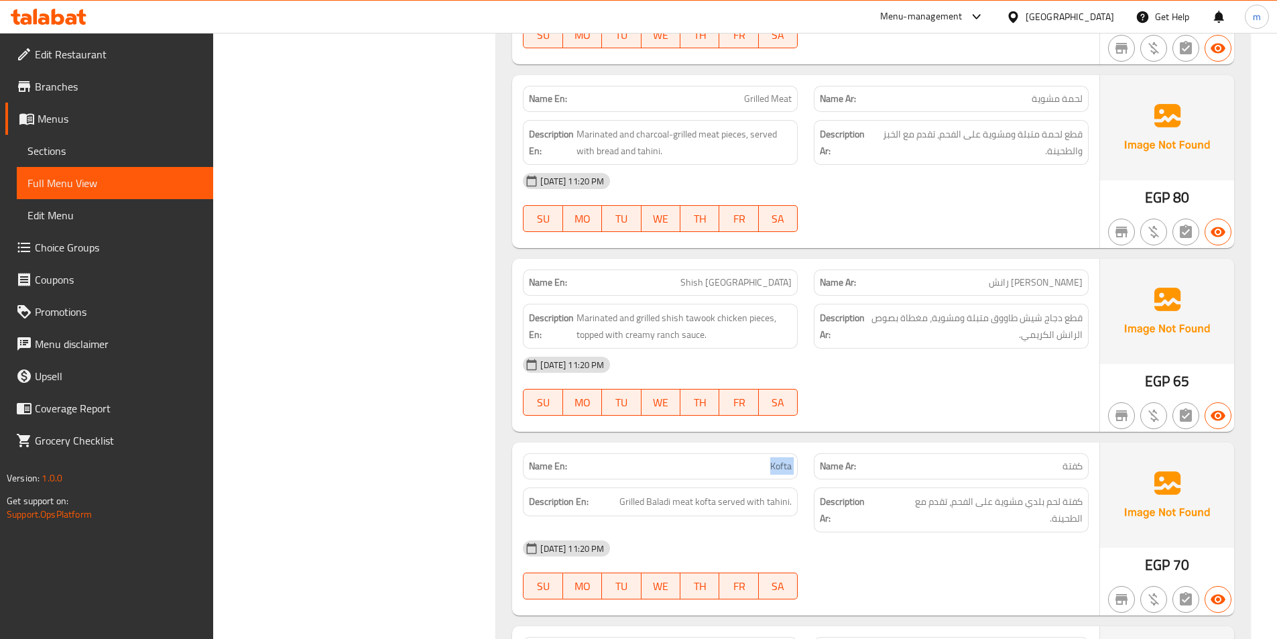
scroll to position [5699, 0]
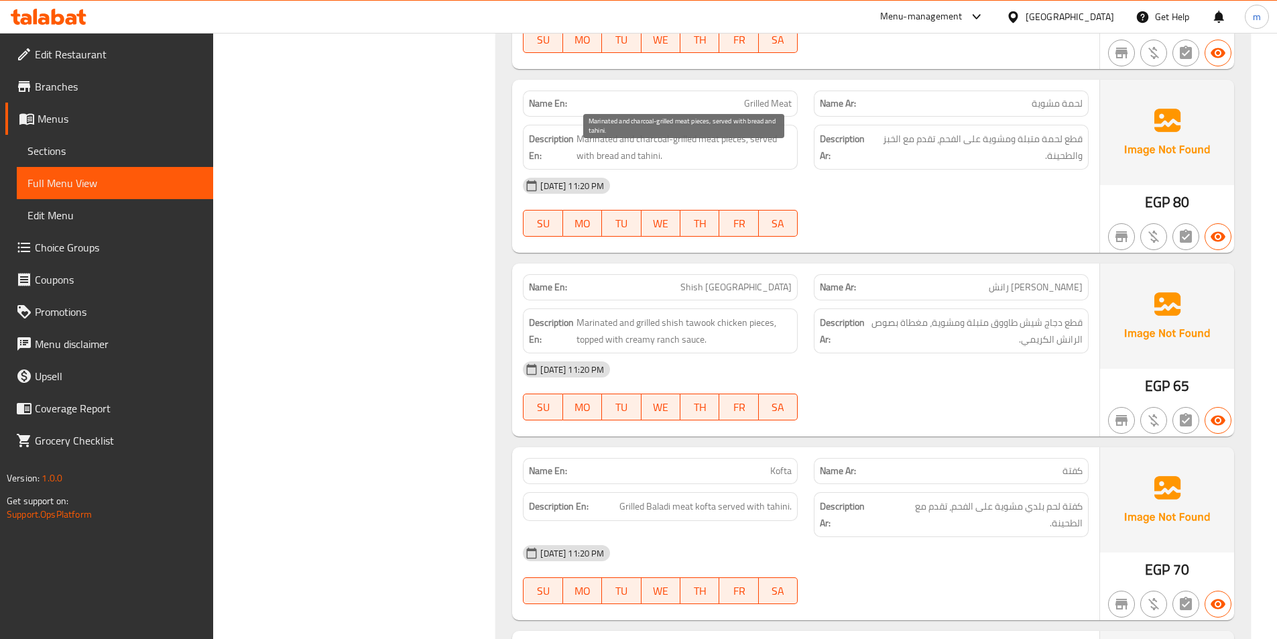
click at [638, 154] on span "Marinated and charcoal-grilled meat pieces, served with bread and tahini." at bounding box center [684, 147] width 215 height 33
drag, startPoint x: 637, startPoint y: 154, endPoint x: 697, endPoint y: 156, distance: 59.7
click at [697, 156] on span "Marinated and charcoal-grilled meat pieces, served with bread and tahini." at bounding box center [684, 147] width 215 height 33
click at [781, 478] on span "Kofta" at bounding box center [780, 471] width 21 height 14
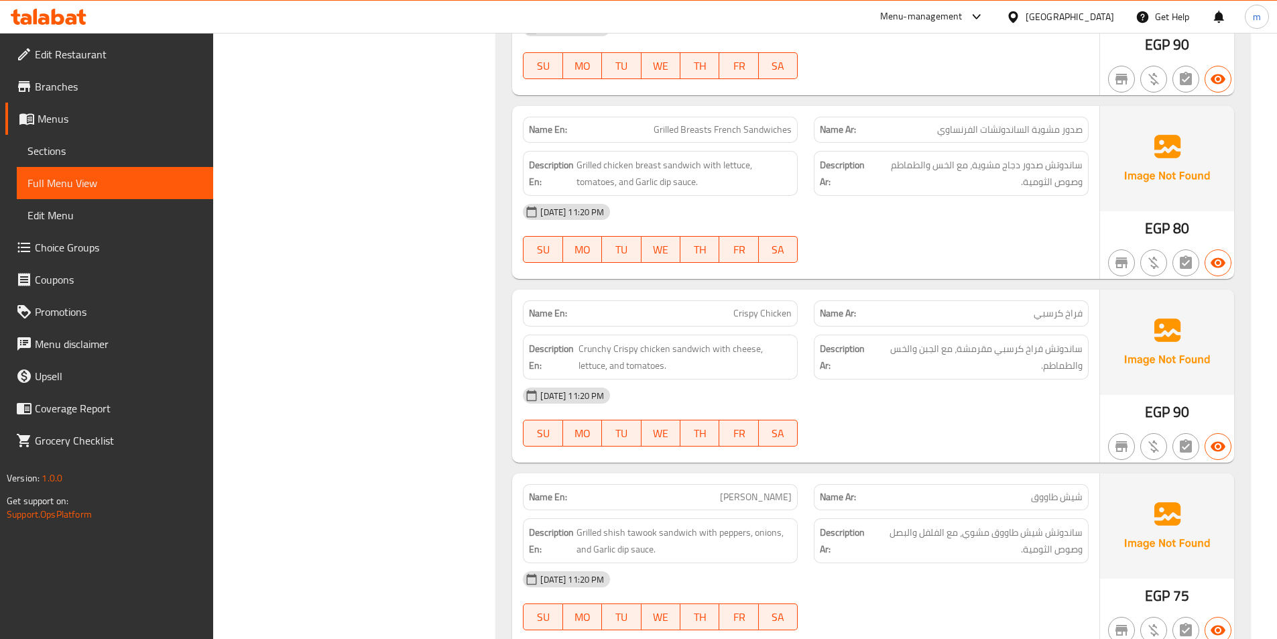
scroll to position [7242, 0]
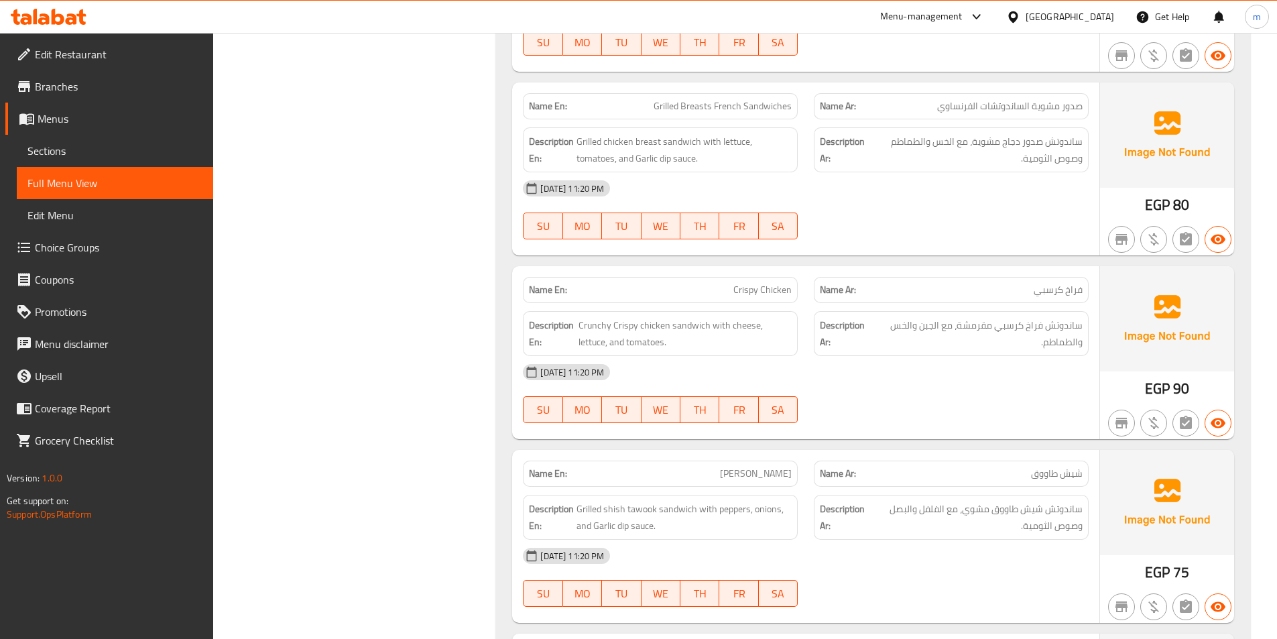
click at [734, 294] on div "Name En: Crispy Chicken" at bounding box center [660, 290] width 275 height 26
click at [744, 297] on span "Crispy Chicken" at bounding box center [763, 290] width 58 height 14
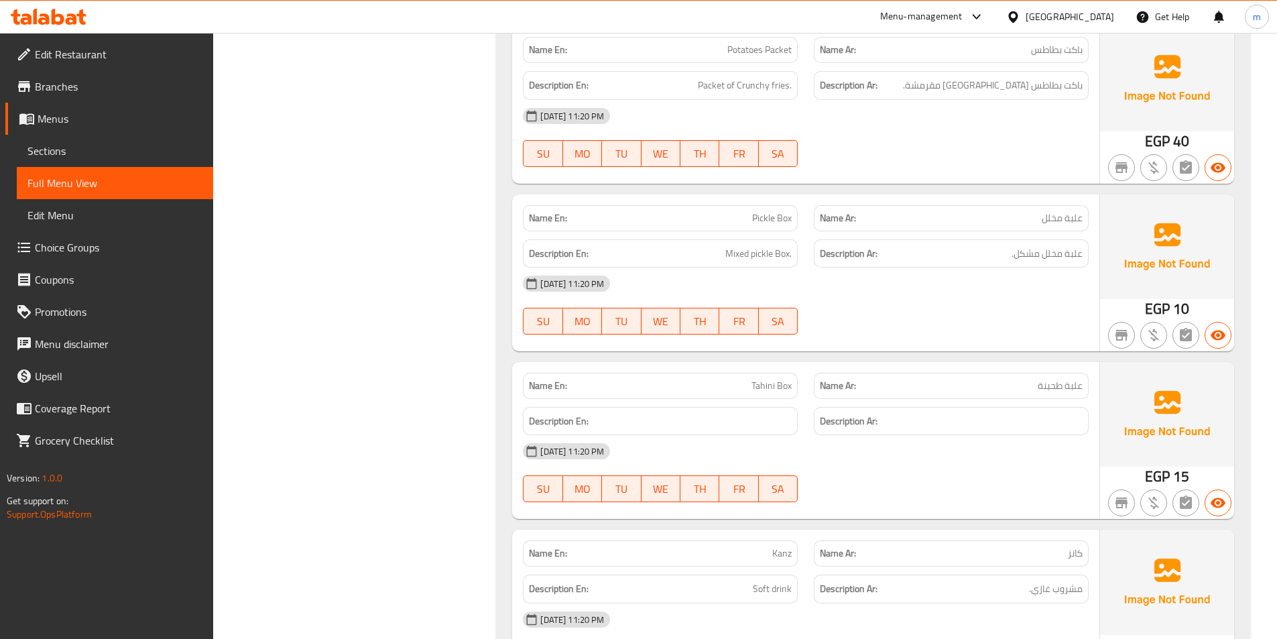
scroll to position [8314, 0]
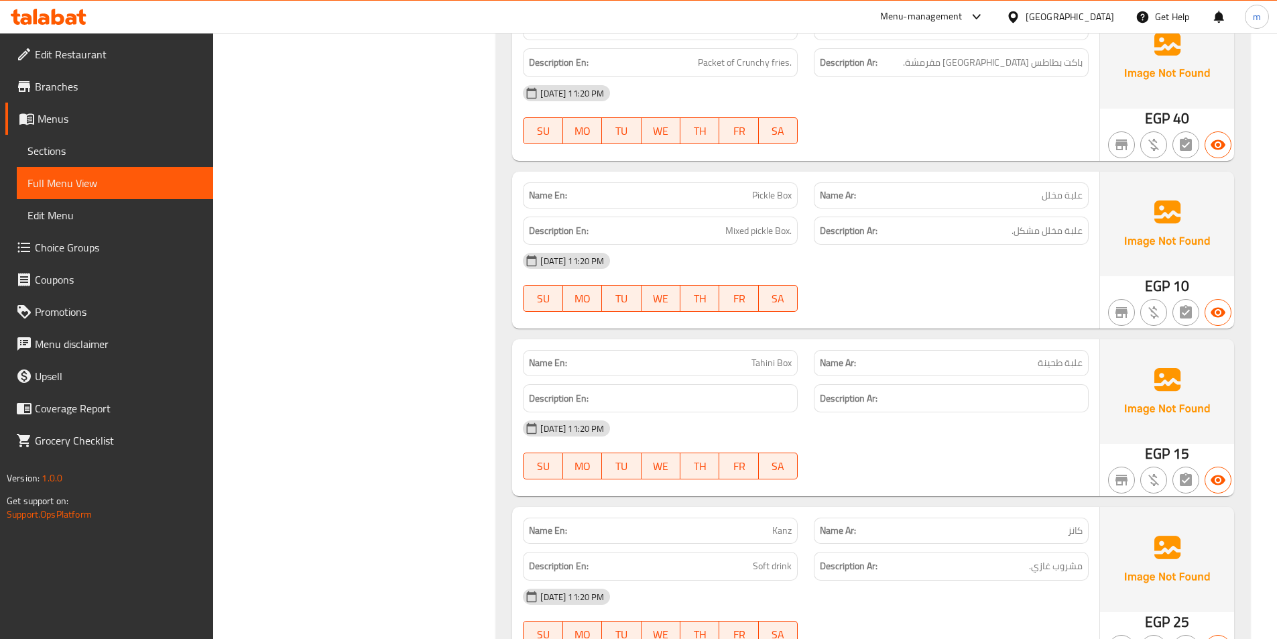
click at [735, 34] on span "Potatoes Packet" at bounding box center [760, 27] width 64 height 14
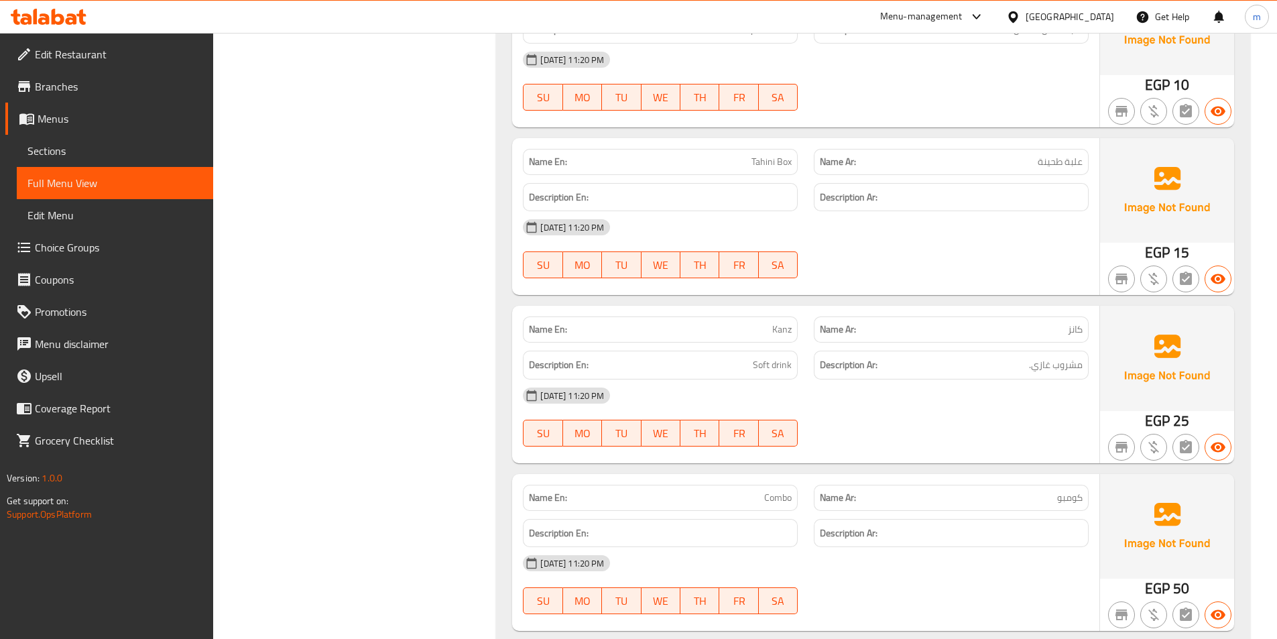
drag, startPoint x: 1041, startPoint y: 343, endPoint x: 1068, endPoint y: 345, distance: 27.0
click at [1068, 337] on p "Name Ar: کانز" at bounding box center [951, 330] width 263 height 14
click at [1068, 337] on span "کانز" at bounding box center [1075, 330] width 15 height 14
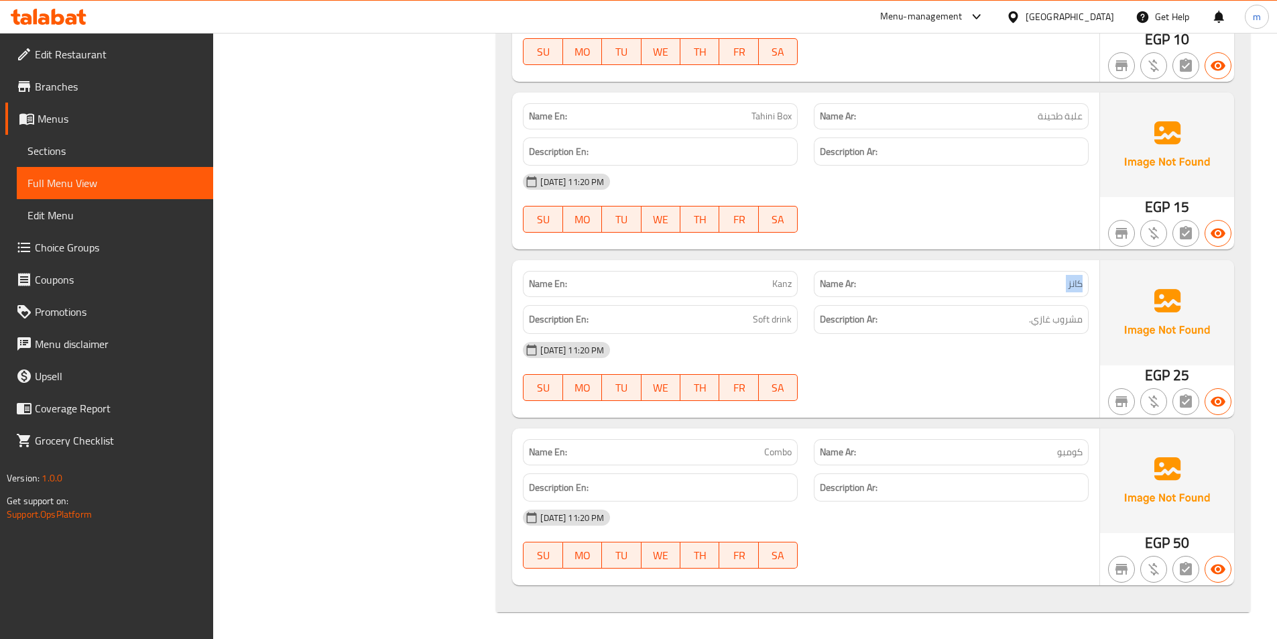
scroll to position [8578, 0]
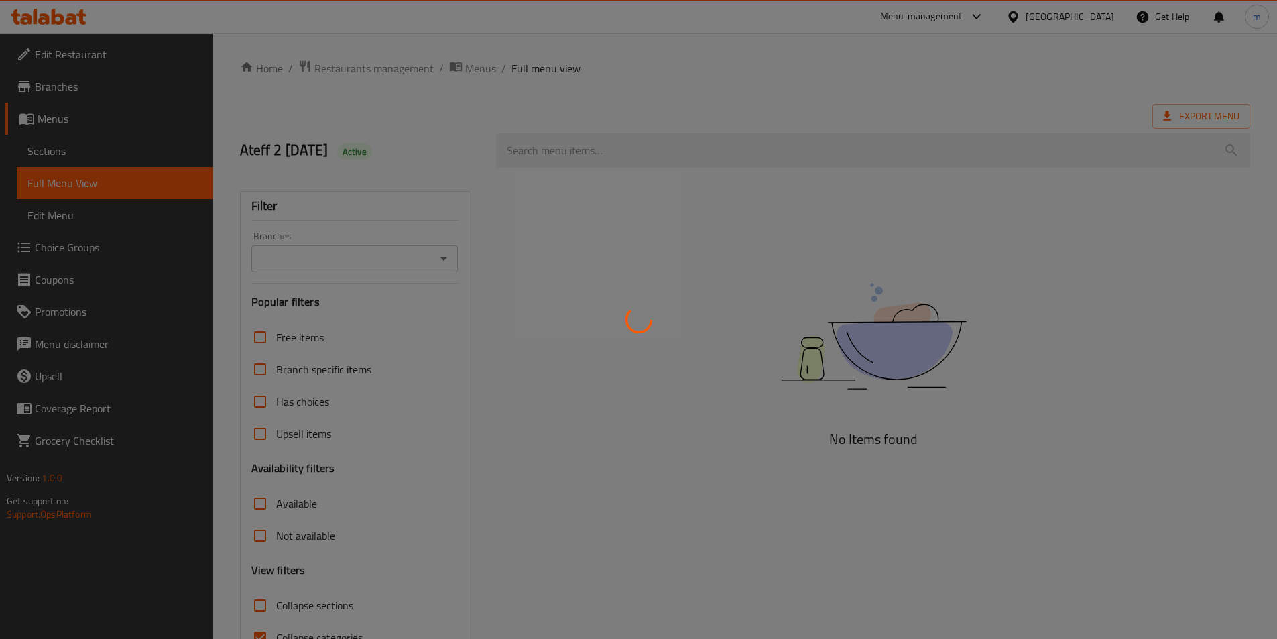
click at [148, 141] on div at bounding box center [638, 319] width 1277 height 639
click at [137, 148] on div at bounding box center [638, 319] width 1277 height 639
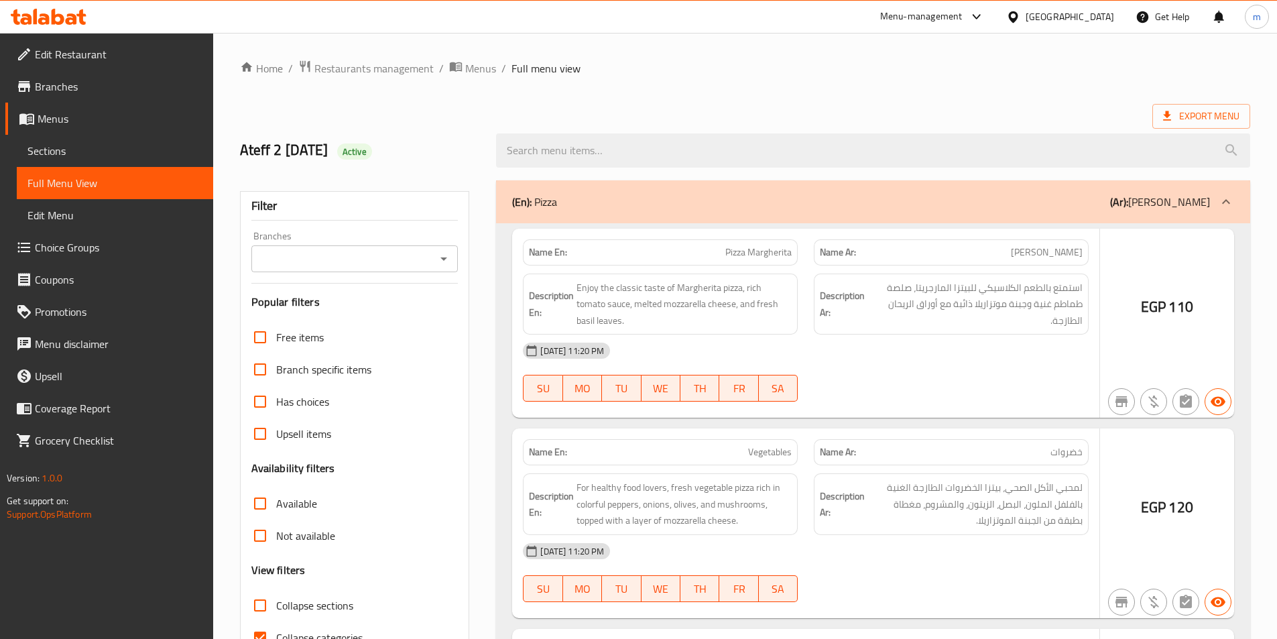
click at [137, 148] on div at bounding box center [638, 319] width 1277 height 639
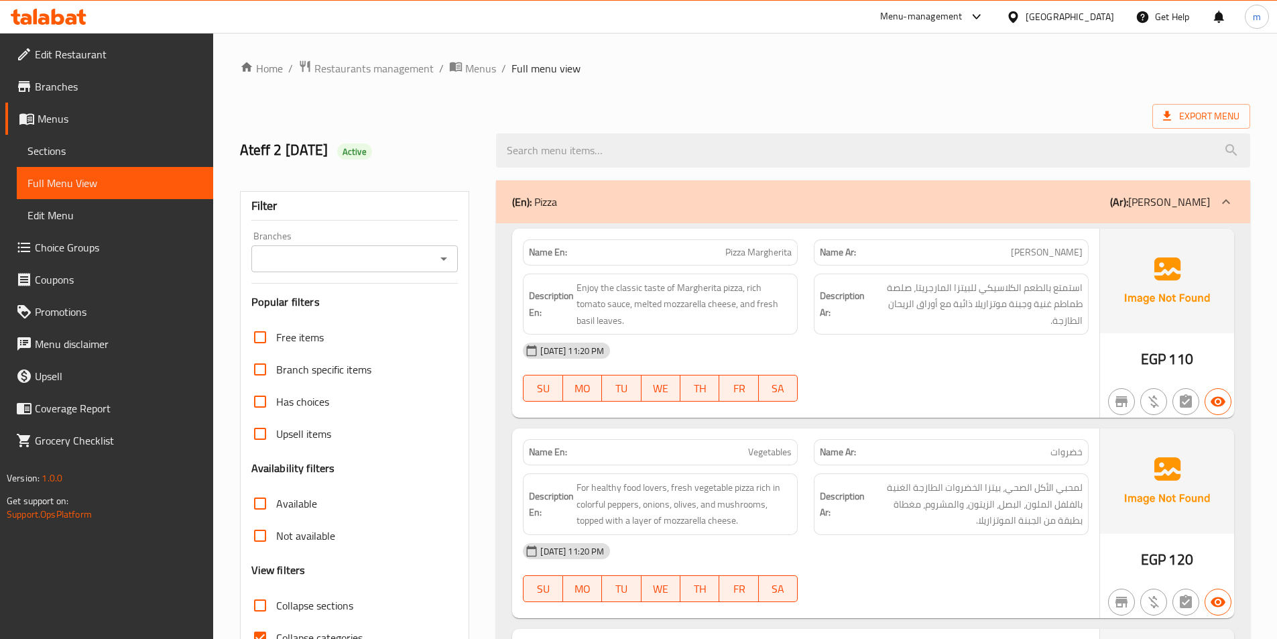
drag, startPoint x: 137, startPoint y: 148, endPoint x: 111, endPoint y: 155, distance: 27.0
click at [137, 148] on span "Sections" at bounding box center [114, 151] width 175 height 16
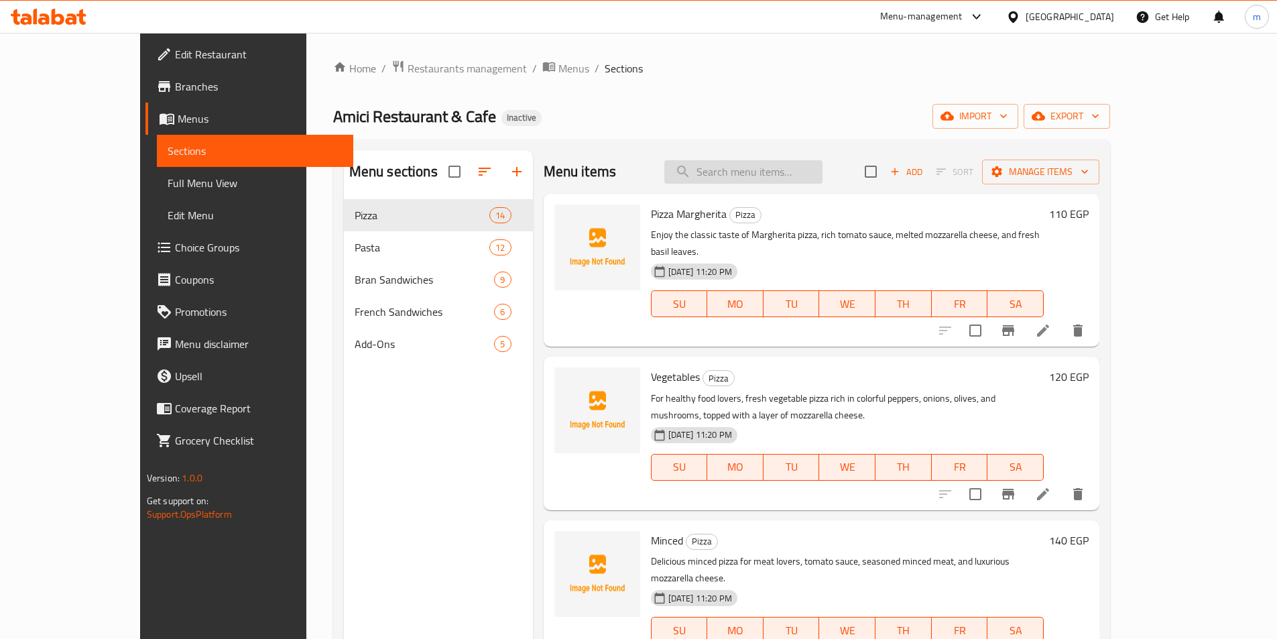
click at [732, 173] on input "search" at bounding box center [743, 171] width 158 height 23
paste input "Mixed Meats"
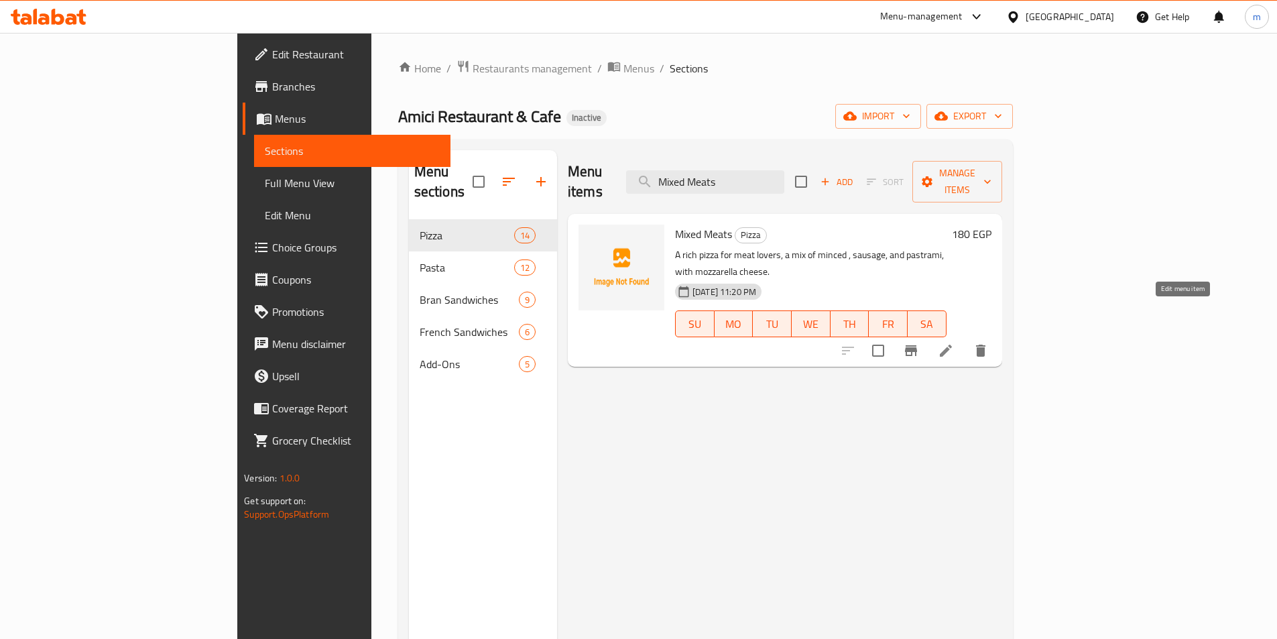
type input "Mixed Meats"
click at [272, 249] on span "Choice Groups" at bounding box center [356, 247] width 168 height 16
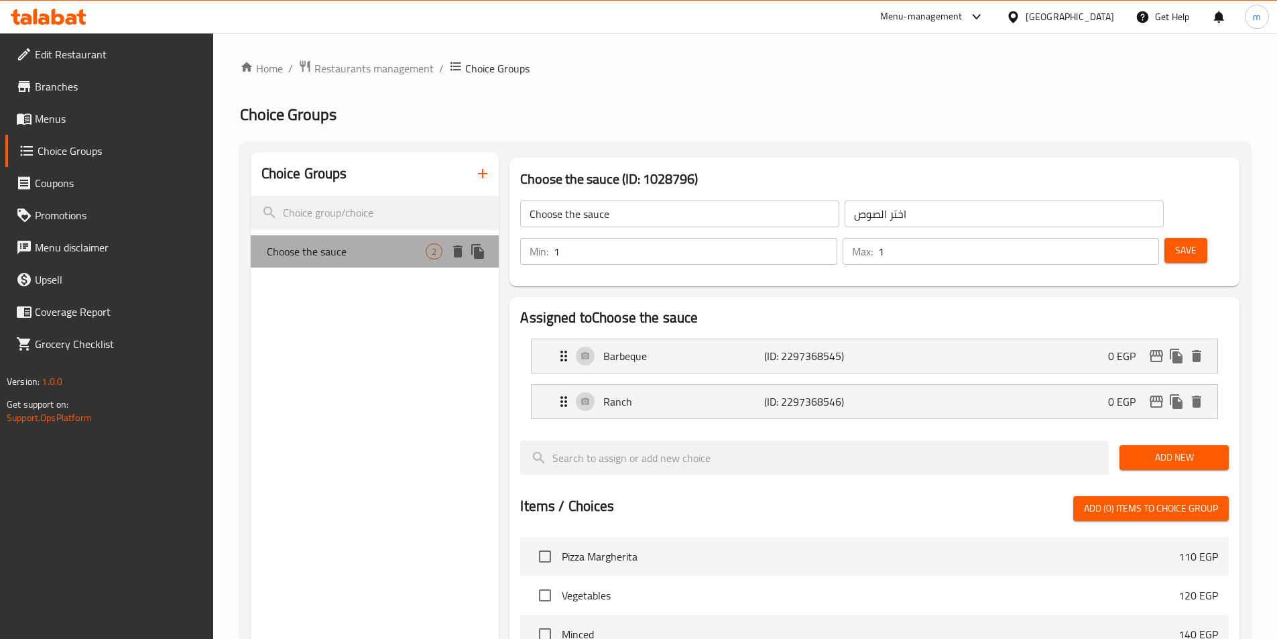
click at [380, 259] on span "Choose the sauce" at bounding box center [347, 251] width 160 height 16
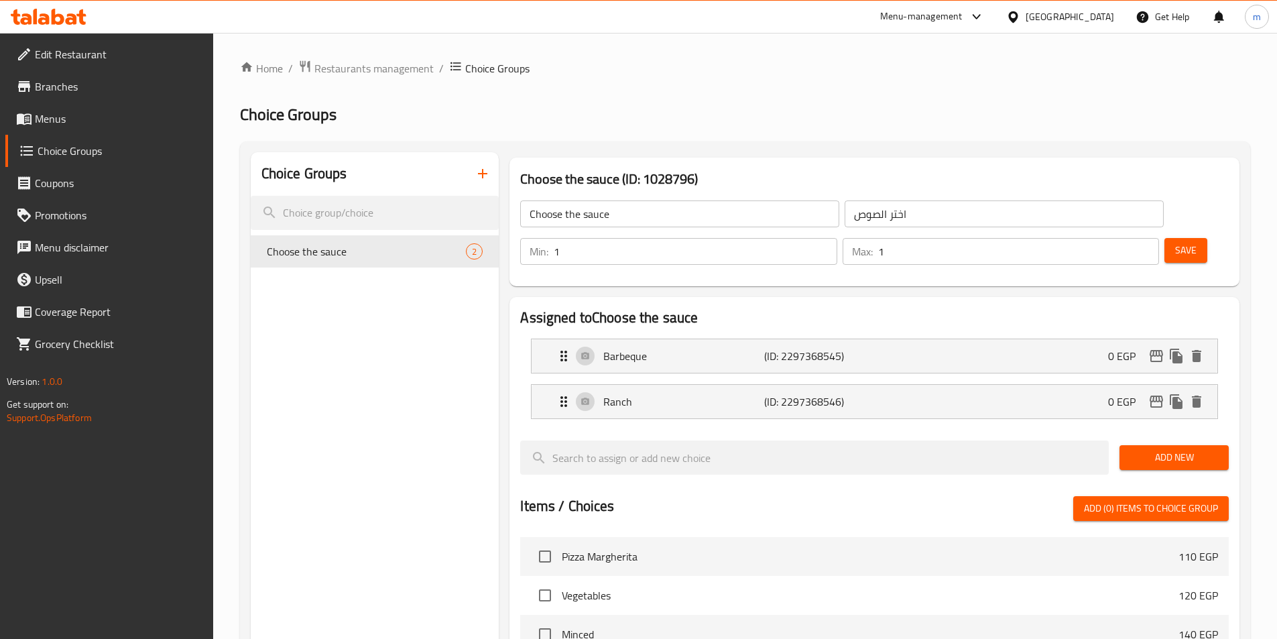
click at [128, 109] on link "Menus" at bounding box center [109, 119] width 208 height 32
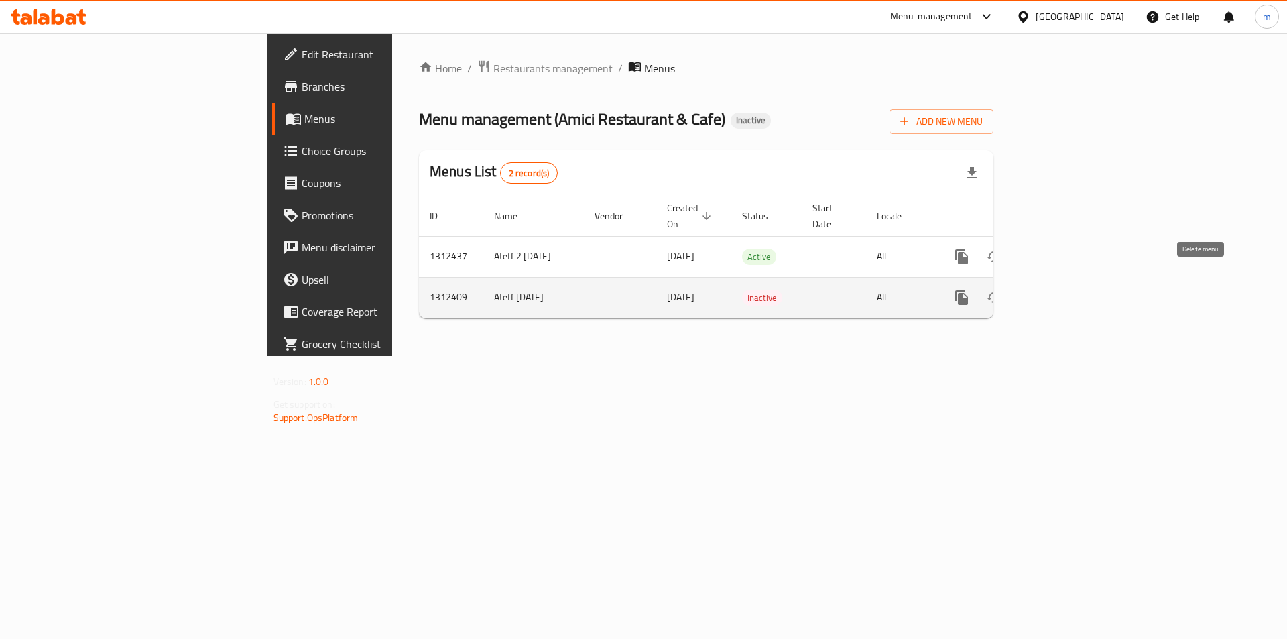
click at [1035, 290] on icon "enhanced table" at bounding box center [1027, 298] width 16 height 16
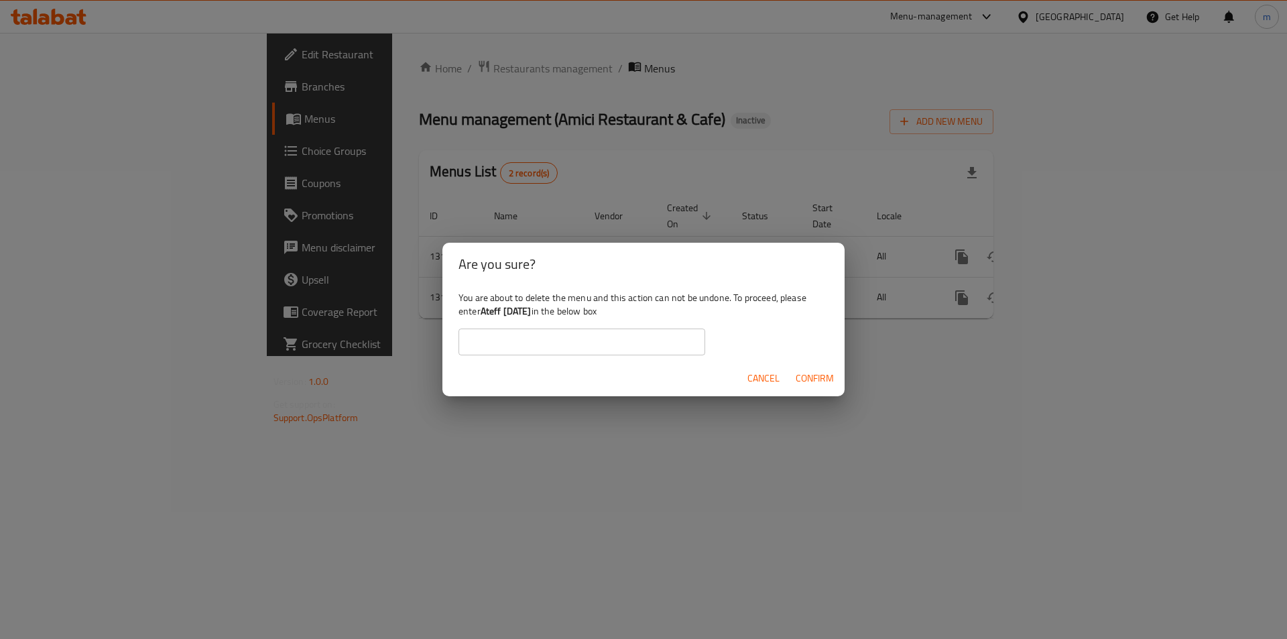
click at [522, 312] on b "Ateff 16/9/2025" at bounding box center [506, 310] width 51 height 17
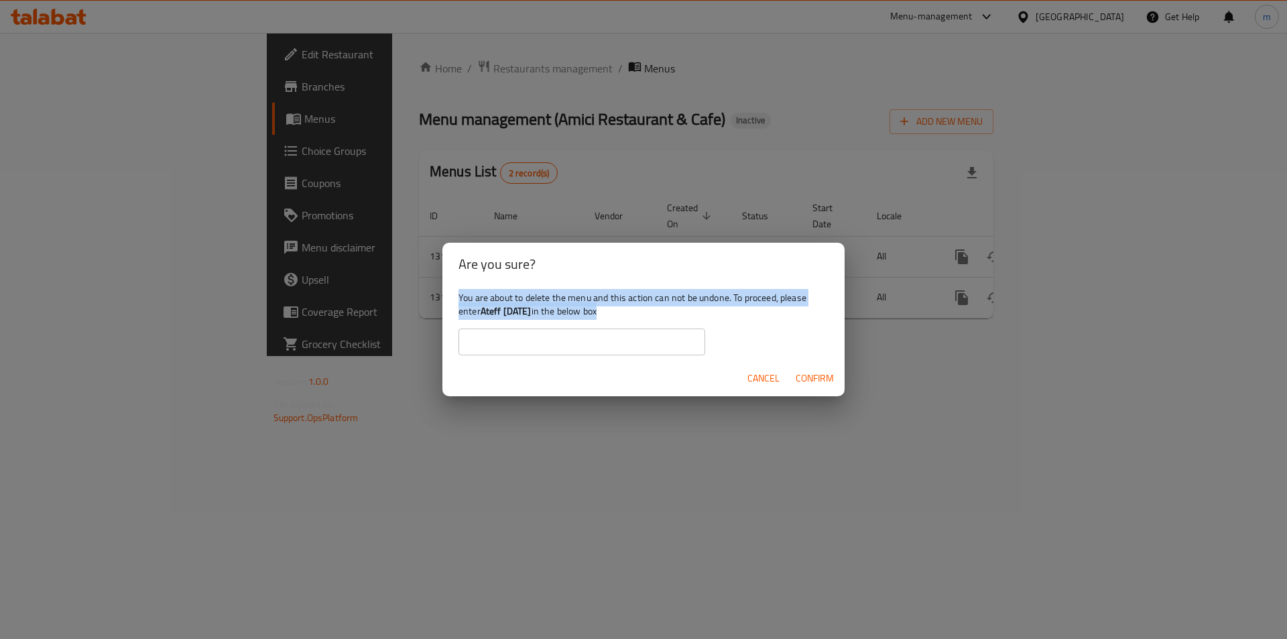
click at [522, 312] on b "Ateff 16/9/2025" at bounding box center [506, 310] width 51 height 17
click at [563, 312] on div "You are about to delete the menu and this action can not be undone. To proceed,…" at bounding box center [644, 323] width 402 height 75
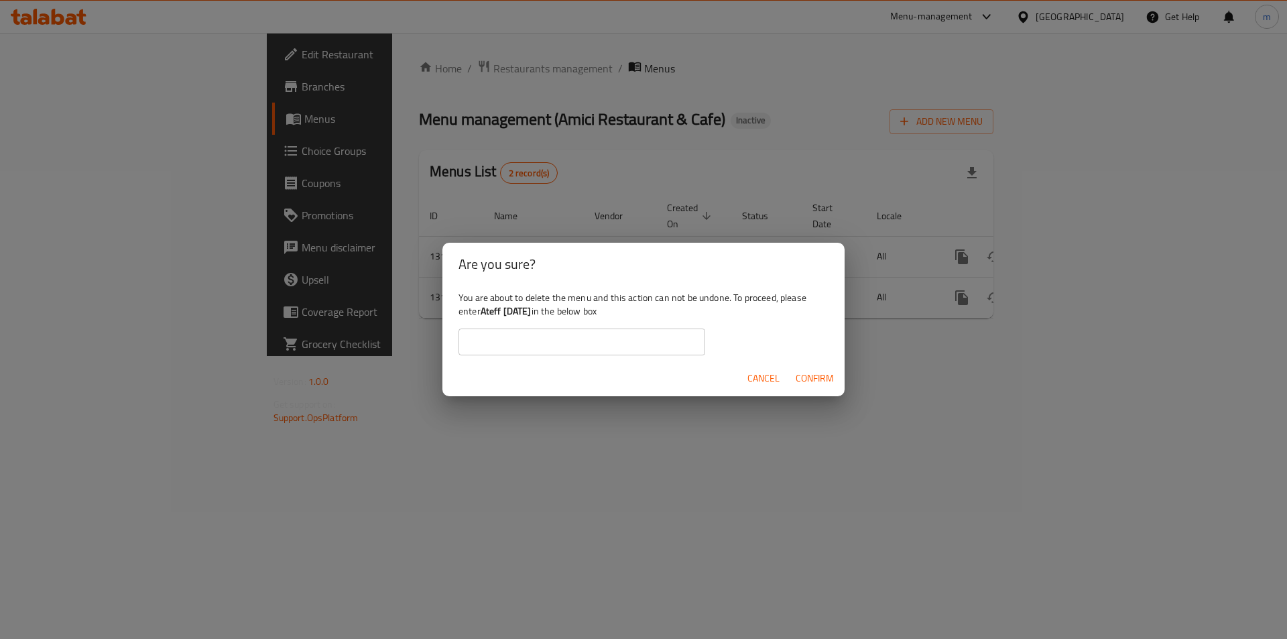
drag, startPoint x: 548, startPoint y: 311, endPoint x: 483, endPoint y: 316, distance: 65.9
click at [483, 316] on b "Ateff 16/9/2025" at bounding box center [506, 310] width 51 height 17
copy b "Ateff 16/9/2025"
click at [503, 341] on input "text" at bounding box center [582, 342] width 247 height 27
paste input "Ateff 16/9/2025"
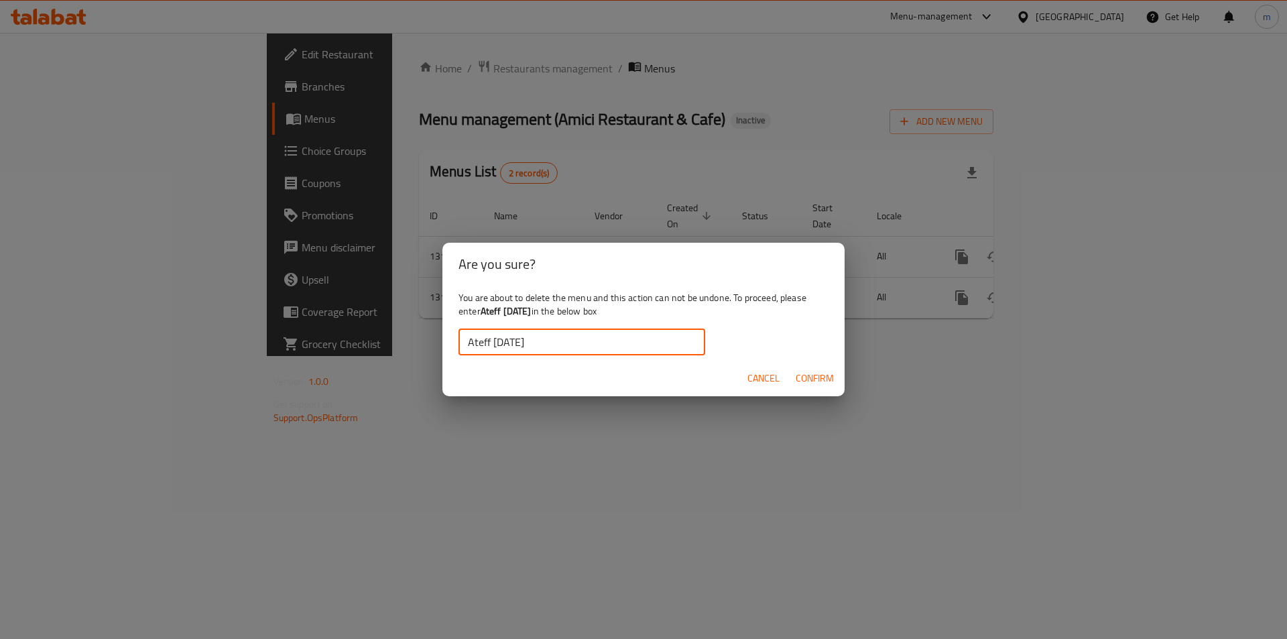
type input "Ateff 16/9/2025"
click at [825, 379] on span "Confirm" at bounding box center [815, 378] width 38 height 17
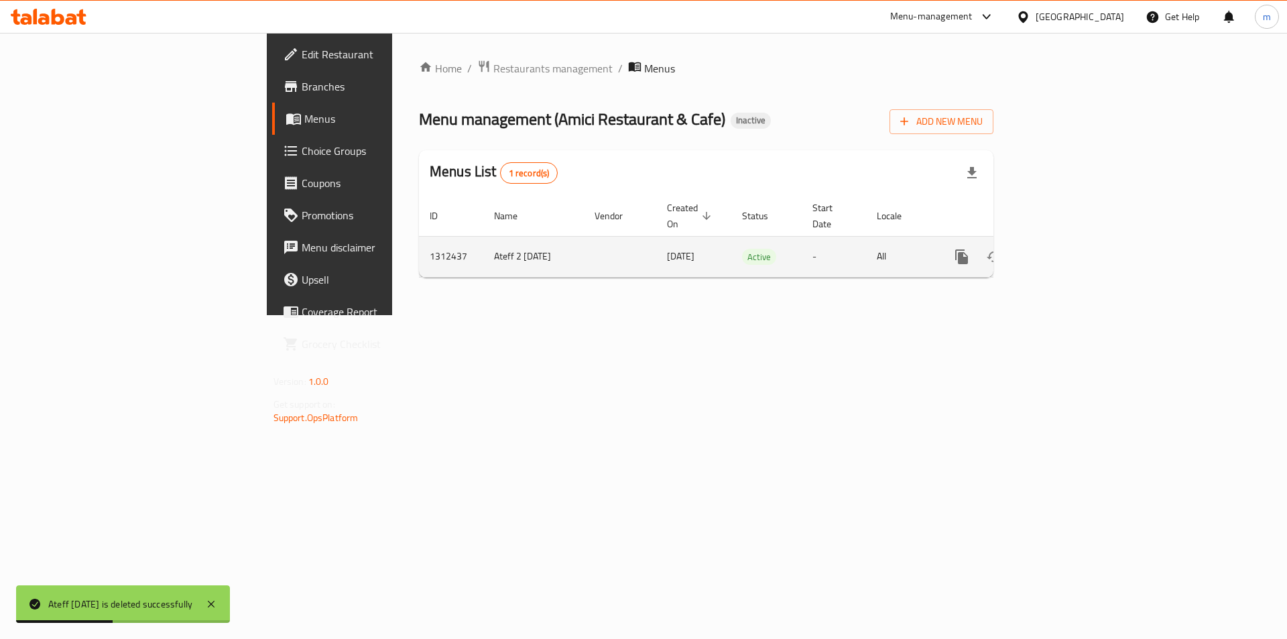
click at [1067, 249] on icon "enhanced table" at bounding box center [1059, 257] width 16 height 16
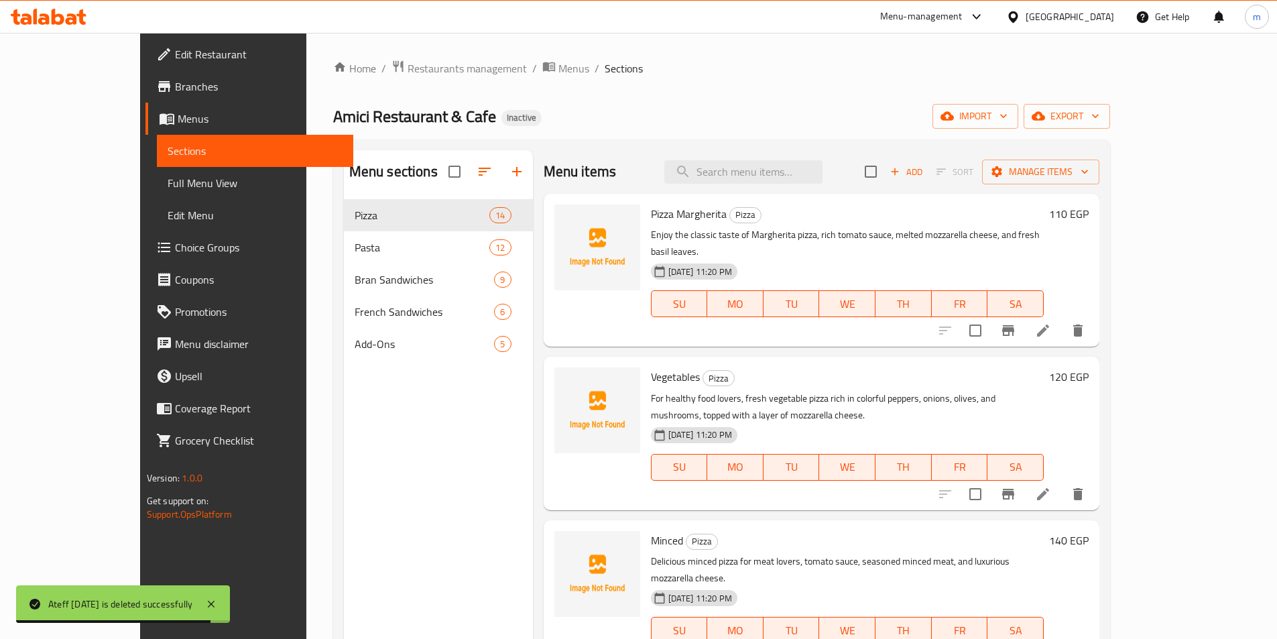
click at [796, 185] on div "Menu items Add Sort Manage items" at bounding box center [822, 172] width 557 height 44
click at [800, 172] on input "search" at bounding box center [743, 171] width 158 height 23
paste input "Crispy"
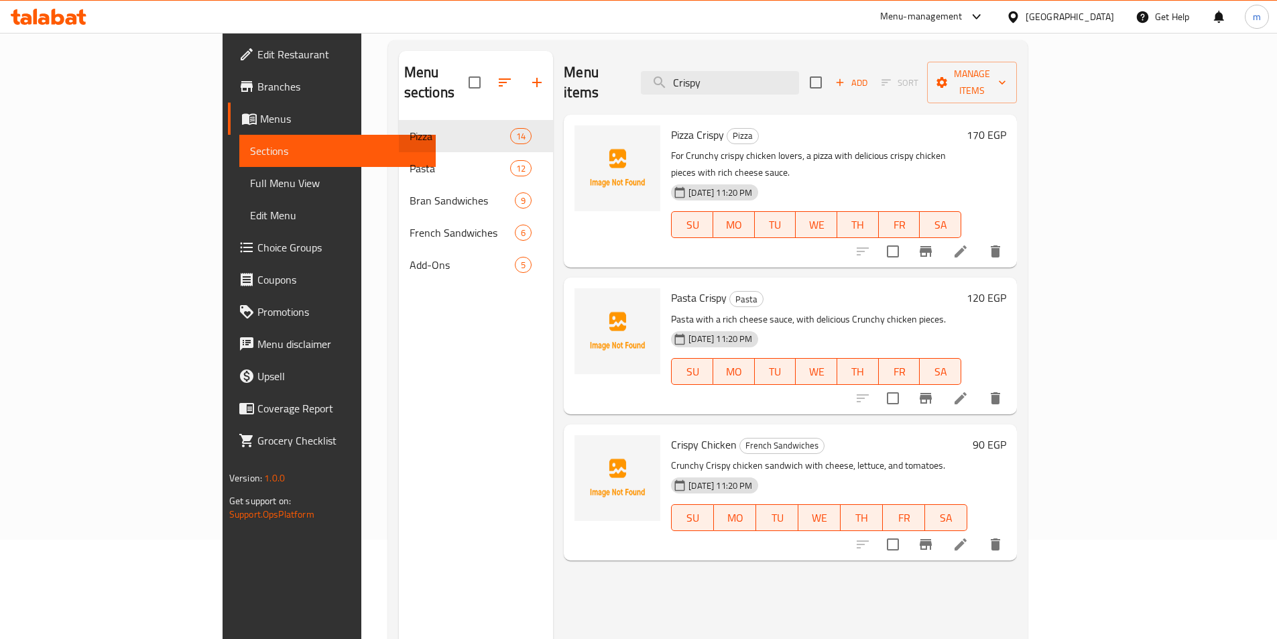
scroll to position [67, 0]
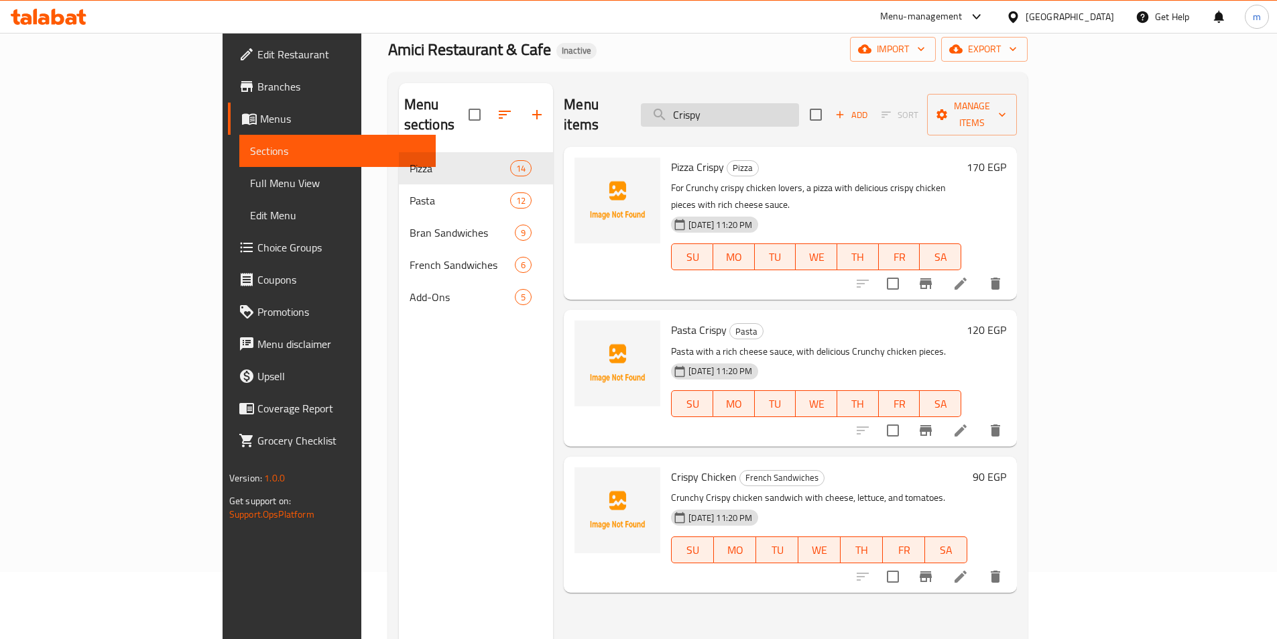
click at [799, 108] on input "Crispy" at bounding box center [720, 114] width 158 height 23
paste input "Penne Arrabbiata"
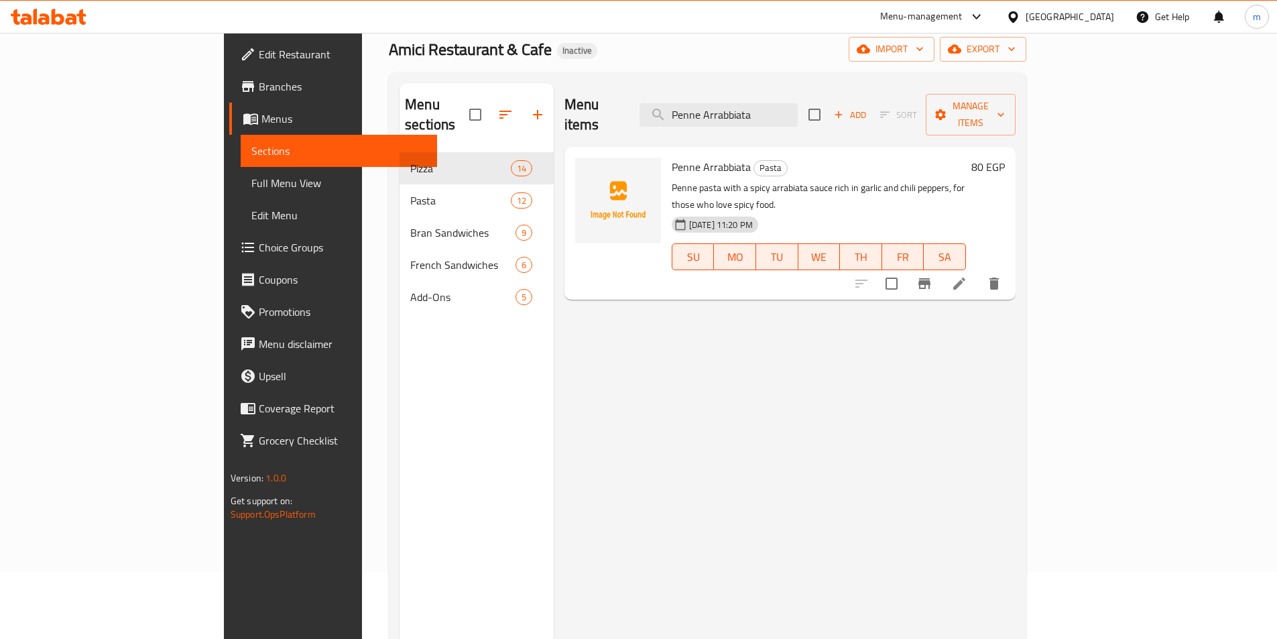
drag, startPoint x: 1194, startPoint y: 251, endPoint x: 1183, endPoint y: 247, distance: 11.5
click at [817, 89] on div "Menu items Penne Arrabbiata Add Sort Manage items" at bounding box center [790, 115] width 451 height 64
click at [798, 103] on input "Penne Arrabbiata" at bounding box center [719, 114] width 158 height 23
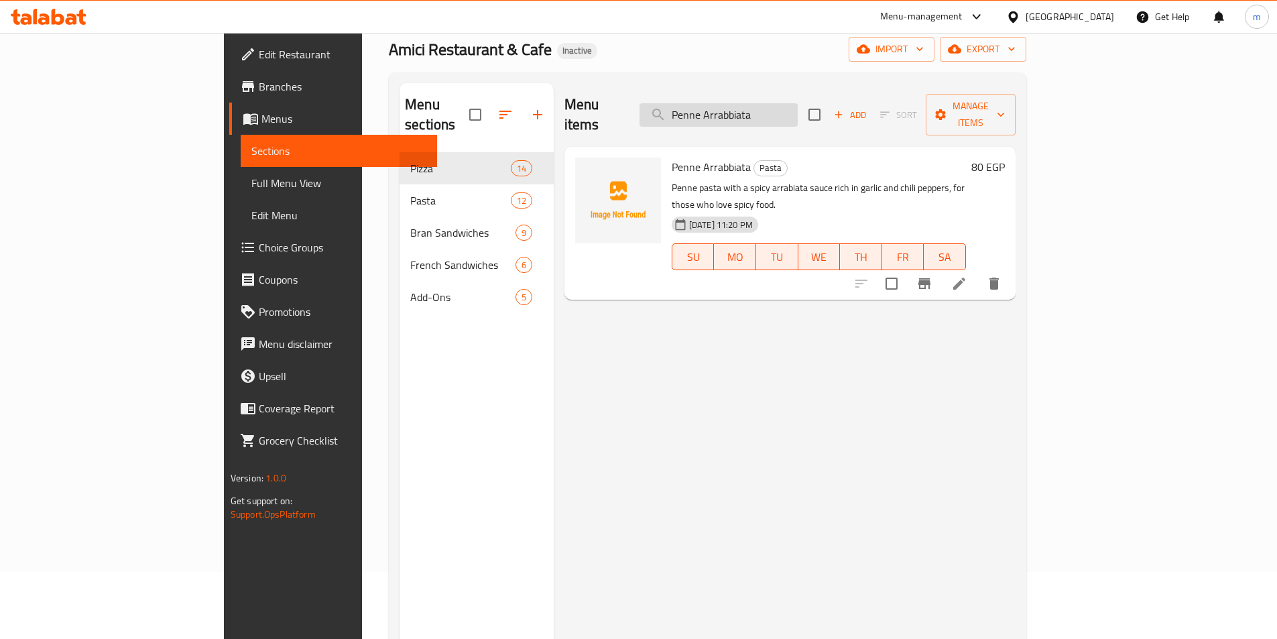
click at [798, 103] on input "Penne Arrabbiata" at bounding box center [719, 114] width 158 height 23
paste input "asta Crispy"
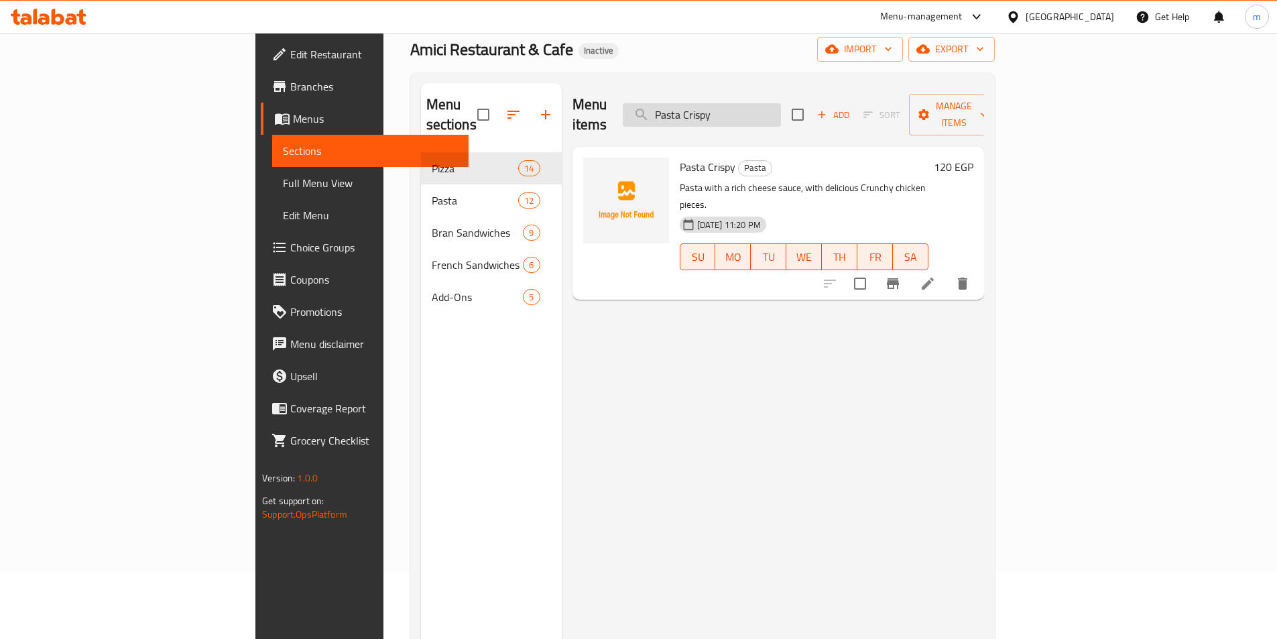
click at [781, 114] on input "Pasta Crispy" at bounding box center [702, 114] width 158 height 23
paste input "Kofta"
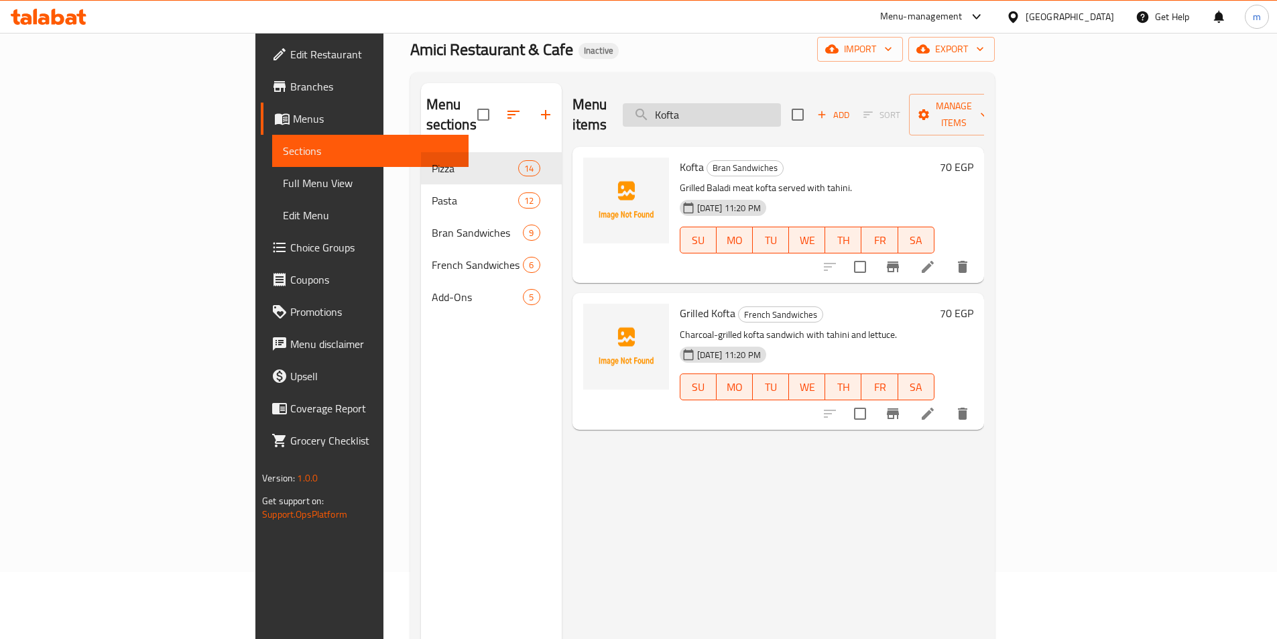
click at [781, 109] on input "Kofta" at bounding box center [702, 114] width 158 height 23
paste input "Crispy Chicken"
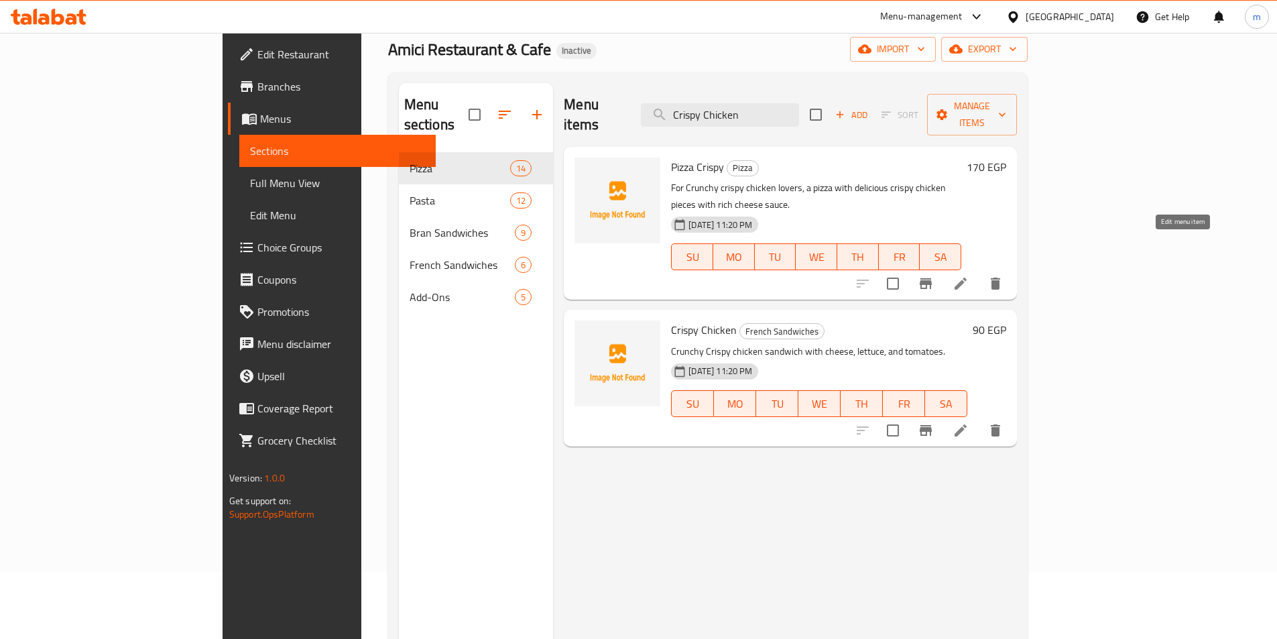
drag, startPoint x: 1179, startPoint y: 251, endPoint x: 1210, endPoint y: 356, distance: 108.9
click at [1006, 356] on div "90 EGP" at bounding box center [987, 378] width 39 height 115
click at [771, 103] on input "Crispy Chicken" at bounding box center [720, 114] width 158 height 23
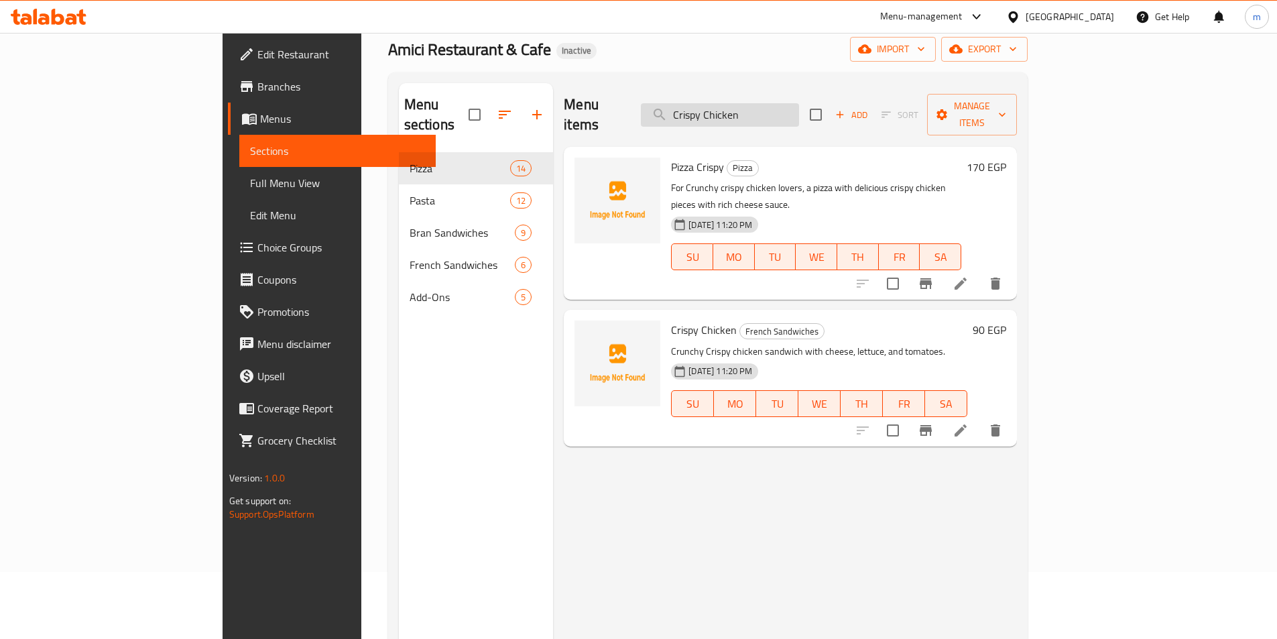
paste input "Potatoes Packet"
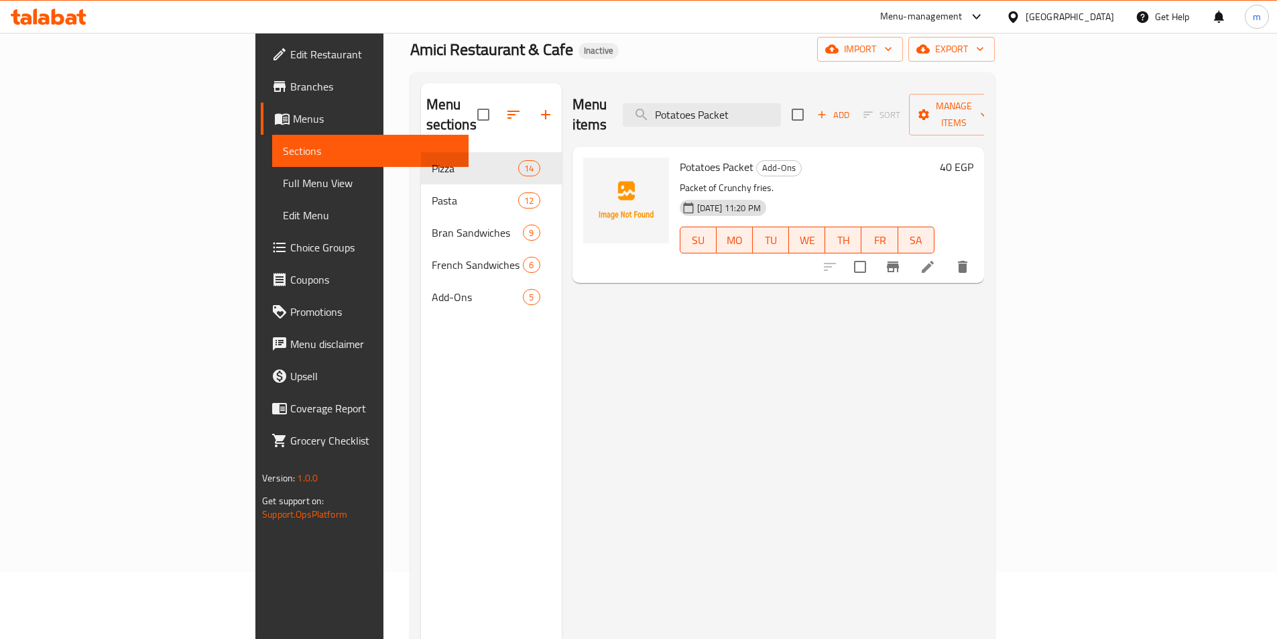
type input "Potatoes Packet"
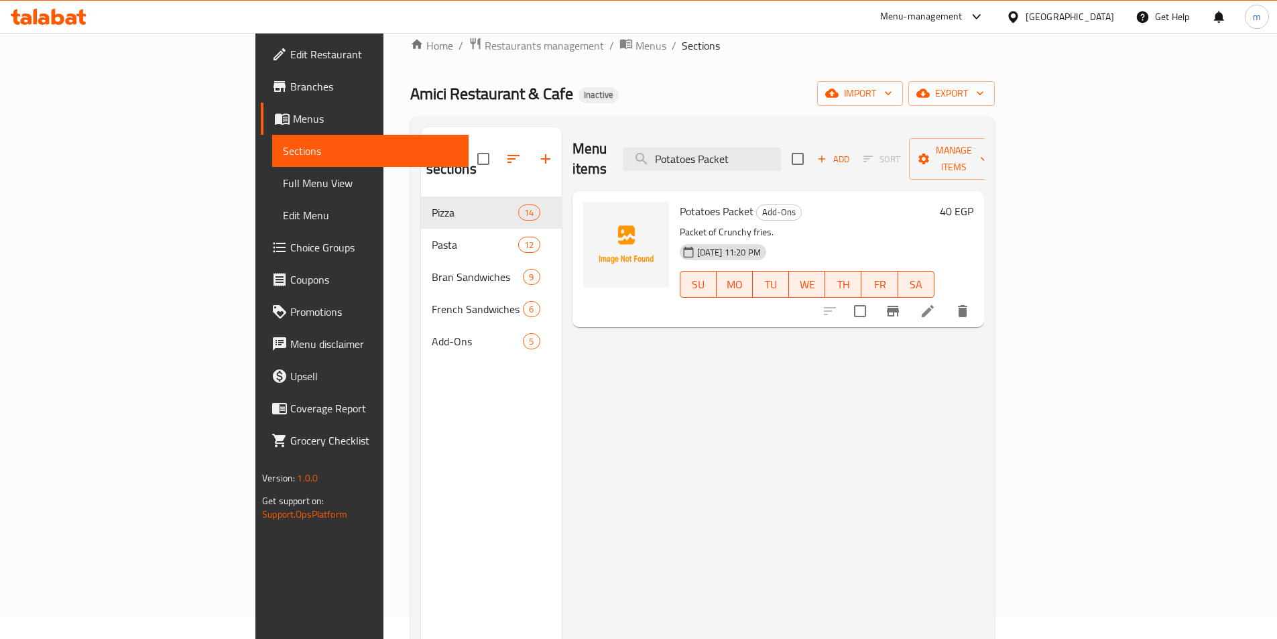
scroll to position [0, 0]
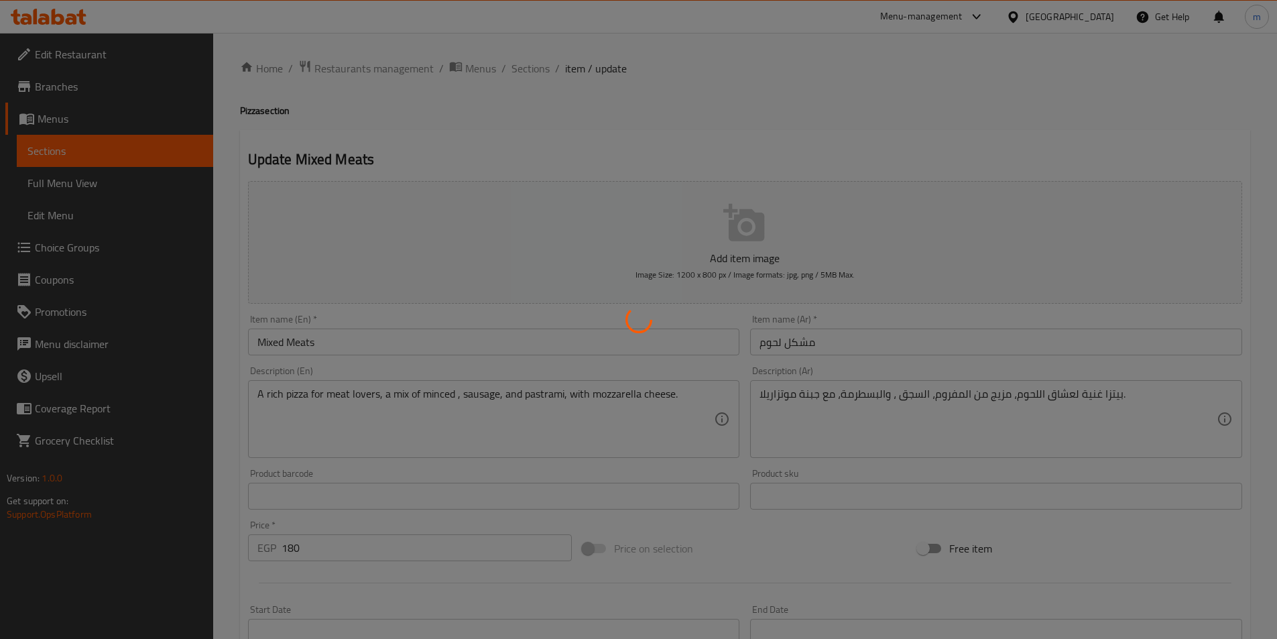
click at [465, 412] on div at bounding box center [638, 319] width 1277 height 639
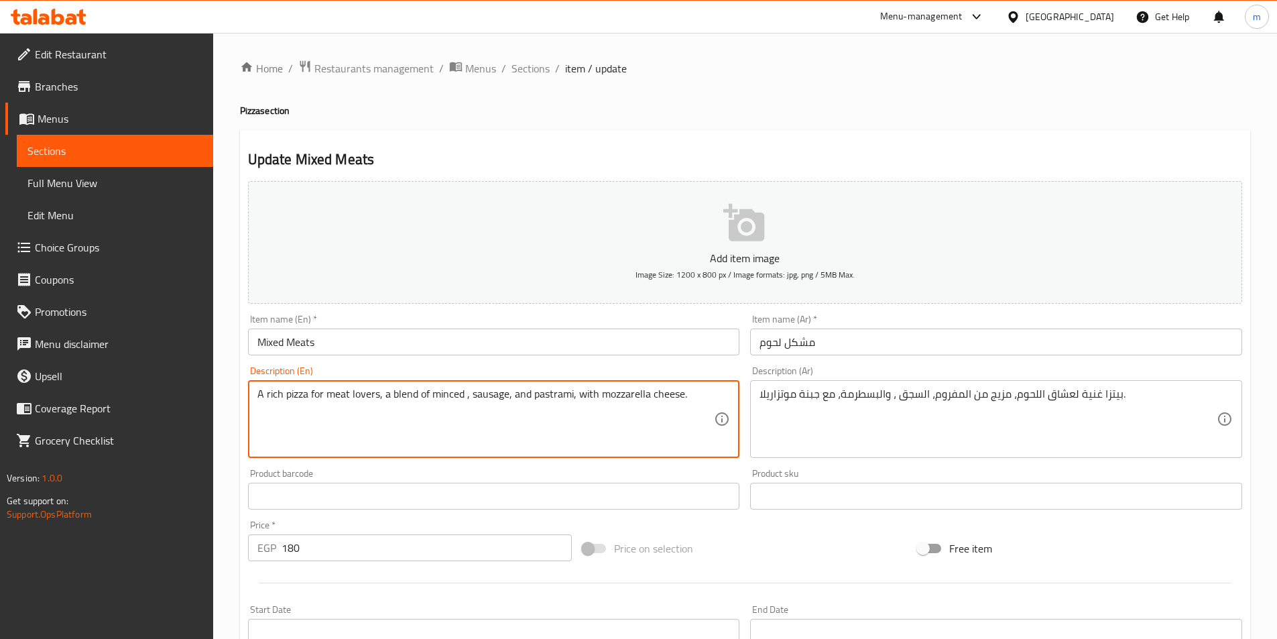
type textarea "A rich pizza for meat lovers, a blend of minced , sausage, and pastrami, with m…"
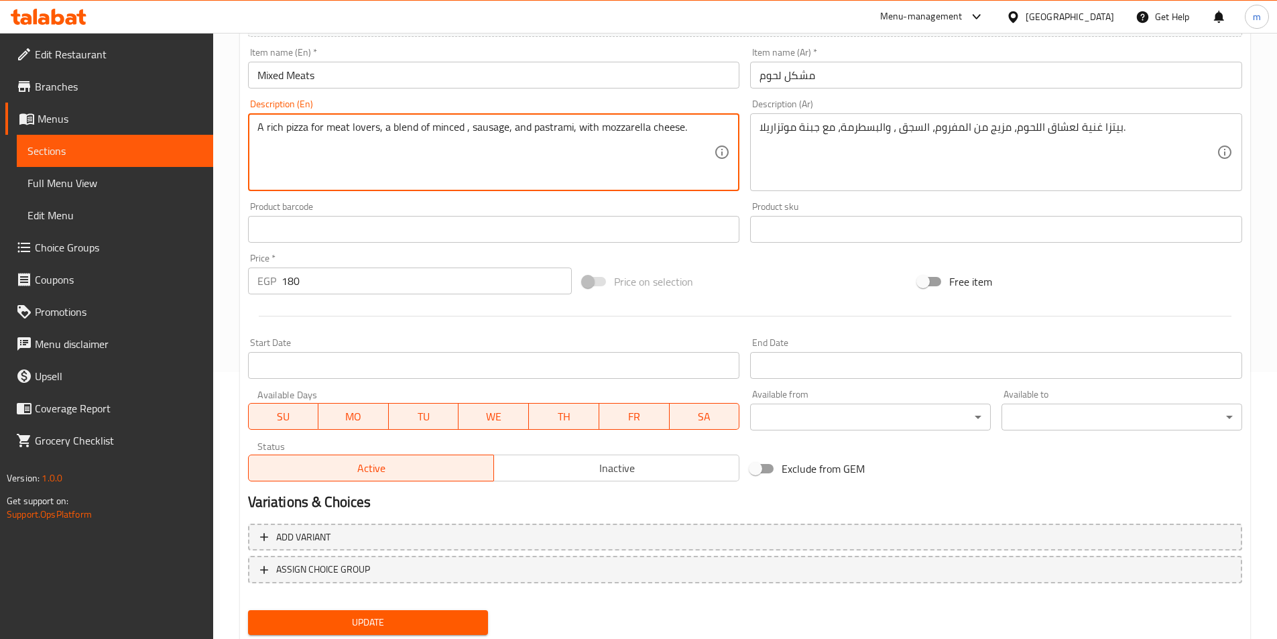
scroll to position [268, 0]
click at [432, 624] on span "Update" at bounding box center [368, 621] width 219 height 17
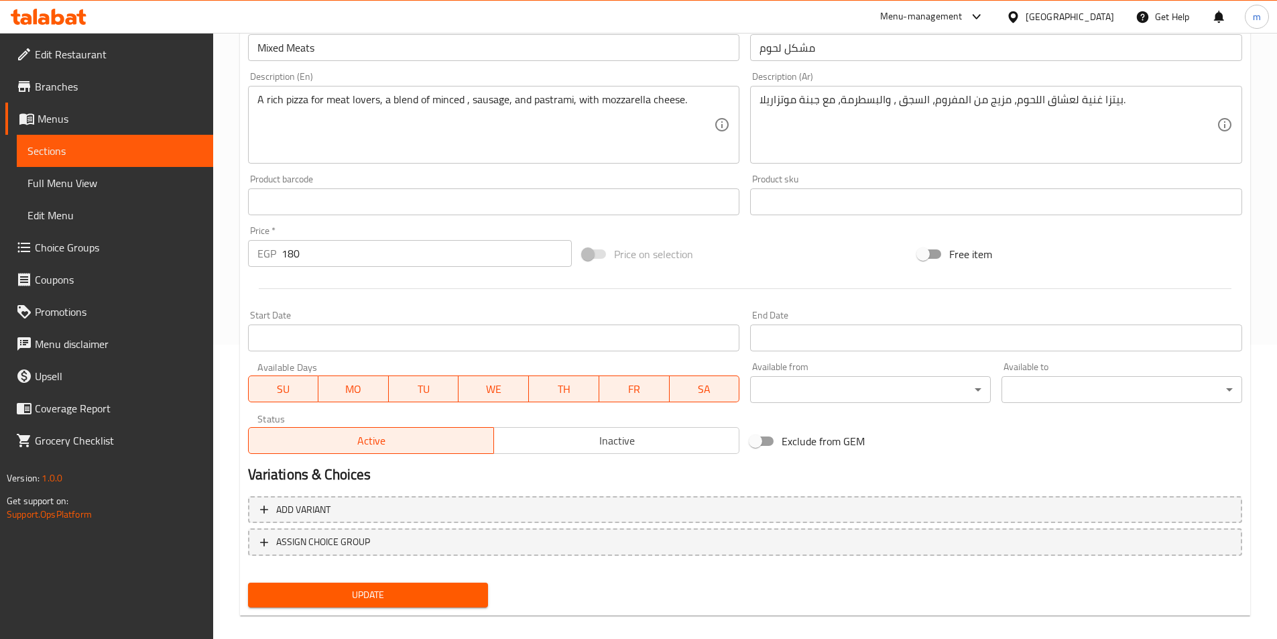
scroll to position [308, 0]
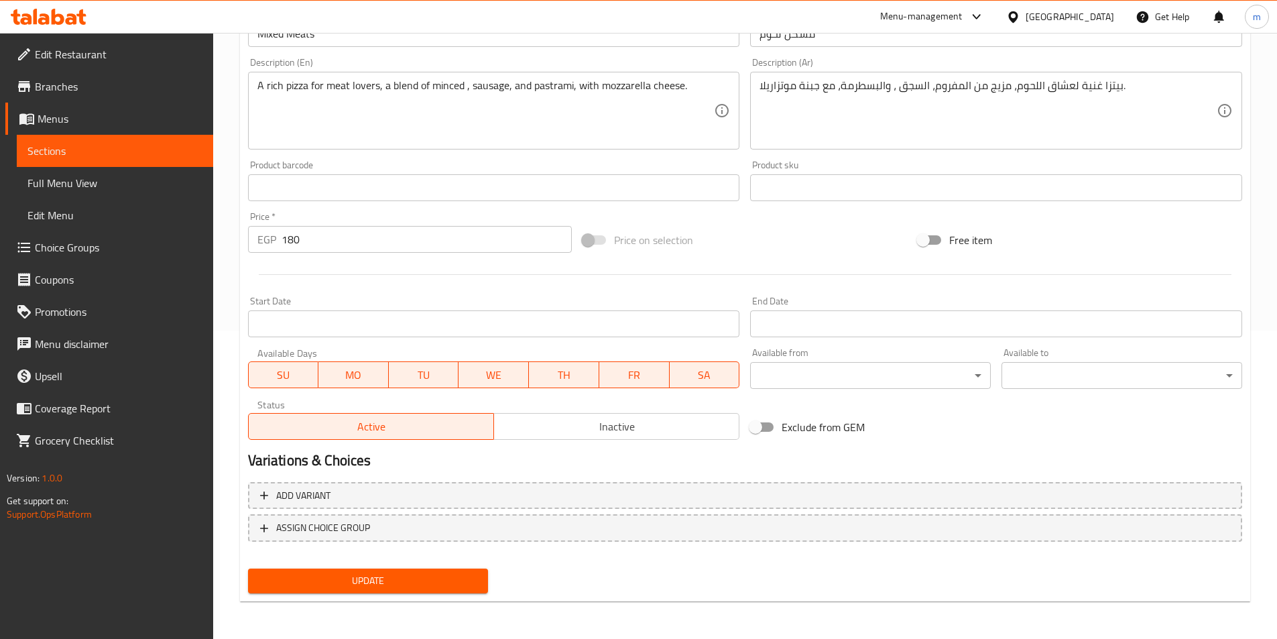
drag, startPoint x: 317, startPoint y: 571, endPoint x: 355, endPoint y: 563, distance: 38.4
click at [318, 571] on button "Update" at bounding box center [368, 581] width 241 height 25
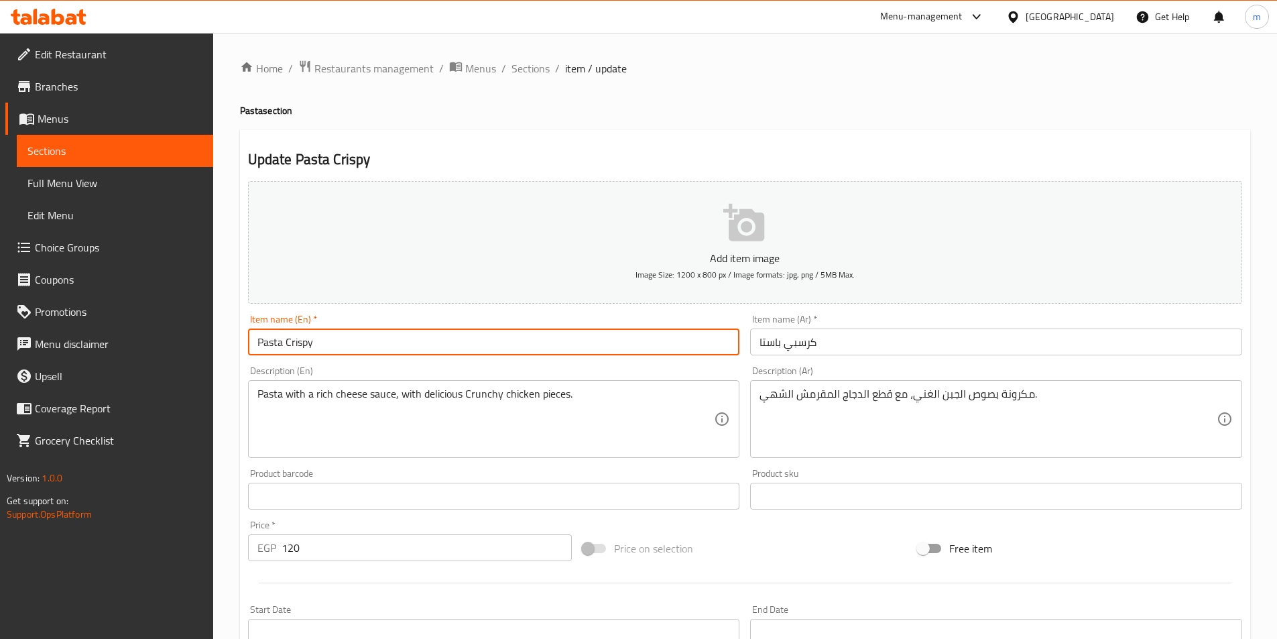
drag, startPoint x: 402, startPoint y: 336, endPoint x: 286, endPoint y: 345, distance: 117.0
click at [286, 345] on input "Pasta Crispy" at bounding box center [494, 342] width 492 height 27
paste input "unch"
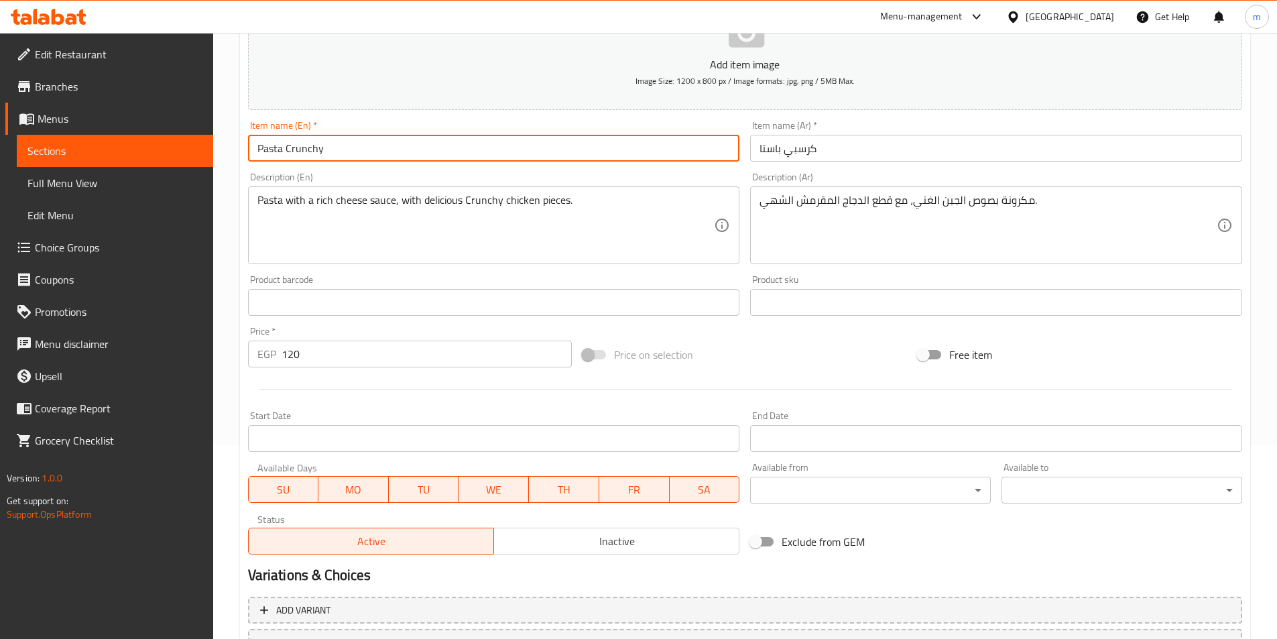
scroll to position [308, 0]
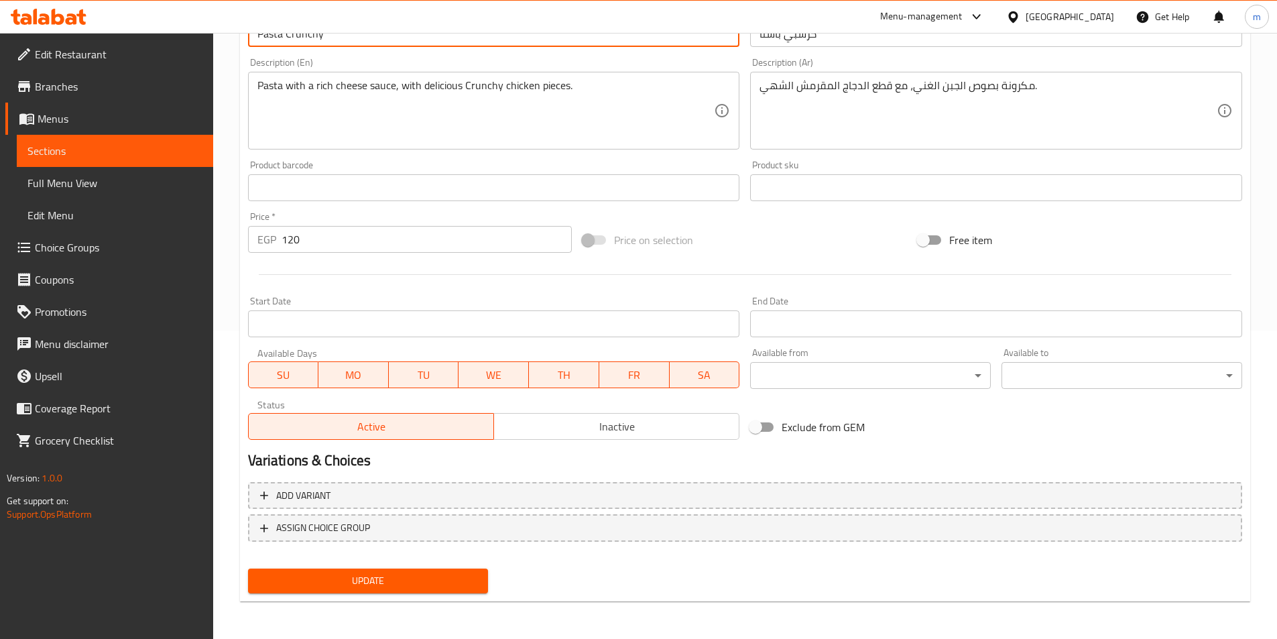
type input "Pasta Crunchy"
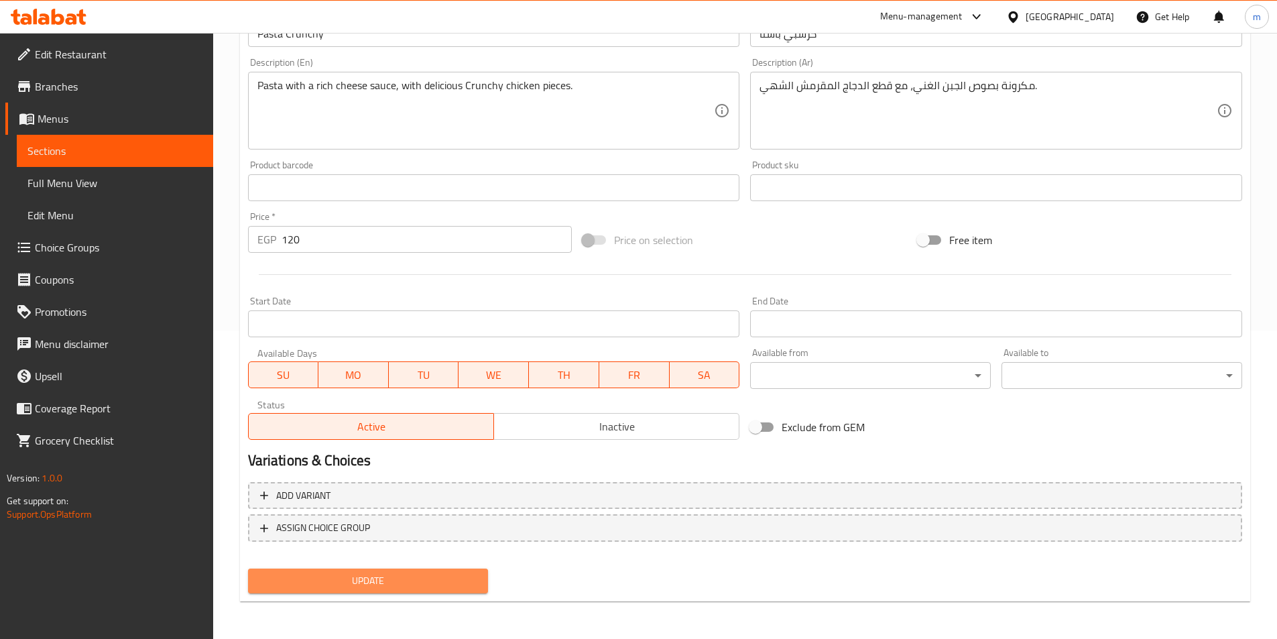
click at [350, 589] on span "Update" at bounding box center [368, 581] width 219 height 17
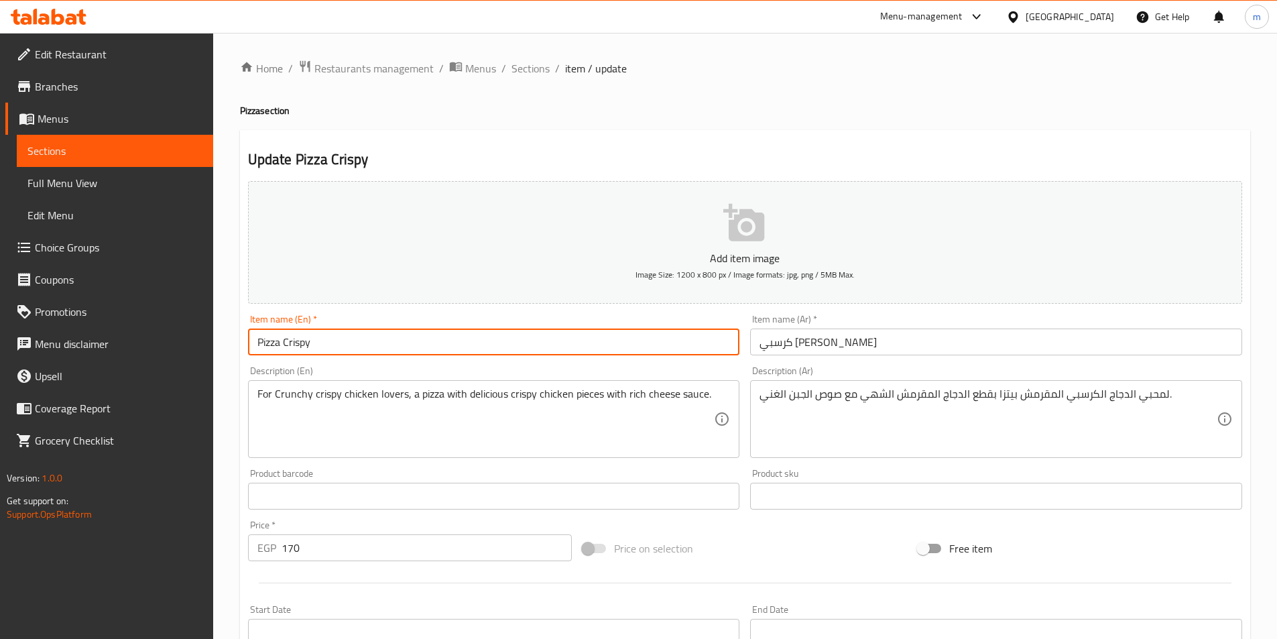
drag, startPoint x: 487, startPoint y: 350, endPoint x: 285, endPoint y: 345, distance: 202.6
click at [285, 345] on input "Pizza Crispy" at bounding box center [494, 342] width 492 height 27
paste input "unch"
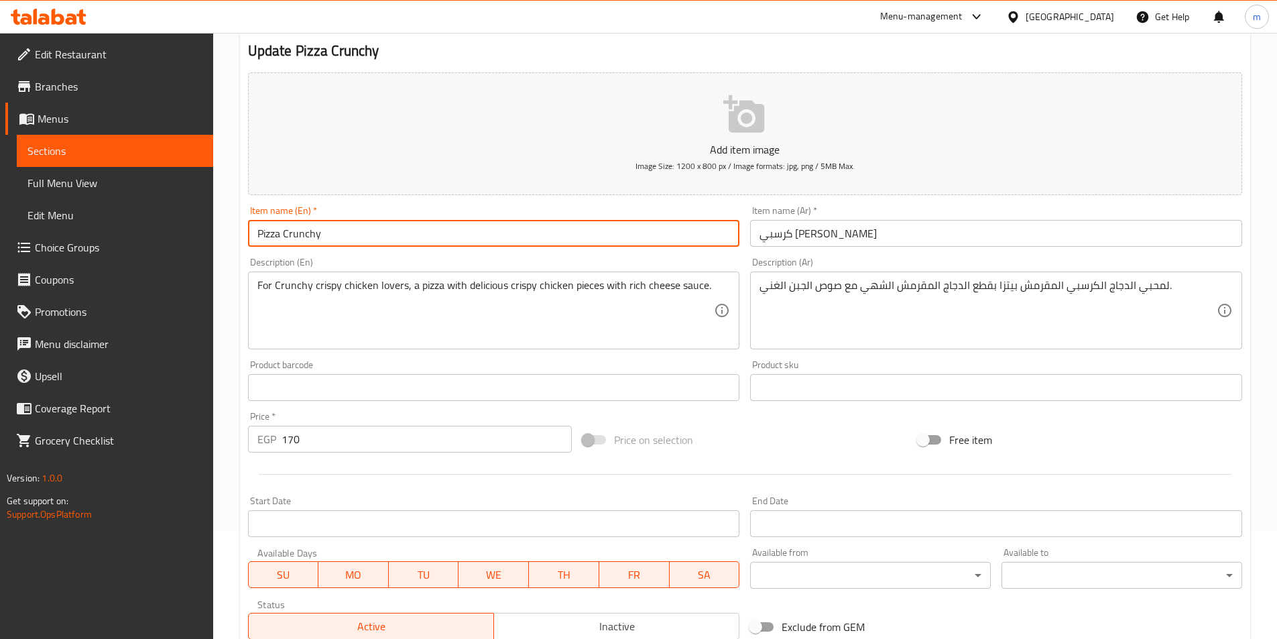
scroll to position [308, 0]
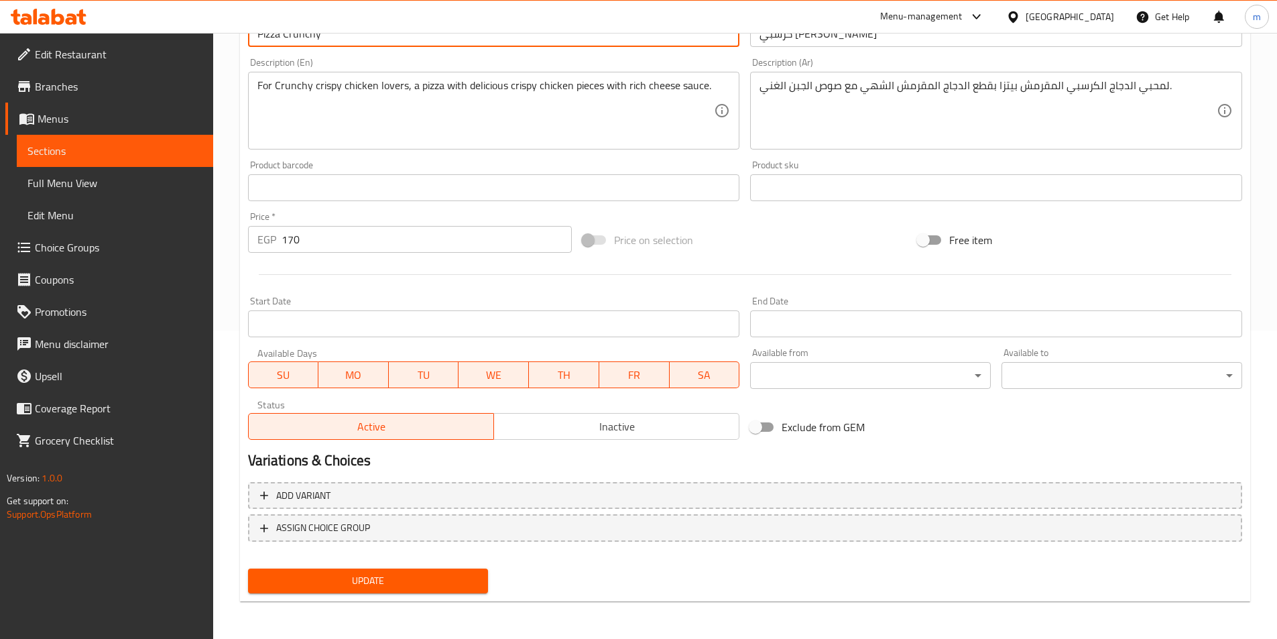
type input "Pizza Crunchy"
click at [370, 571] on button "Update" at bounding box center [368, 581] width 241 height 25
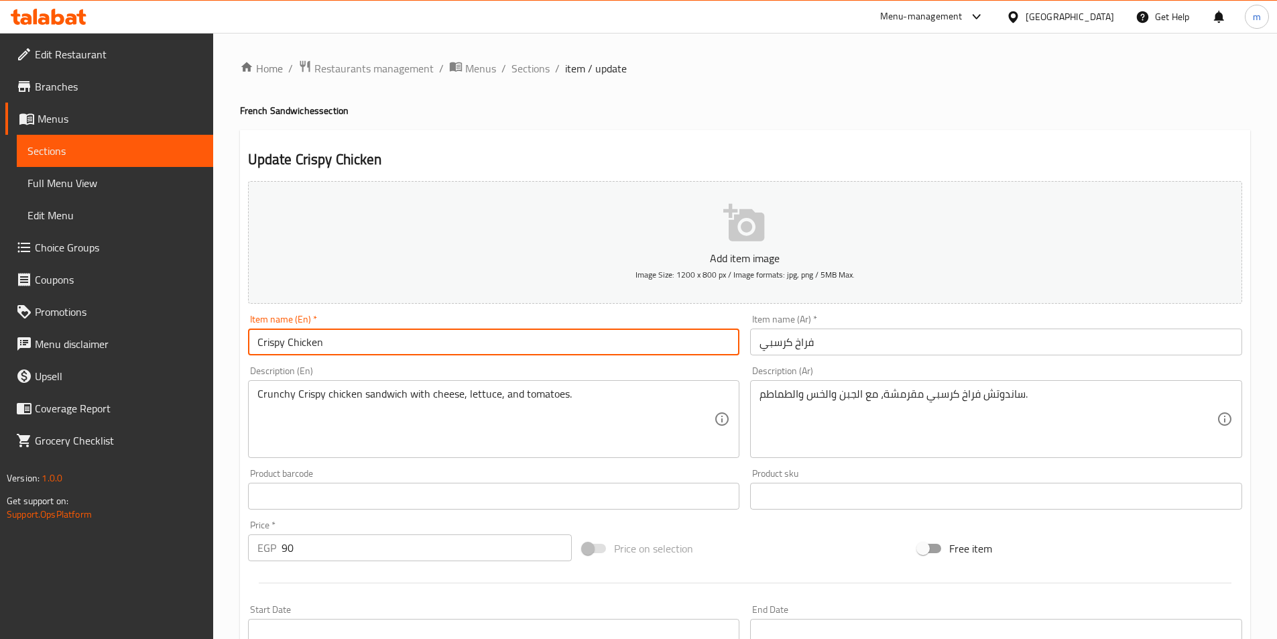
drag, startPoint x: 345, startPoint y: 344, endPoint x: 296, endPoint y: 349, distance: 49.2
click at [296, 349] on input "Crispy Chicken" at bounding box center [494, 342] width 492 height 27
click at [278, 346] on input "Crispy Chicken" at bounding box center [494, 342] width 492 height 27
drag, startPoint x: 286, startPoint y: 340, endPoint x: 255, endPoint y: 353, distance: 33.4
click at [257, 349] on input "Crispy Chicken" at bounding box center [494, 342] width 492 height 27
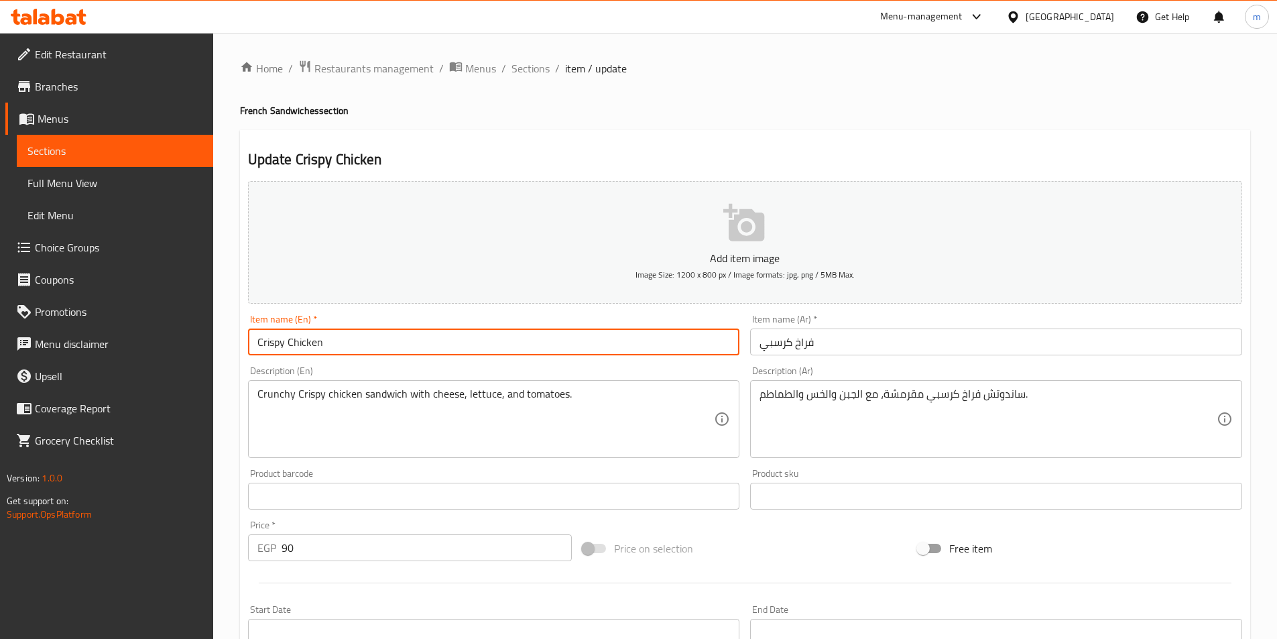
paste input "unchy"
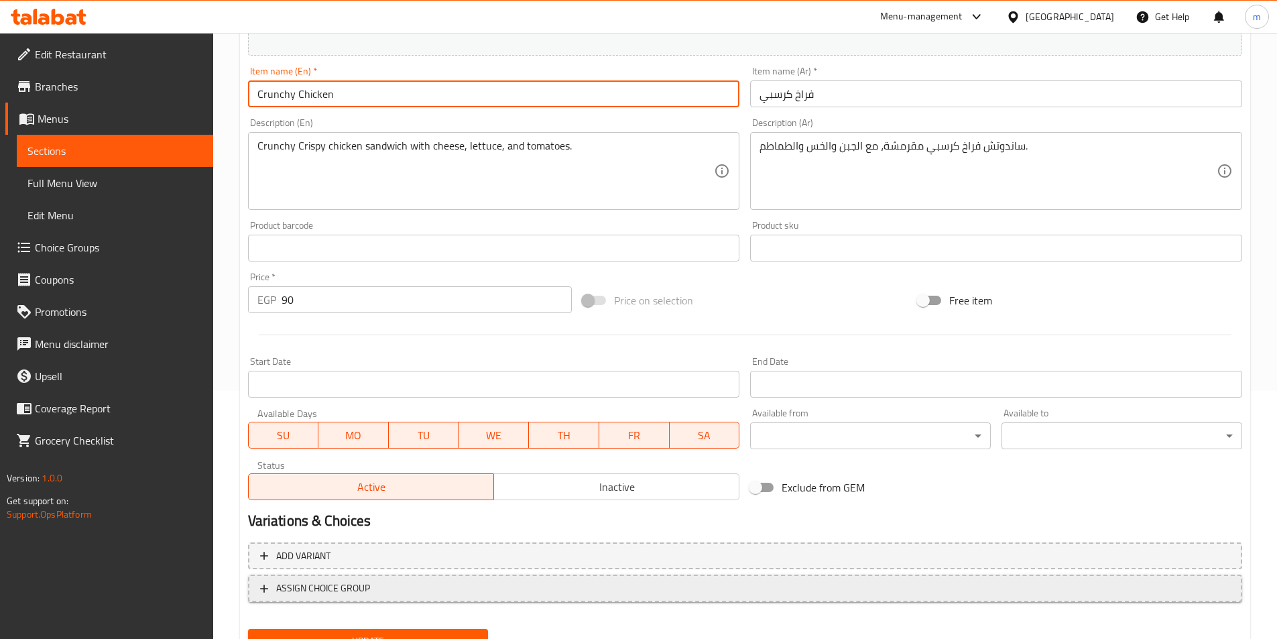
scroll to position [308, 0]
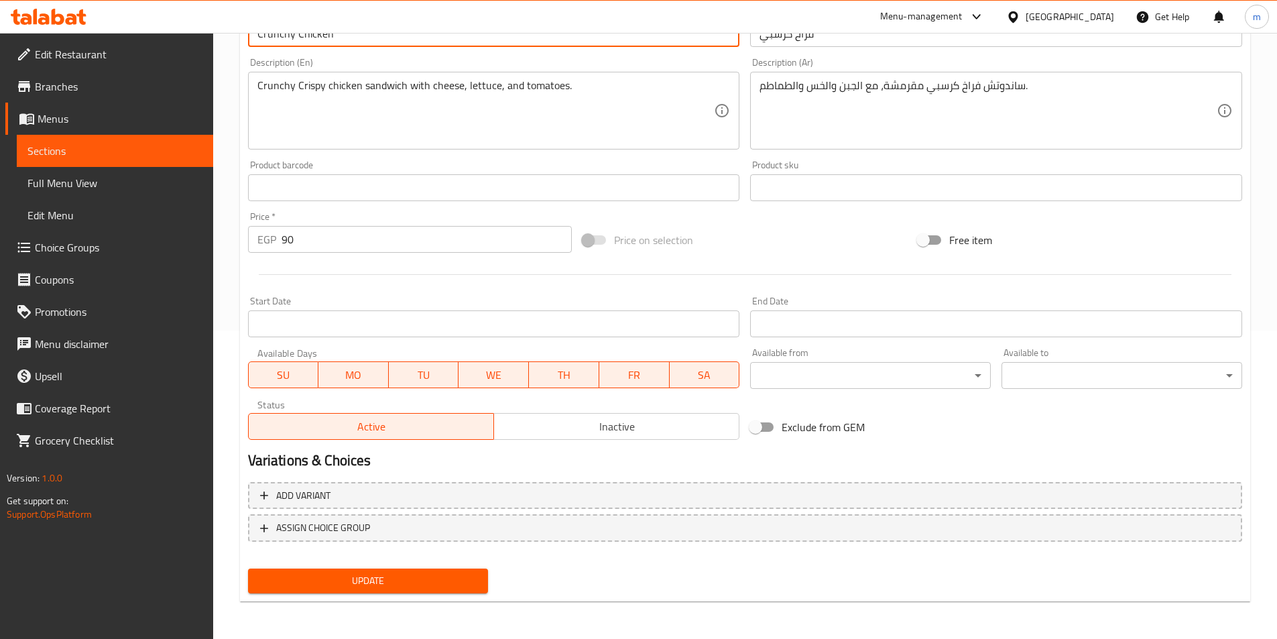
type input "Crunchy Chicken"
click at [358, 567] on div "Update" at bounding box center [368, 581] width 251 height 36
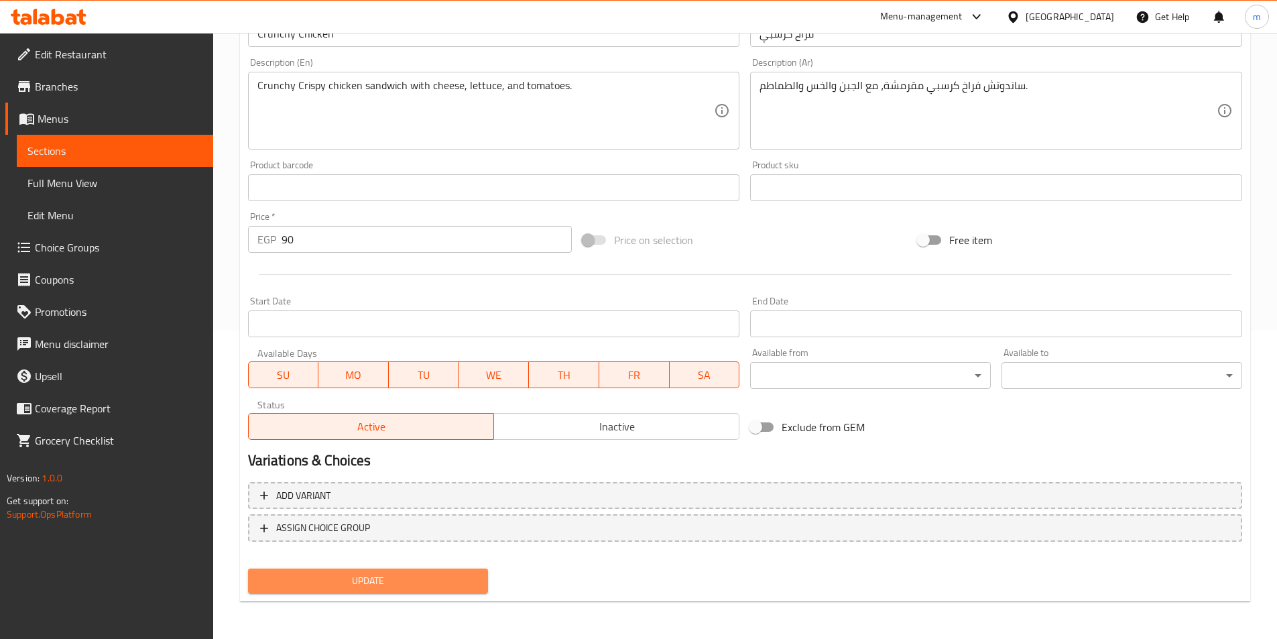
click at [363, 571] on button "Update" at bounding box center [368, 581] width 241 height 25
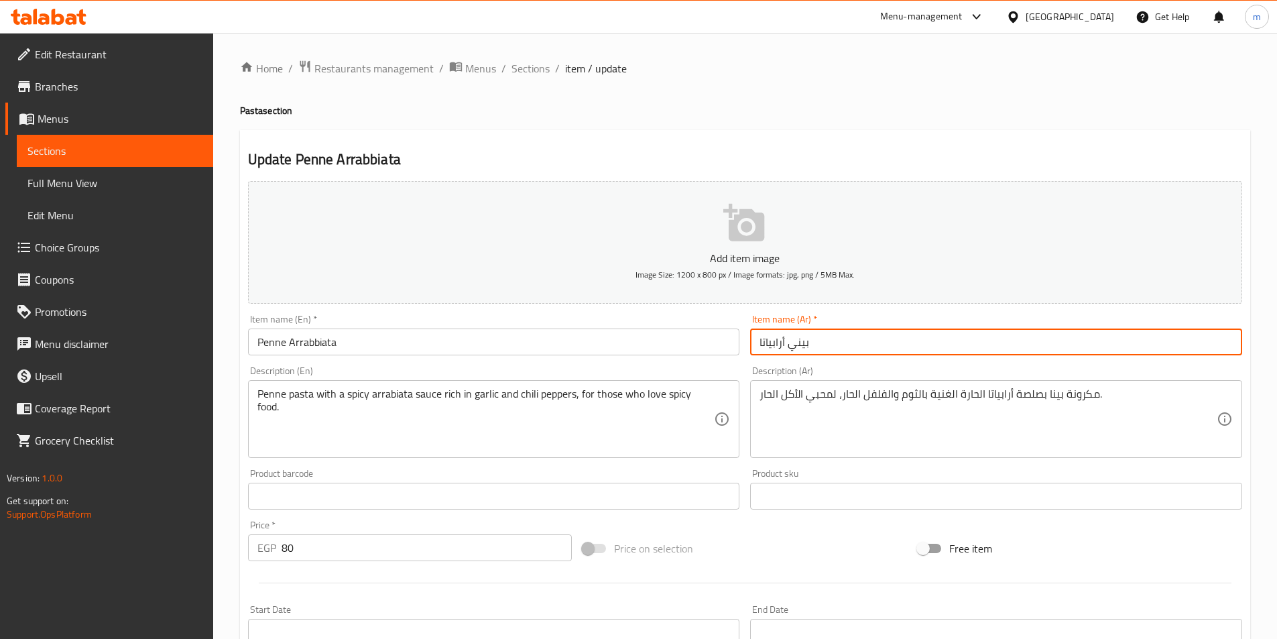
drag, startPoint x: 814, startPoint y: 348, endPoint x: 791, endPoint y: 350, distance: 23.6
click at [791, 350] on input "بيني أرابياتا" at bounding box center [996, 342] width 492 height 27
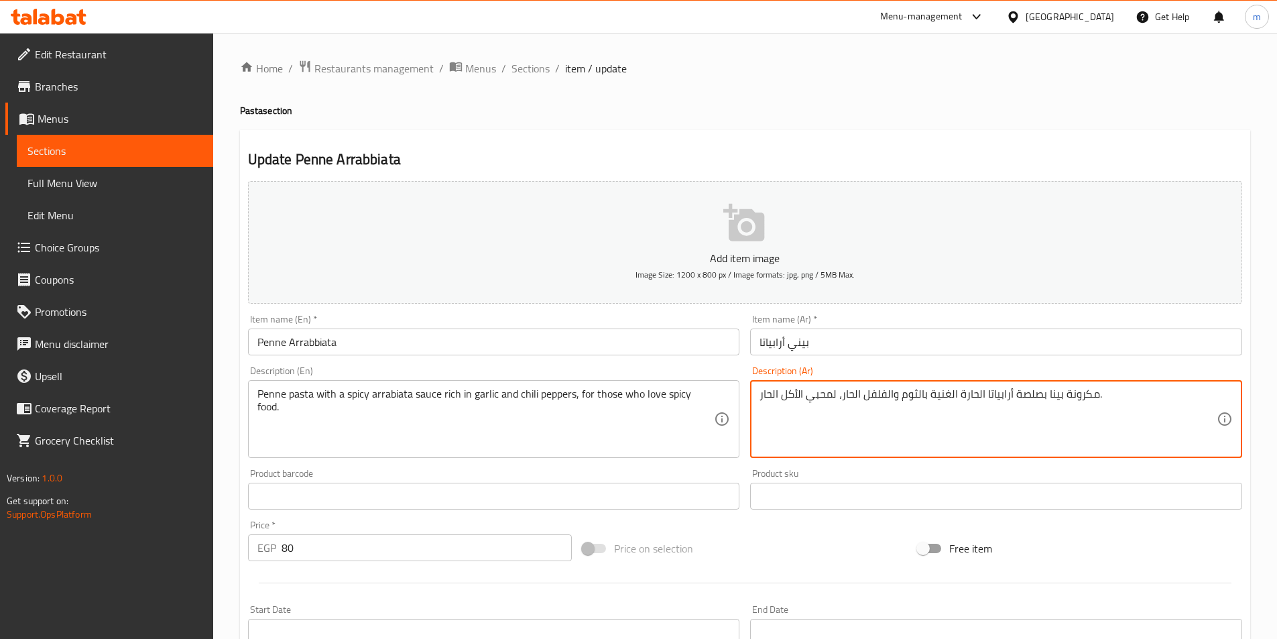
drag, startPoint x: 1047, startPoint y: 396, endPoint x: 1060, endPoint y: 402, distance: 14.7
paste textarea "ي"
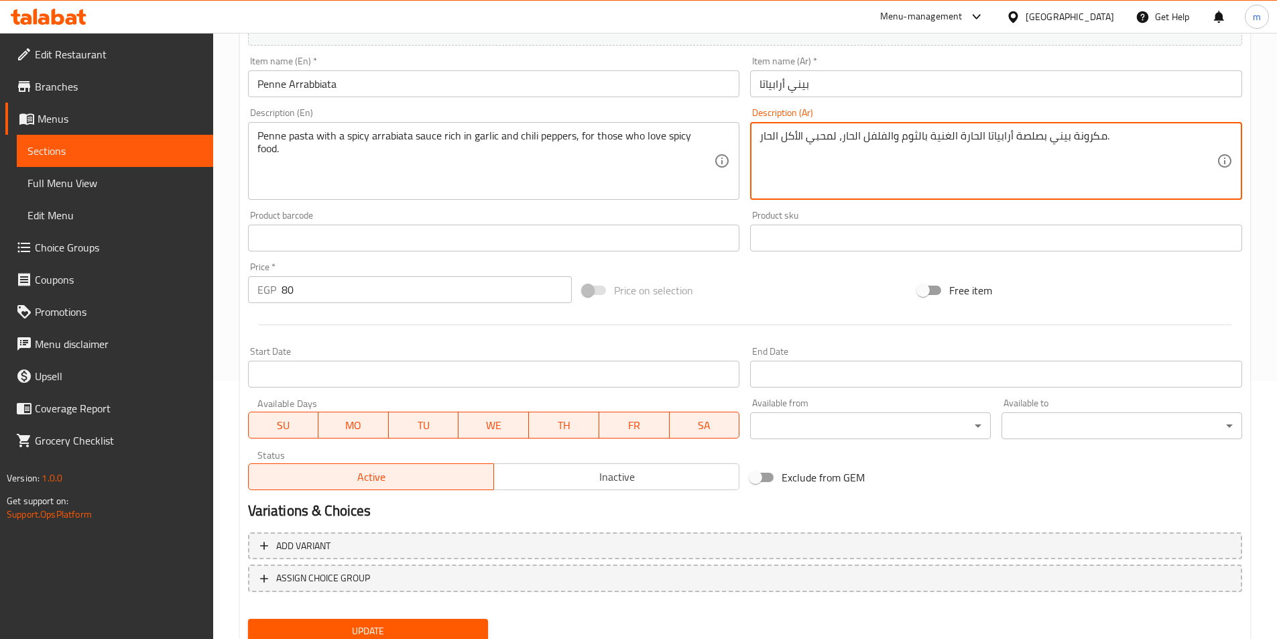
scroll to position [174, 0]
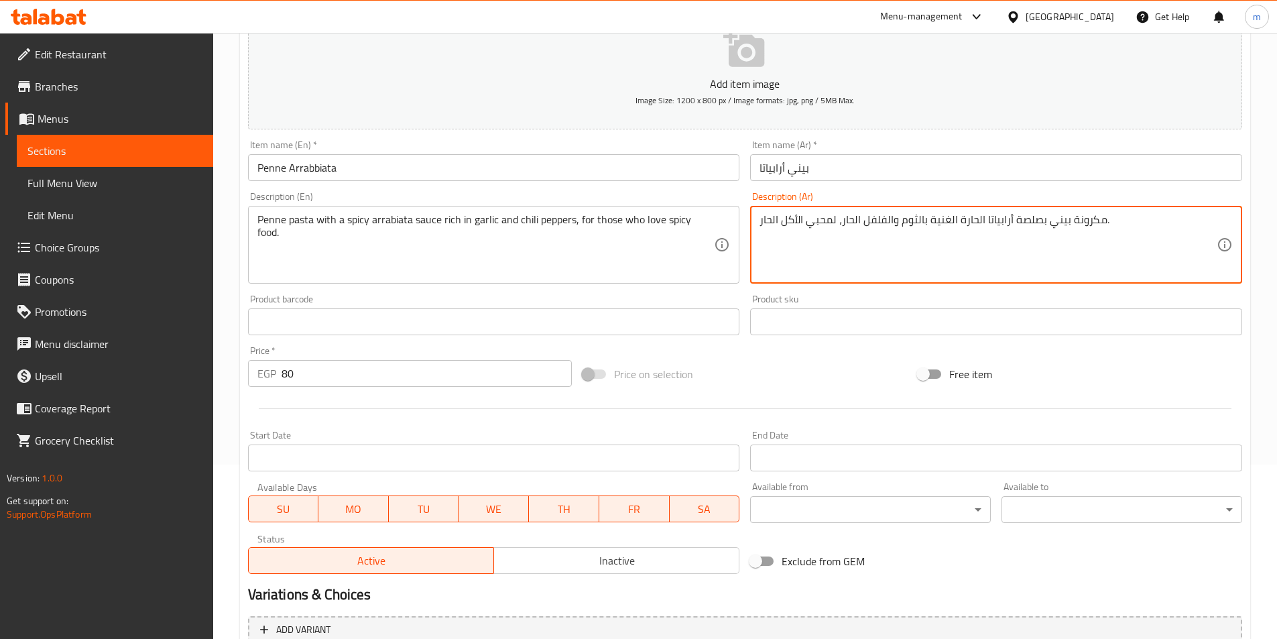
drag, startPoint x: 761, startPoint y: 220, endPoint x: 837, endPoint y: 223, distance: 75.8
click at [837, 223] on textarea "مكرونة بيني بصلصة أرابياتا الحارة الغنية بالثوم والفلفل الحار، لمحبي الأكل الحا…" at bounding box center [988, 245] width 457 height 64
type textarea "مكرونة بيني بصلصة أرابياتا الحارة الغنية بالثوم والفلفل الحار، لمحبي الأكل الحا…"
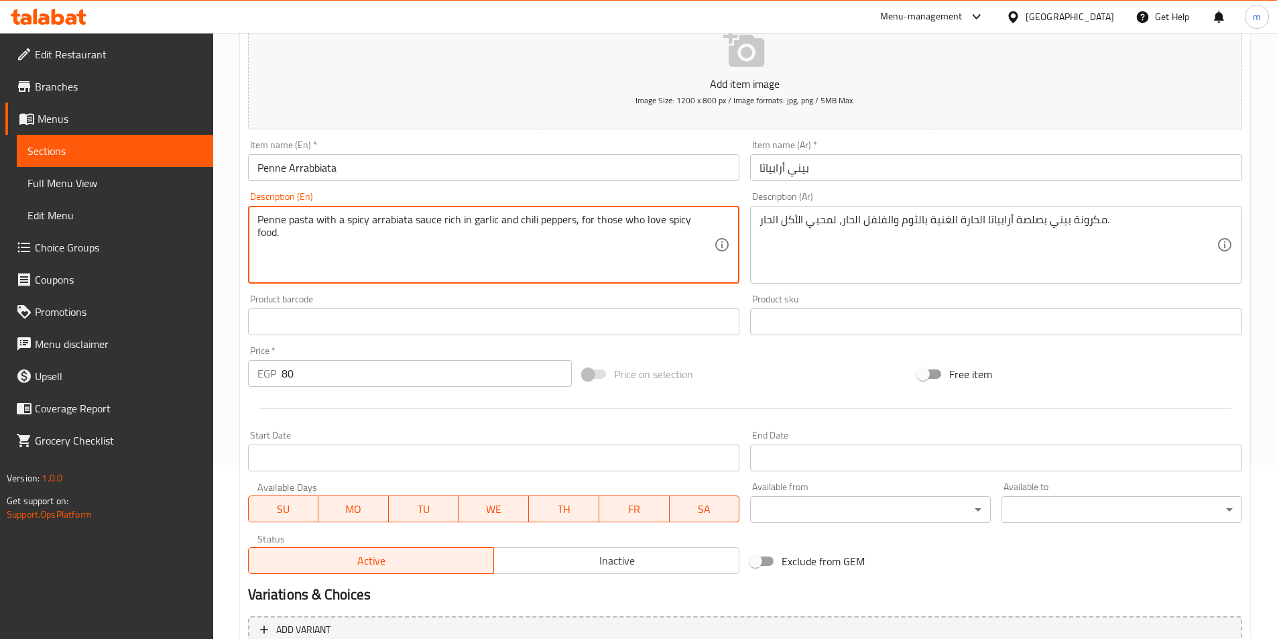
paste textarea "For spicy food lovers"
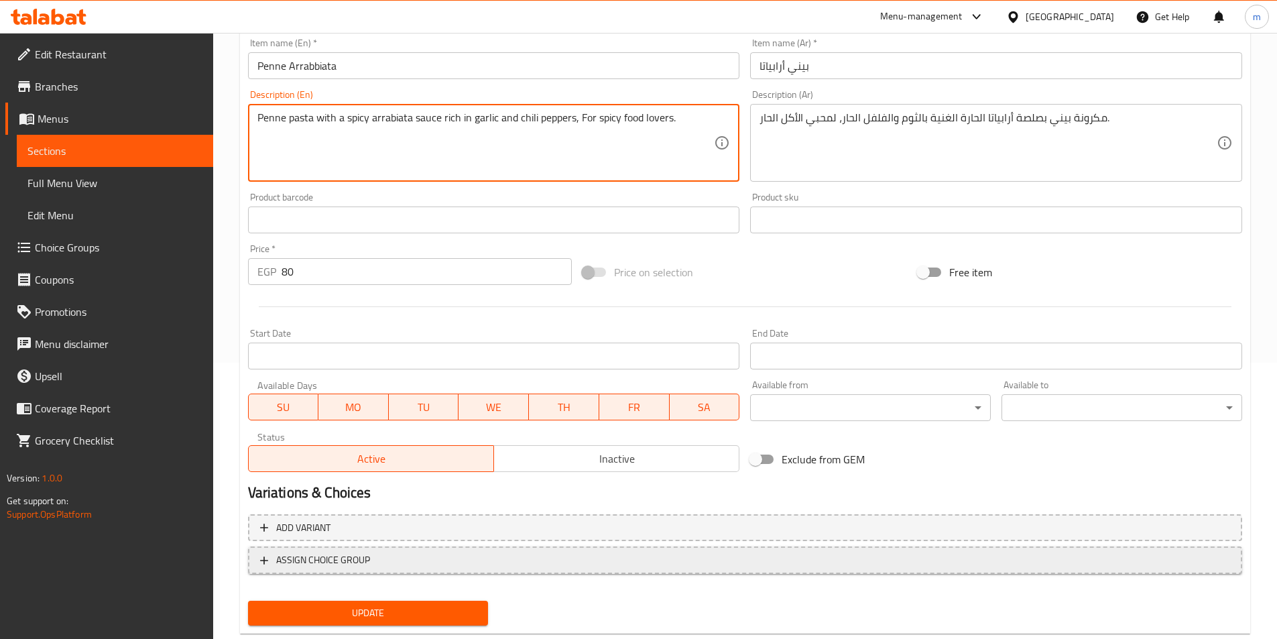
scroll to position [308, 0]
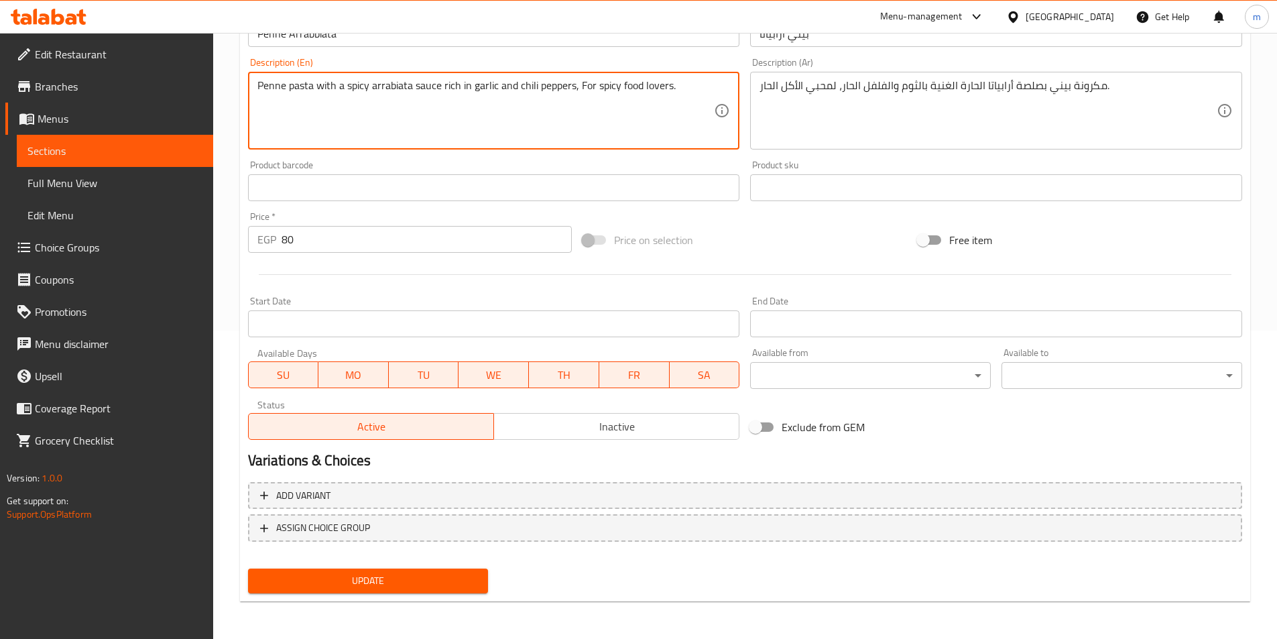
type textarea "Penne pasta with a spicy arrabiata sauce rich in garlic and chili peppers, For …"
click at [424, 587] on span "Update" at bounding box center [368, 581] width 219 height 17
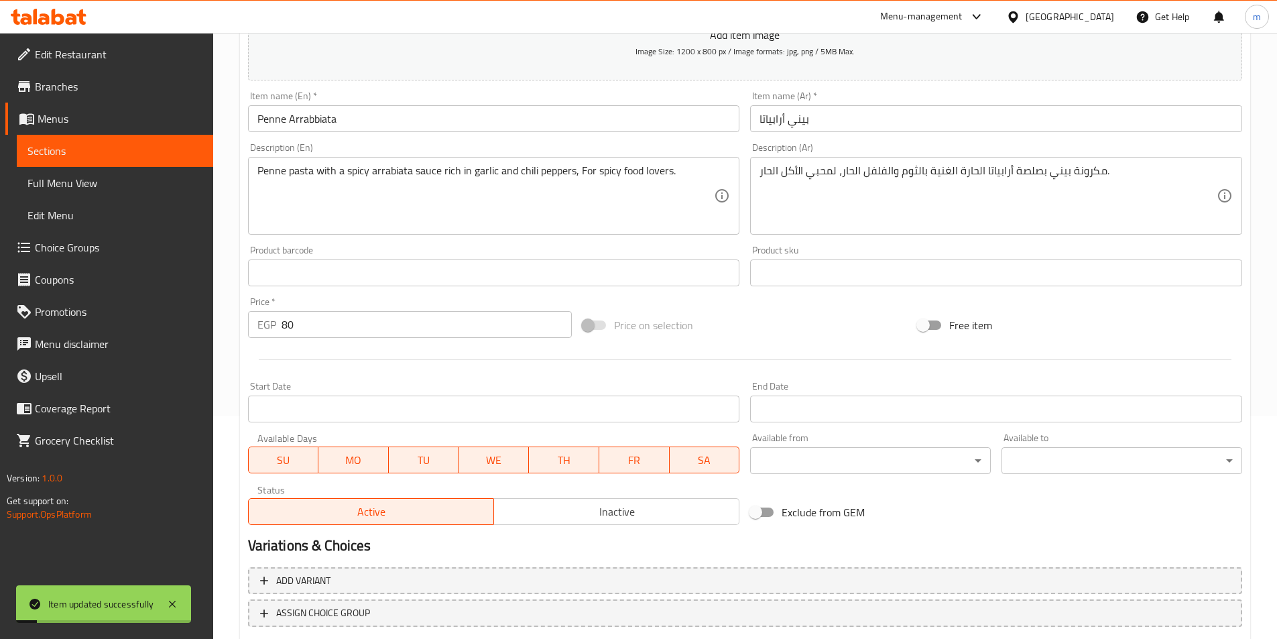
scroll to position [107, 0]
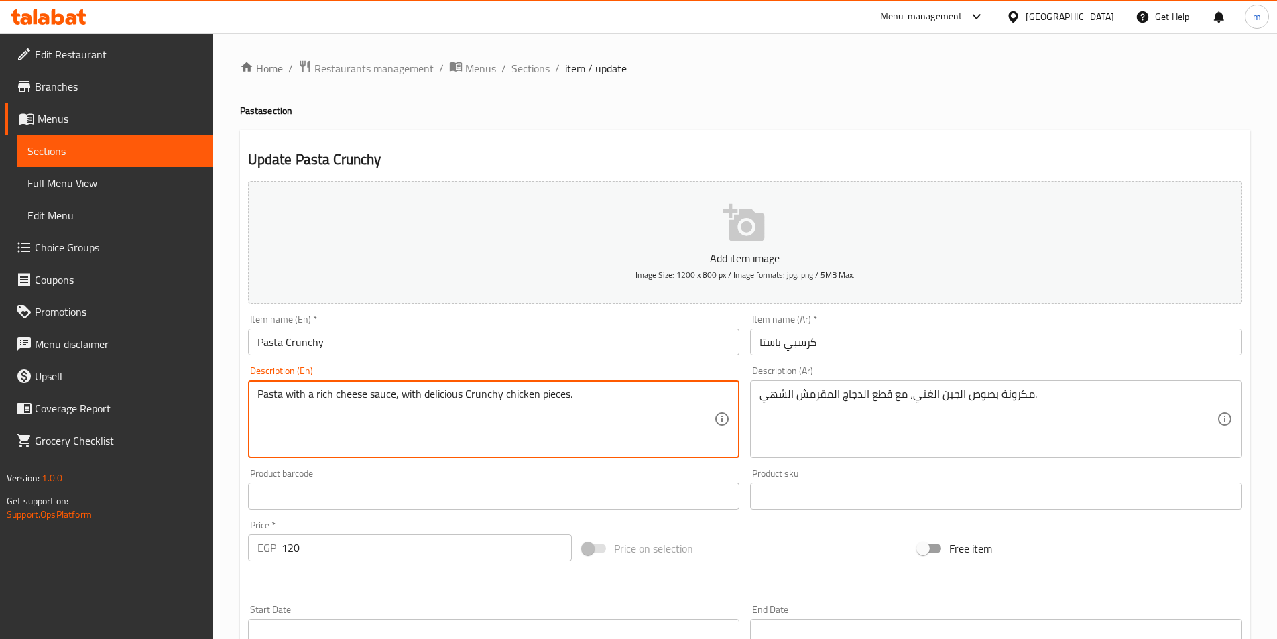
drag, startPoint x: 464, startPoint y: 394, endPoint x: 498, endPoint y: 398, distance: 33.7
paste textarea "isp"
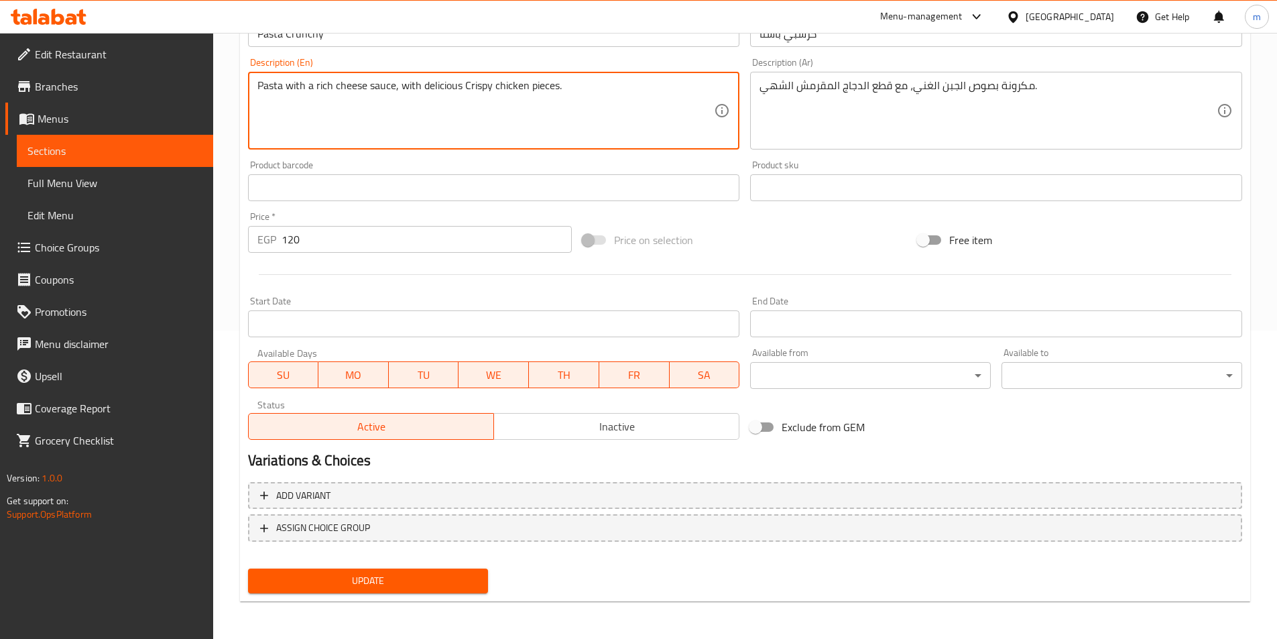
type textarea "Pasta with a rich cheese sauce, with delicious Crispy chicken pieces."
click at [451, 567] on div "Update" at bounding box center [368, 581] width 251 height 36
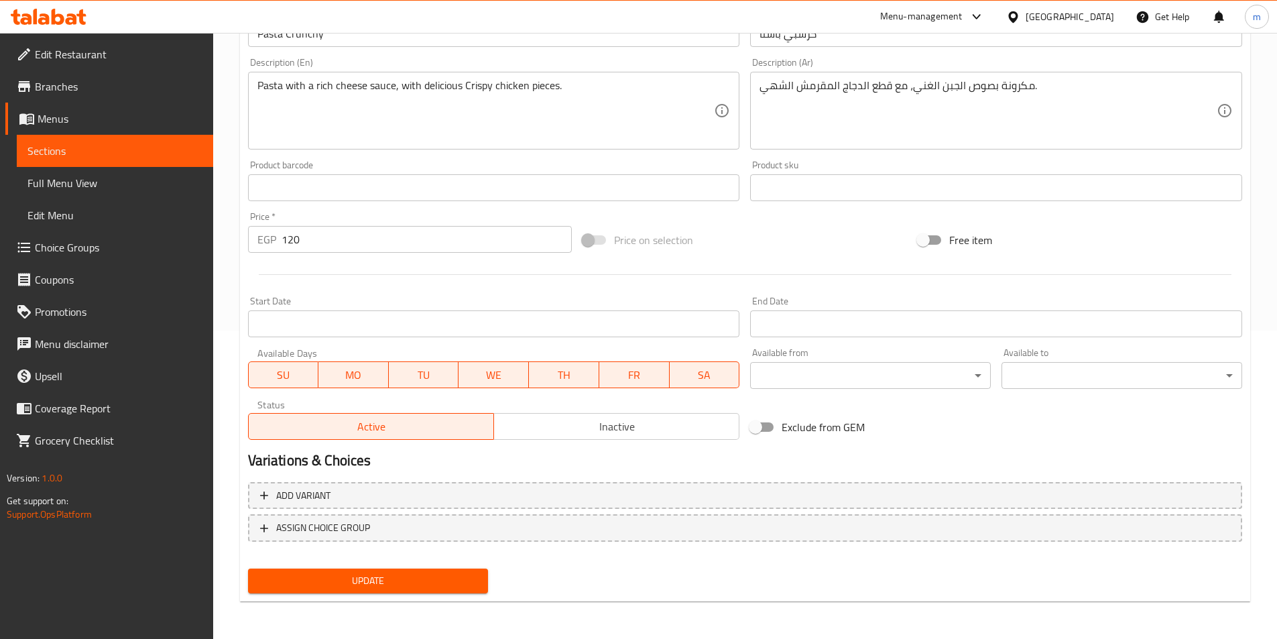
click at [445, 580] on span "Update" at bounding box center [368, 581] width 219 height 17
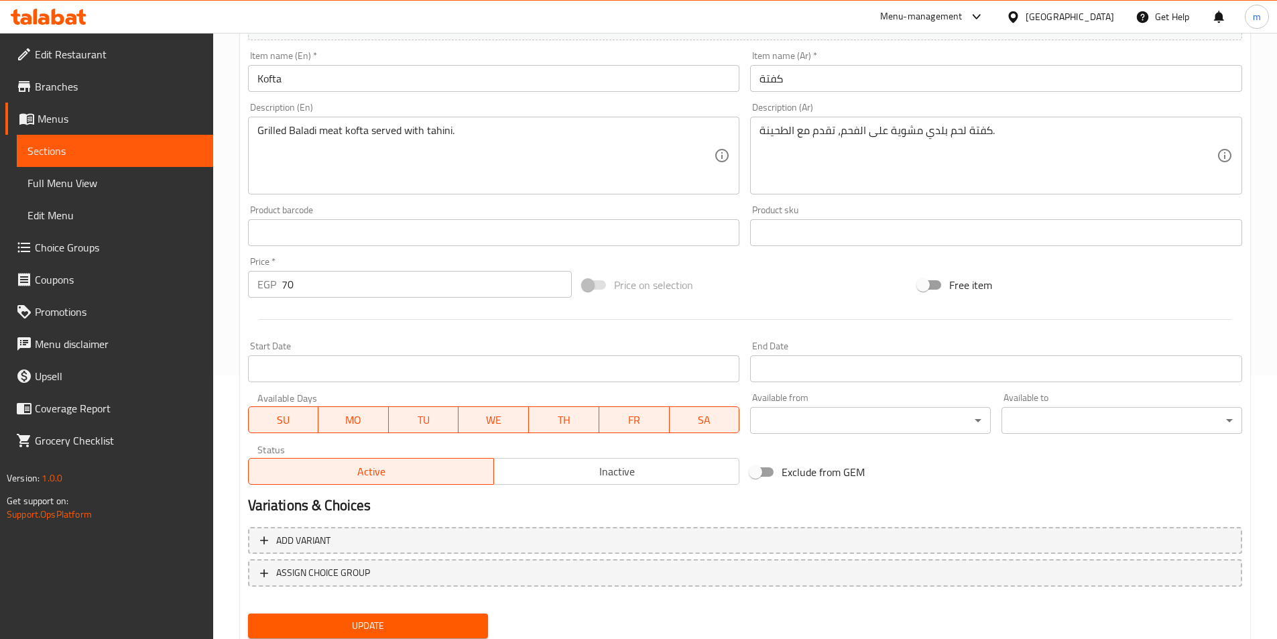
scroll to position [268, 0]
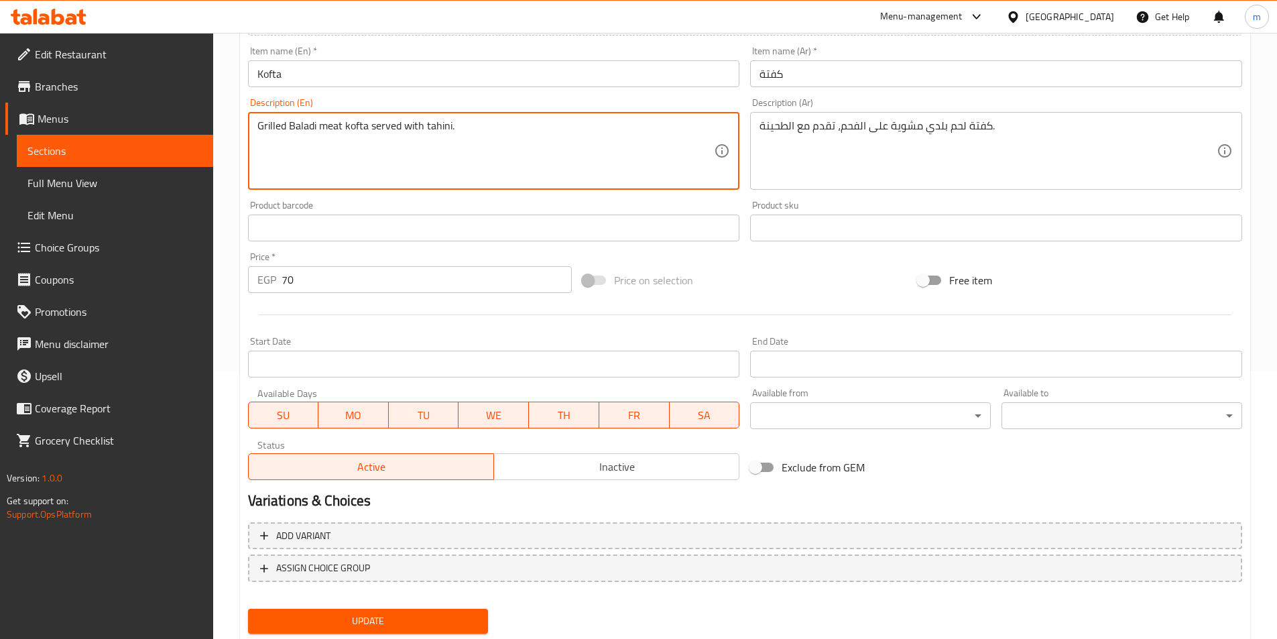
drag, startPoint x: 257, startPoint y: 125, endPoint x: 284, endPoint y: 126, distance: 27.5
click at [284, 126] on textarea "Grilled Baladi meat kofta served with tahini." at bounding box center [485, 151] width 457 height 64
paste textarea "charcoal-g"
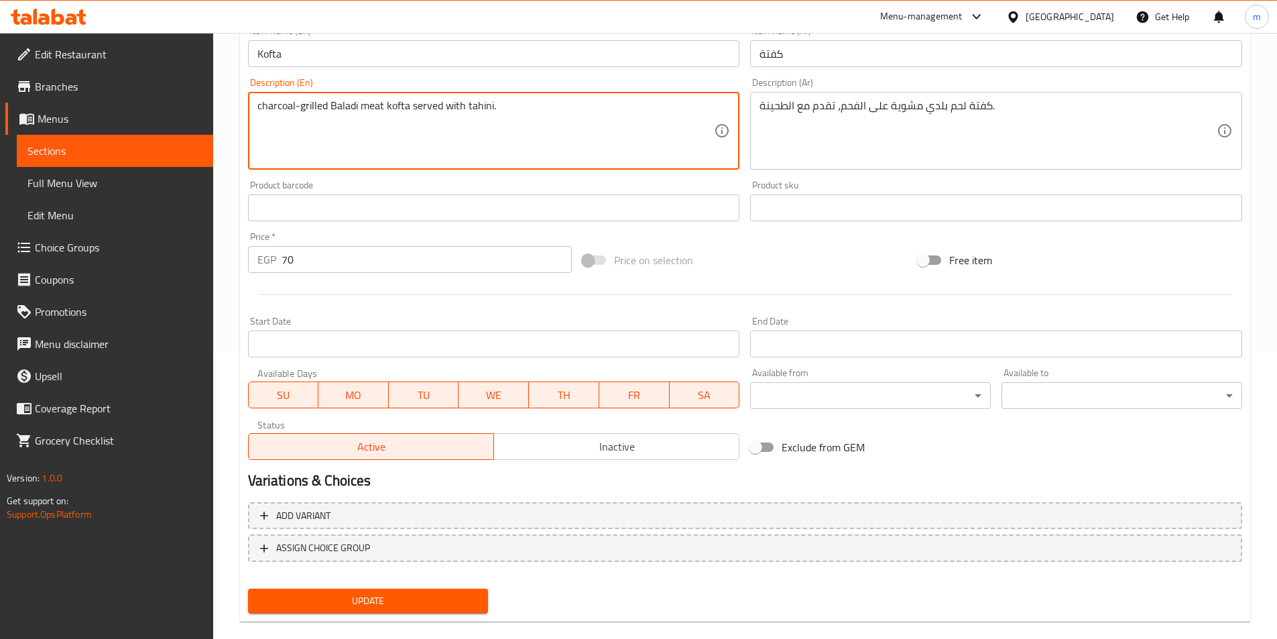
scroll to position [308, 0]
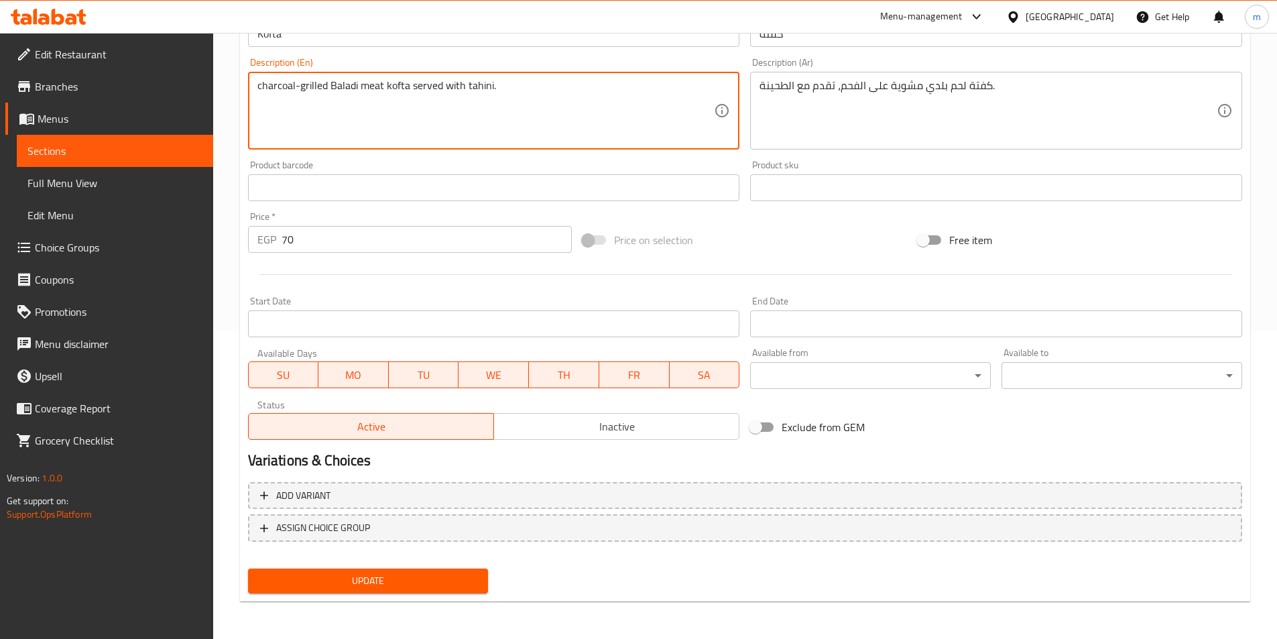
type textarea "charcoal-grilled Baladi meat kofta served with tahini."
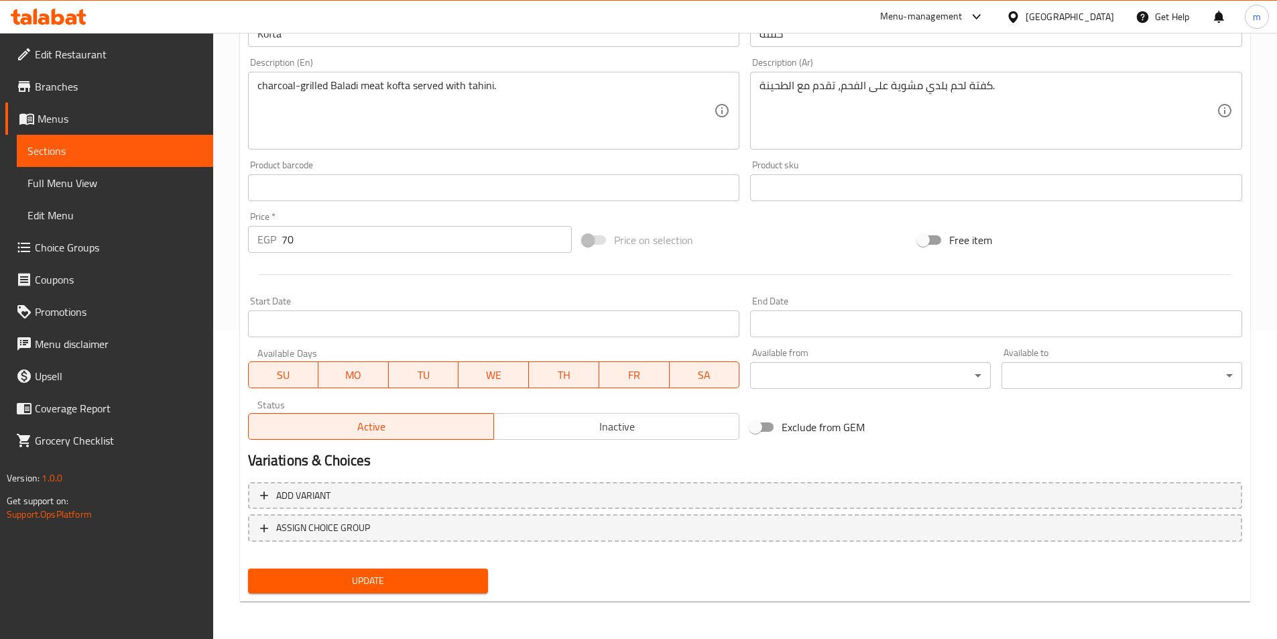
click at [410, 597] on div "Update" at bounding box center [368, 581] width 251 height 36
click at [420, 587] on span "Update" at bounding box center [368, 581] width 219 height 17
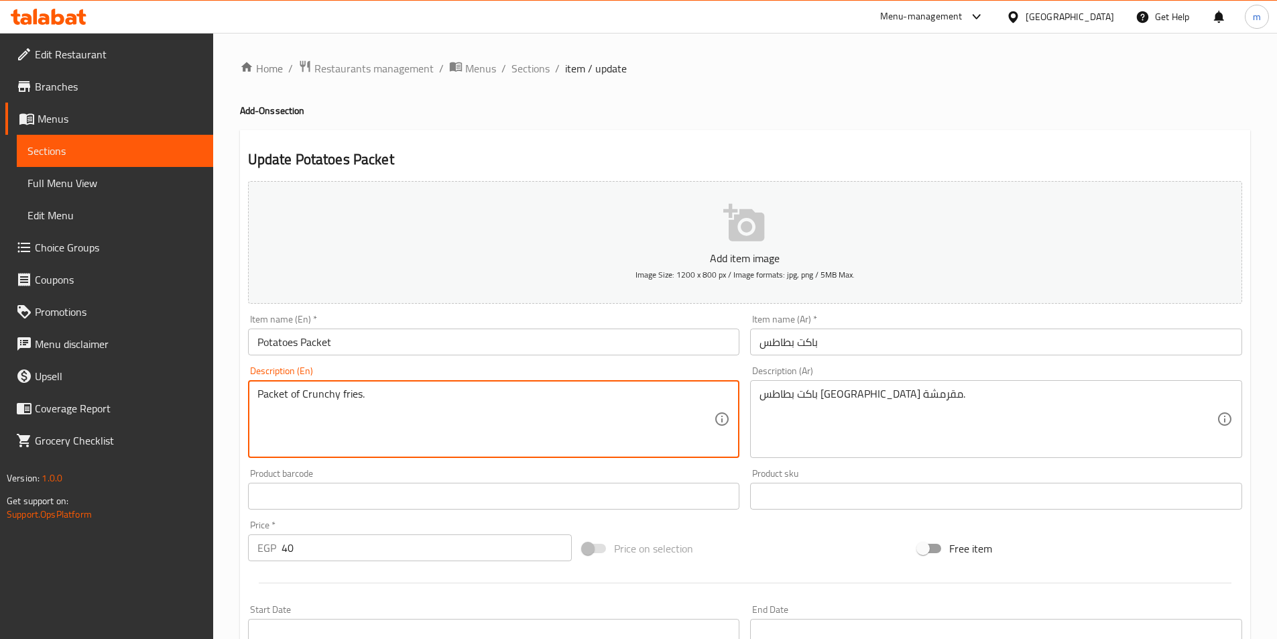
drag, startPoint x: 336, startPoint y: 395, endPoint x: 303, endPoint y: 394, distance: 32.9
click at [303, 394] on textarea "Packet of Crunchy fries." at bounding box center [485, 420] width 457 height 64
paste textarea "isp"
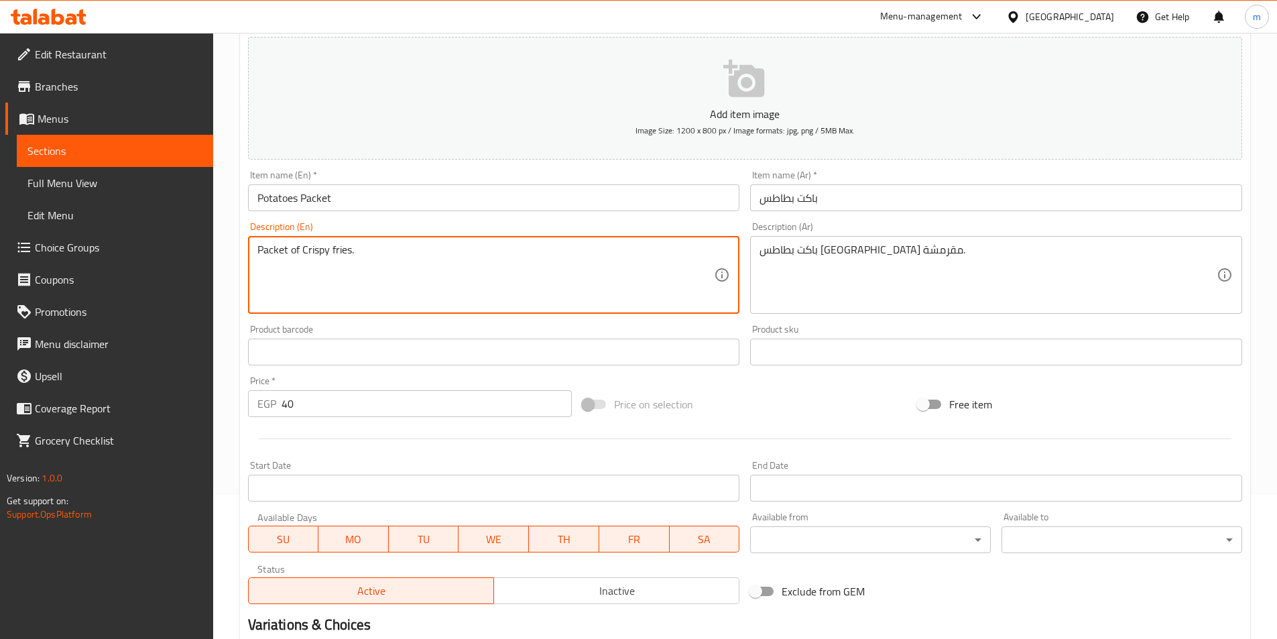
scroll to position [308, 0]
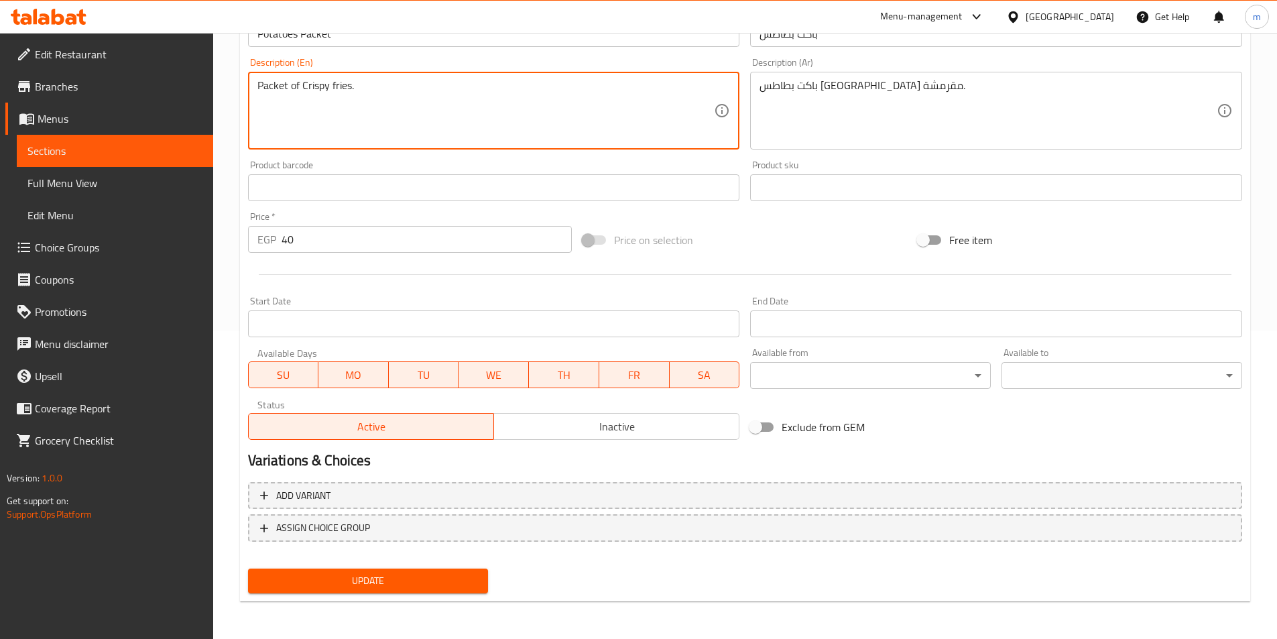
type textarea "Packet of Crispy fries."
click at [437, 589] on span "Update" at bounding box center [368, 581] width 219 height 17
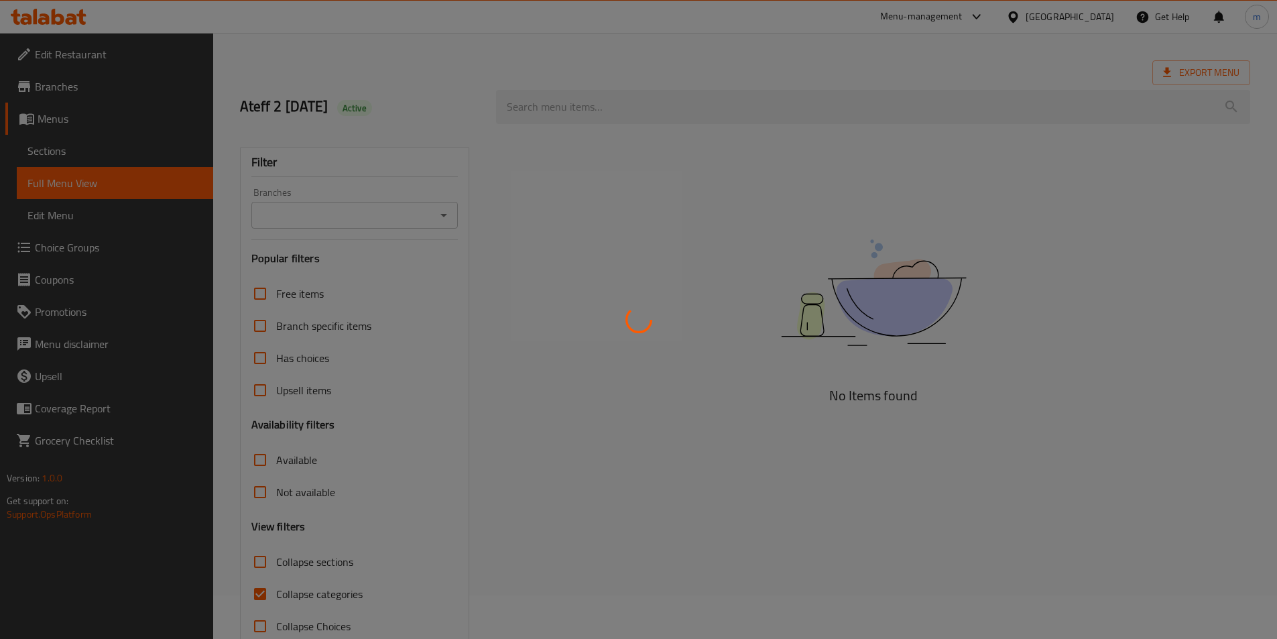
scroll to position [67, 0]
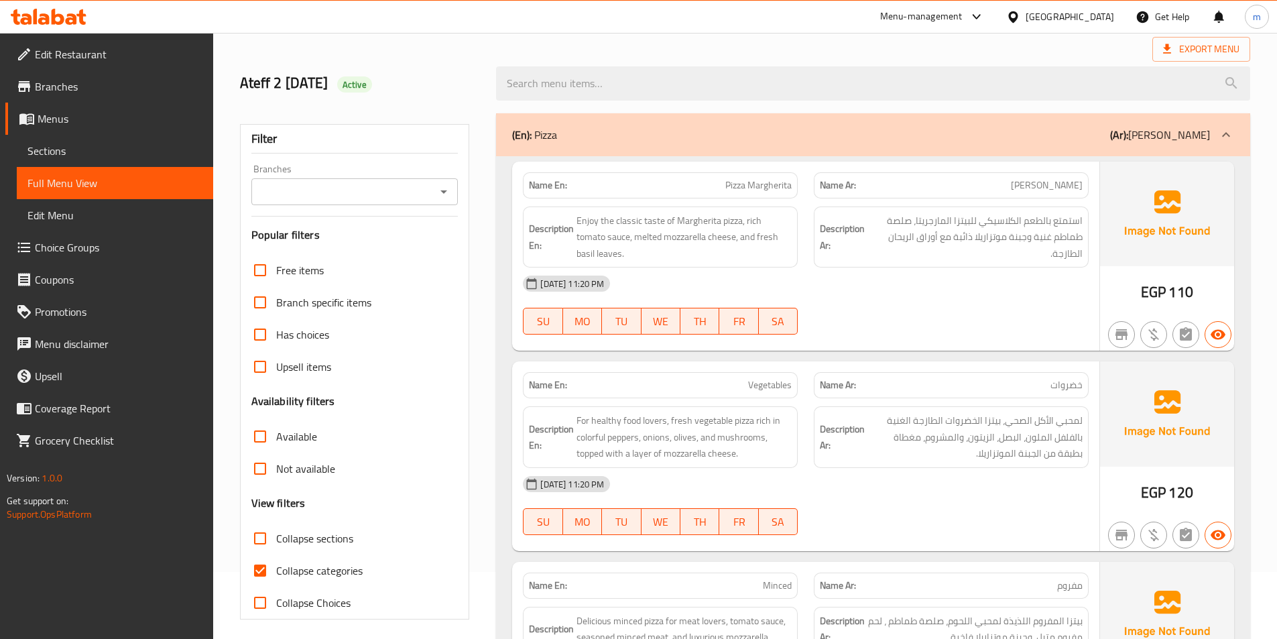
click at [329, 577] on span "Collapse categories" at bounding box center [319, 571] width 86 height 16
click at [276, 577] on input "Collapse categories" at bounding box center [260, 571] width 32 height 32
checkbox input "false"
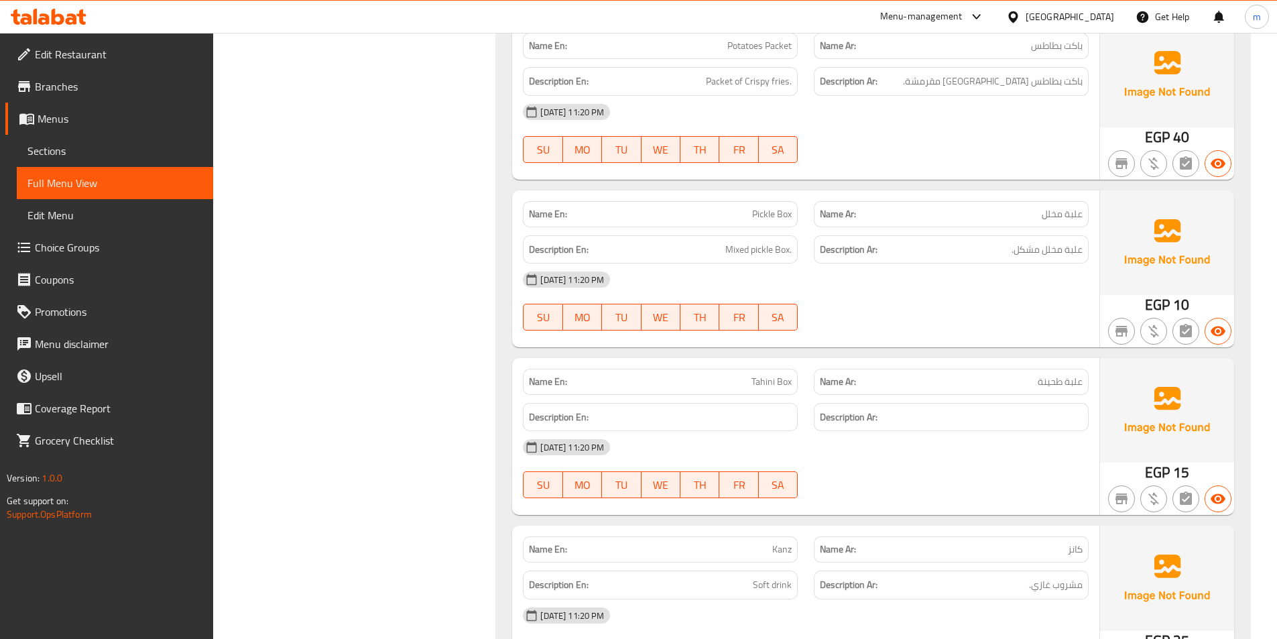
scroll to position [8141, 0]
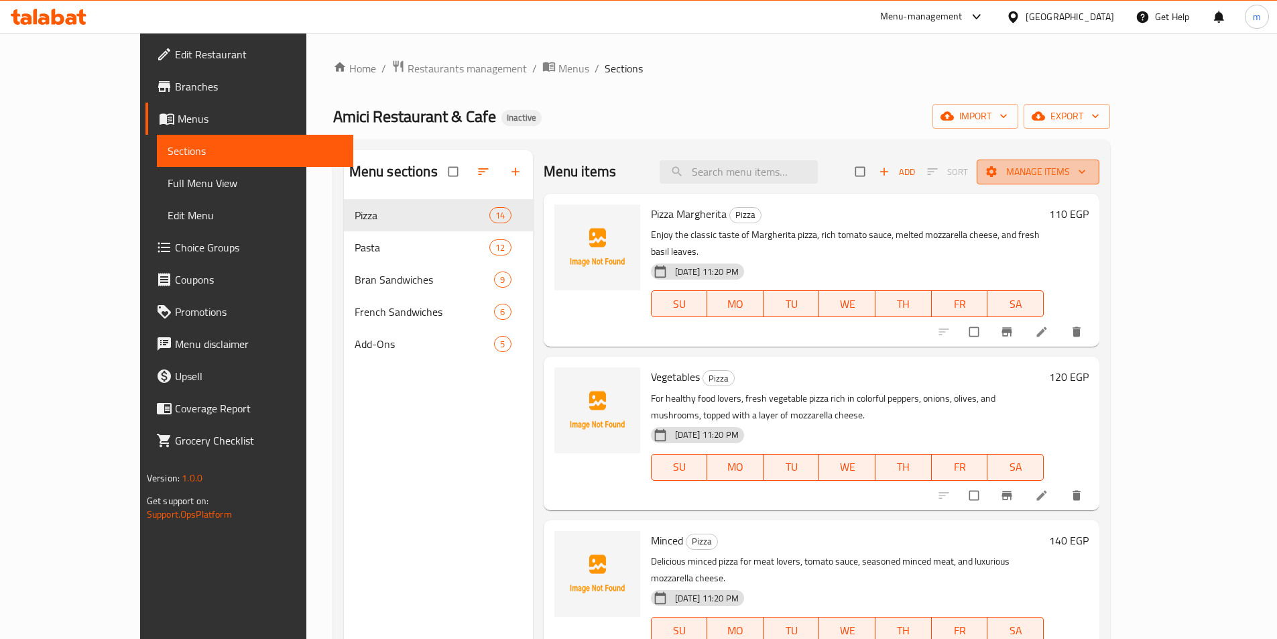
click at [1089, 176] on span "Manage items" at bounding box center [1038, 172] width 101 height 17
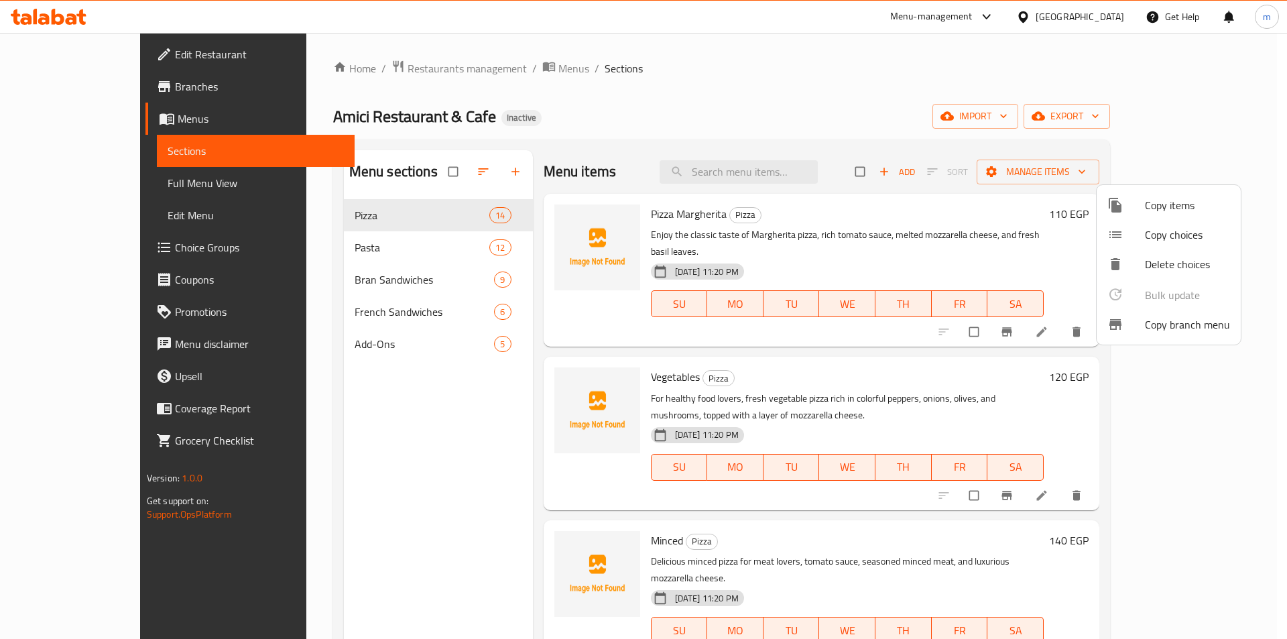
click at [1198, 143] on div at bounding box center [643, 319] width 1287 height 639
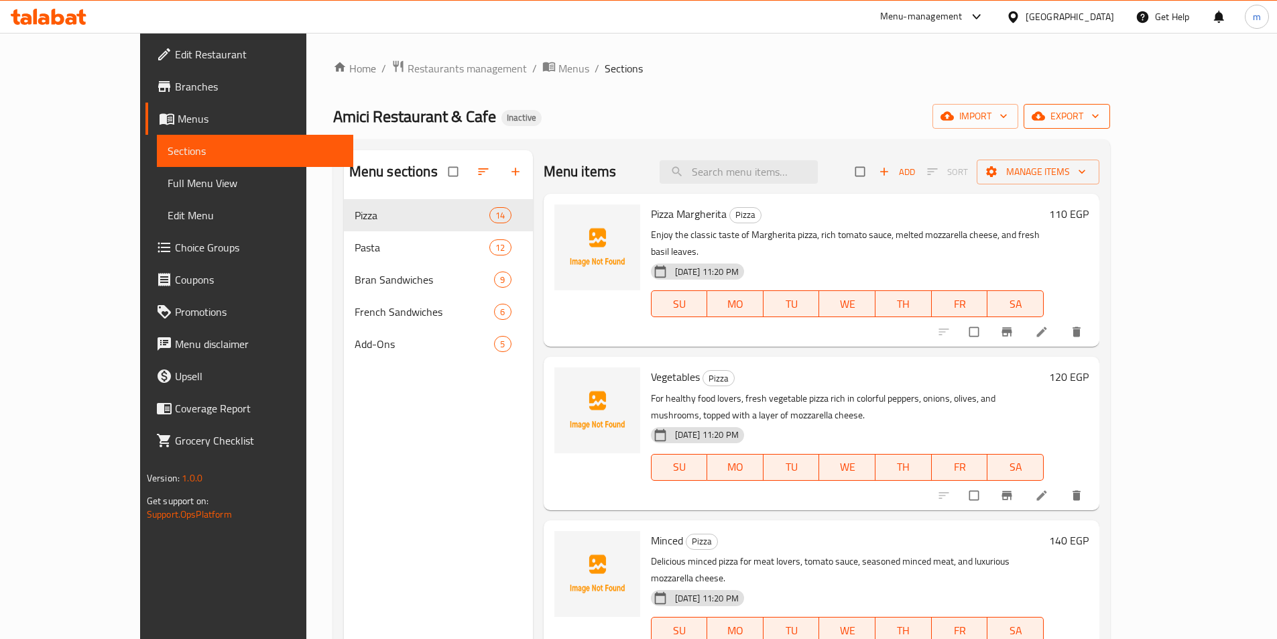
click at [1110, 125] on button "export" at bounding box center [1067, 116] width 86 height 25
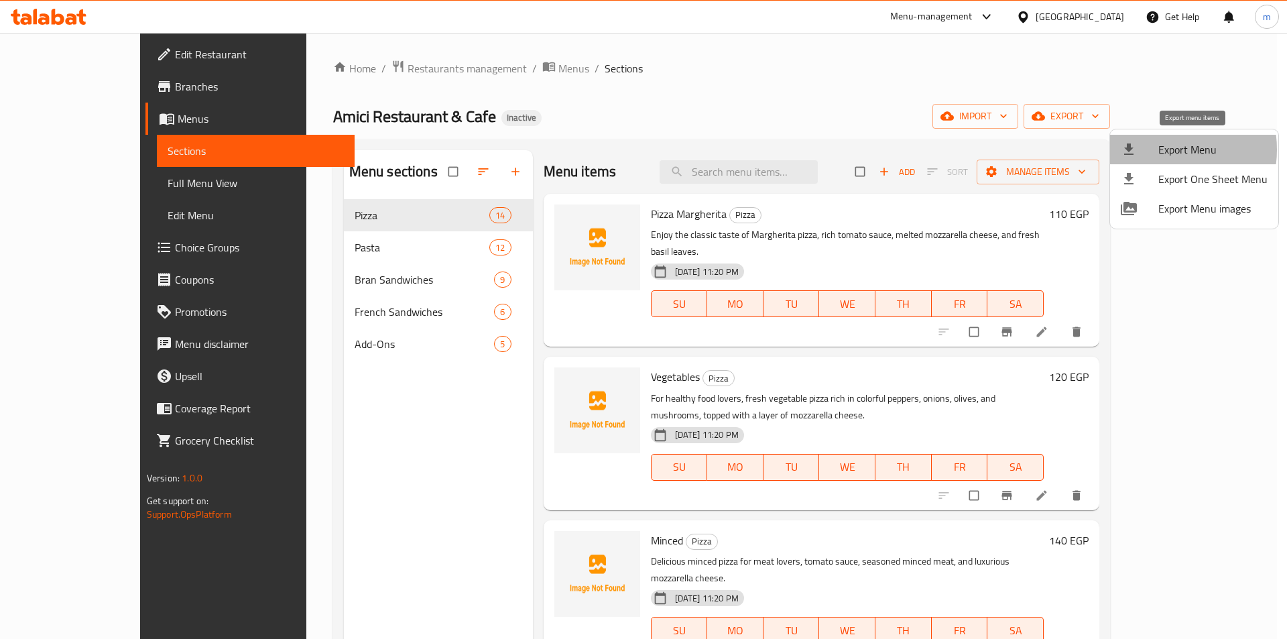
click at [1156, 150] on div at bounding box center [1140, 149] width 38 height 16
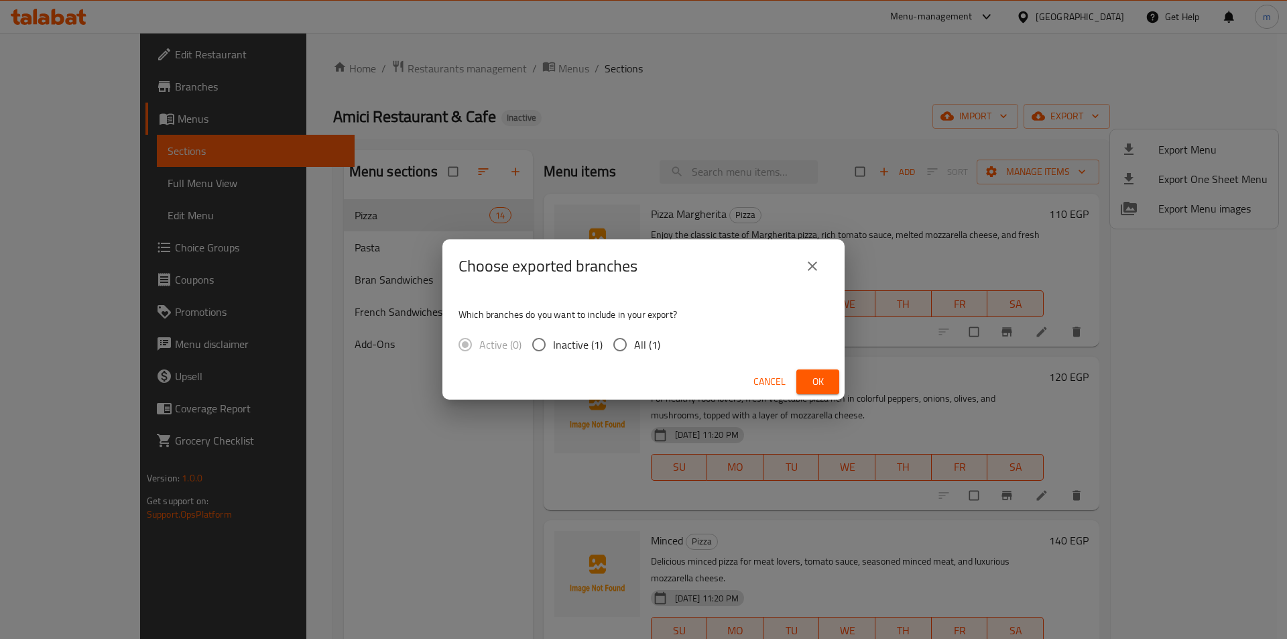
click at [630, 342] on input "All (1)" at bounding box center [620, 345] width 28 height 28
radio input "true"
click at [833, 378] on button "Ok" at bounding box center [818, 381] width 43 height 25
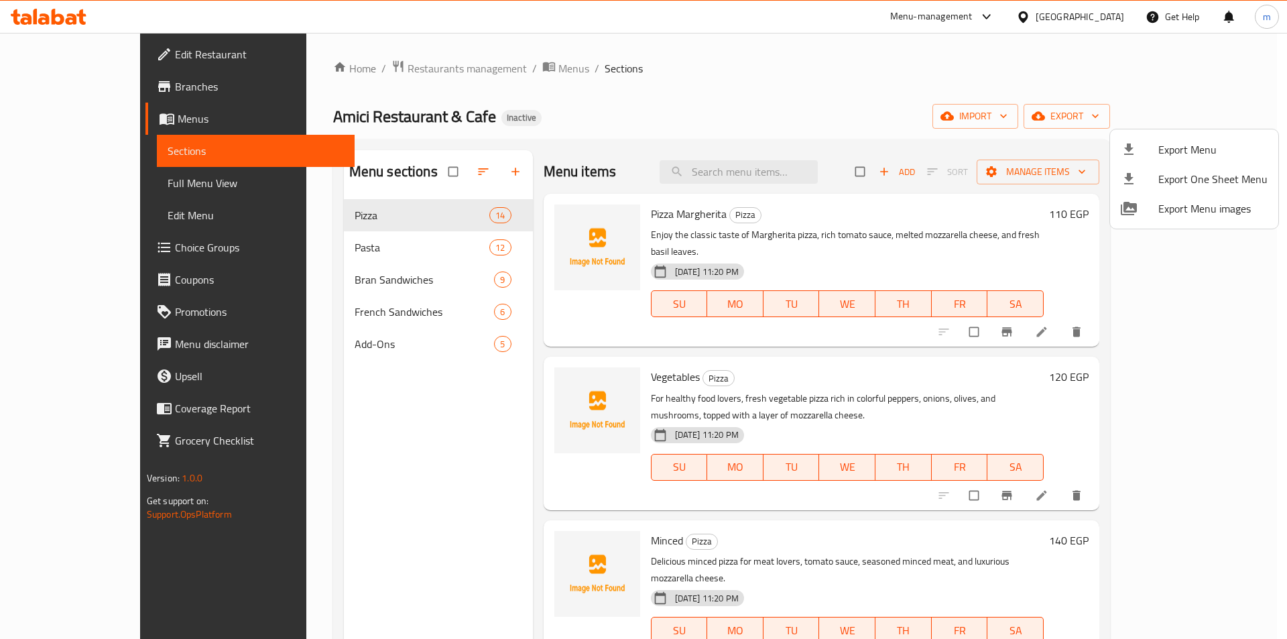
click at [719, 62] on div at bounding box center [643, 319] width 1287 height 639
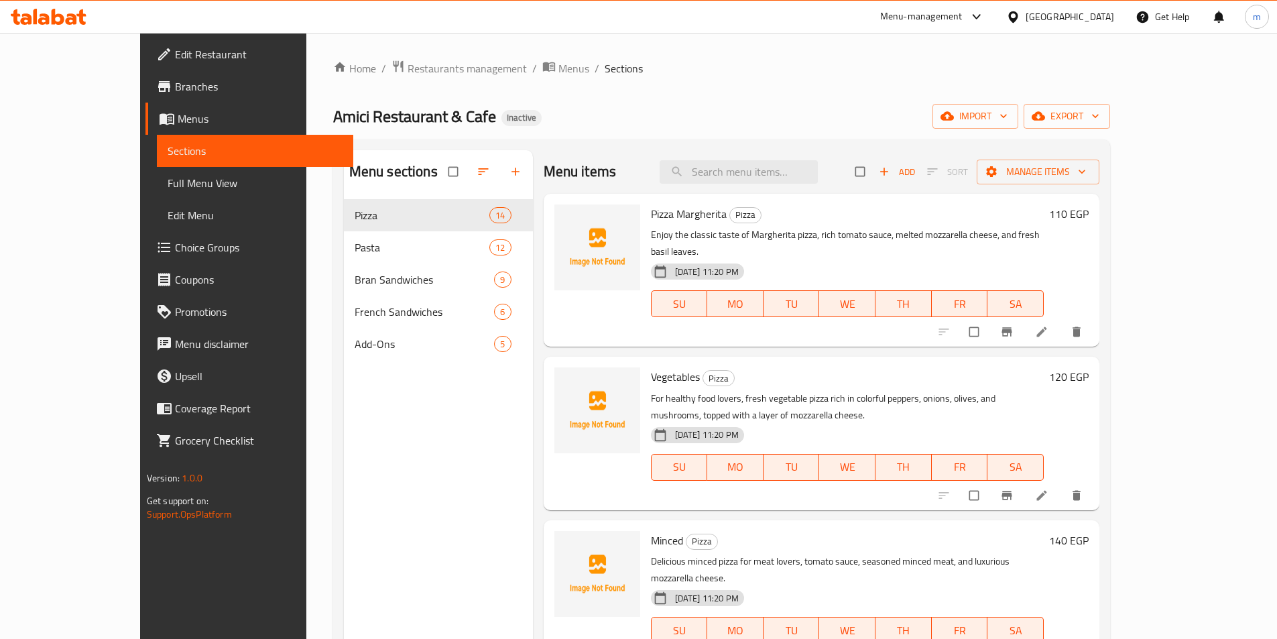
click at [175, 91] on span "Branches" at bounding box center [259, 86] width 168 height 16
